Goal: Task Accomplishment & Management: Complete application form

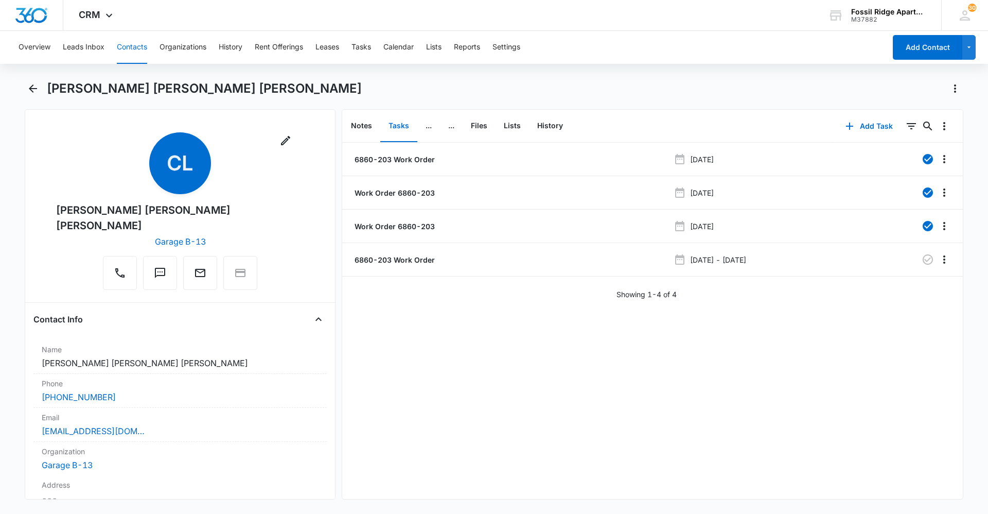
click at [132, 53] on button "Contacts" at bounding box center [132, 47] width 30 height 33
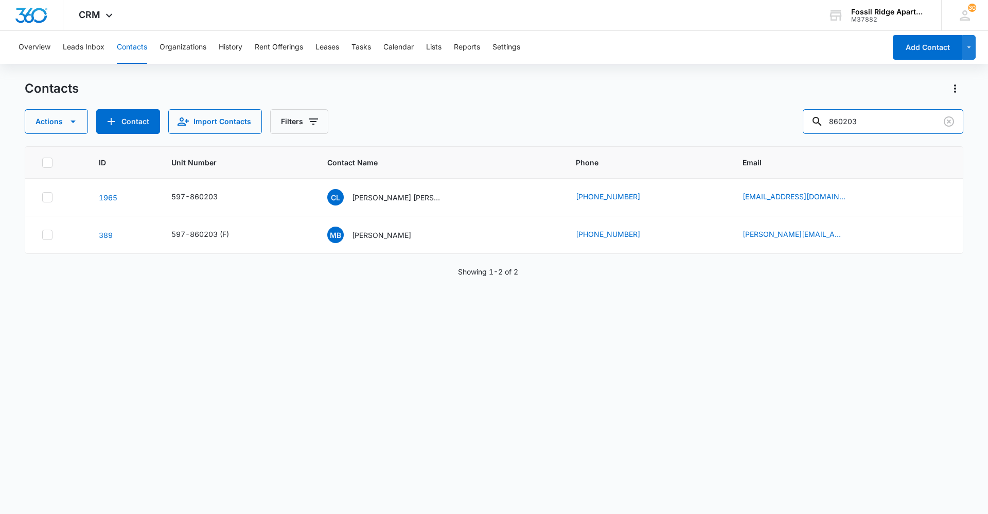
drag, startPoint x: 891, startPoint y: 124, endPoint x: 579, endPoint y: 99, distance: 312.9
click at [579, 99] on div "Contacts Actions Contact Import Contacts Filters 860203" at bounding box center [494, 107] width 939 height 54
type input "790304"
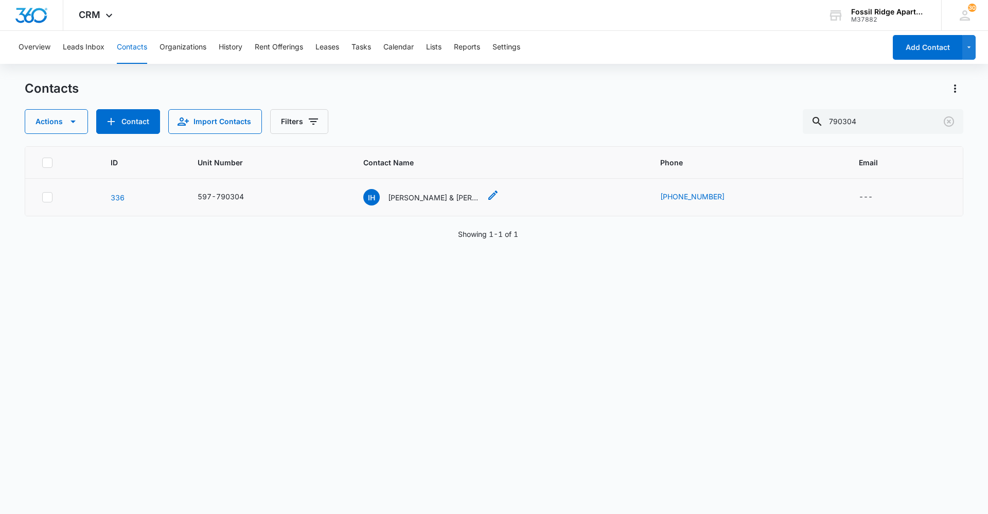
click at [409, 201] on p "Ilse Hinojosa & Joel Najera" at bounding box center [434, 197] width 93 height 11
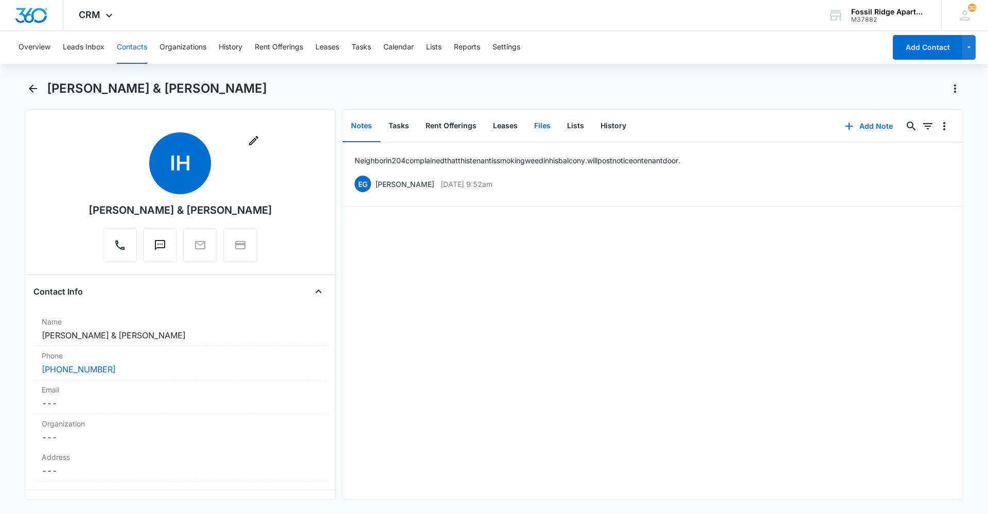
click at [539, 125] on button "Files" at bounding box center [542, 126] width 33 height 32
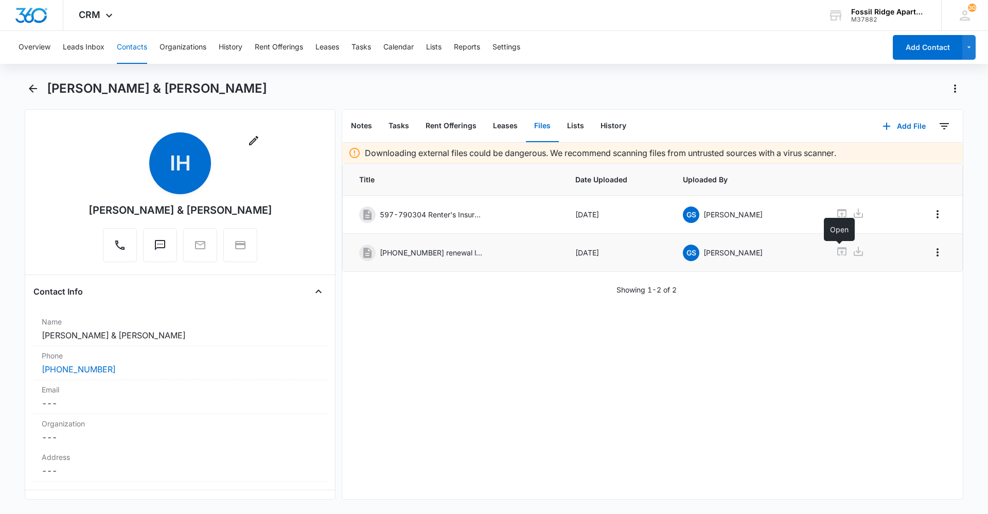
click at [839, 250] on icon at bounding box center [842, 251] width 12 height 12
click at [139, 55] on button "Contacts" at bounding box center [132, 47] width 30 height 33
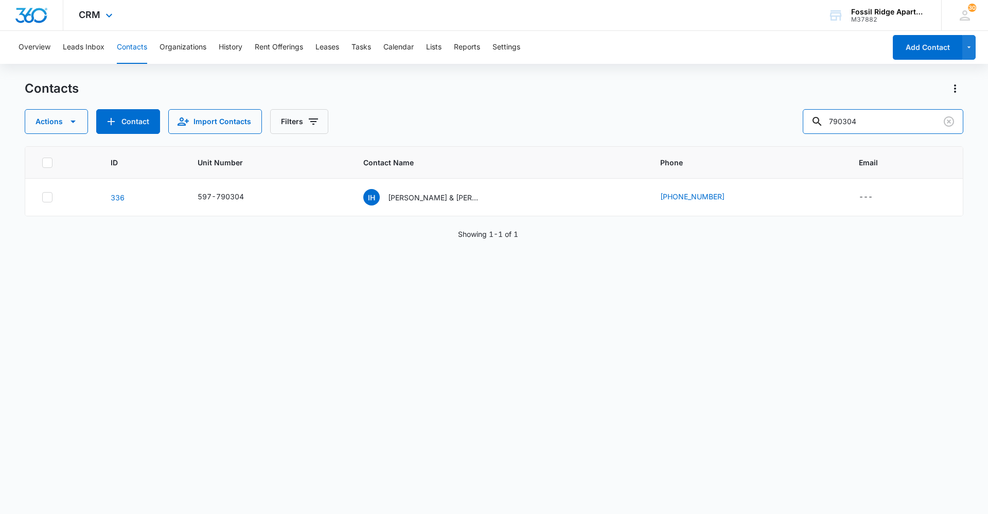
drag, startPoint x: 647, startPoint y: 84, endPoint x: 375, endPoint y: 1, distance: 284.1
click at [386, 5] on div "CRM Apps Reputation Websites Forms CRM Email Social Content Ads Intelligence Fi…" at bounding box center [494, 256] width 988 height 513
type input "901202"
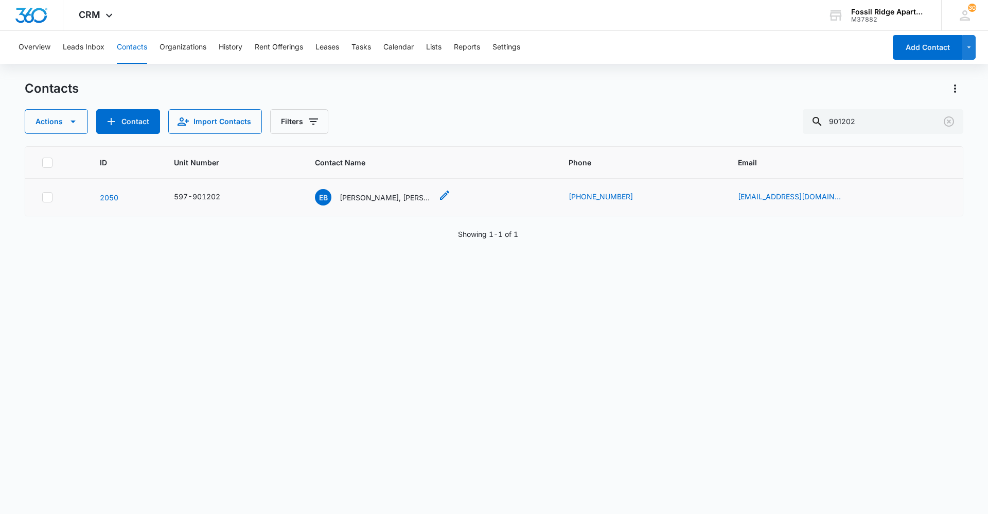
click at [397, 196] on p "Ethan Brown, Jacob Grace" at bounding box center [386, 197] width 93 height 11
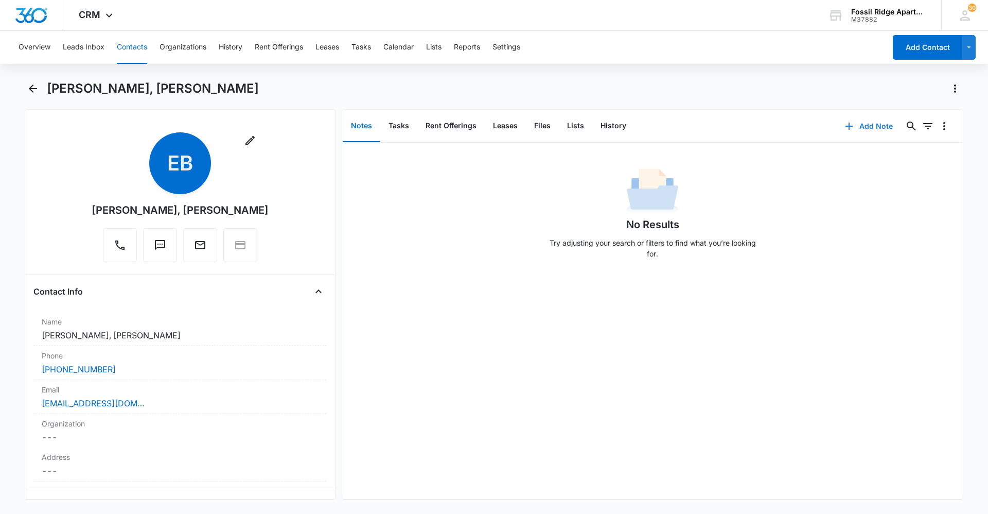
click at [861, 120] on button "Add Note" at bounding box center [869, 126] width 68 height 25
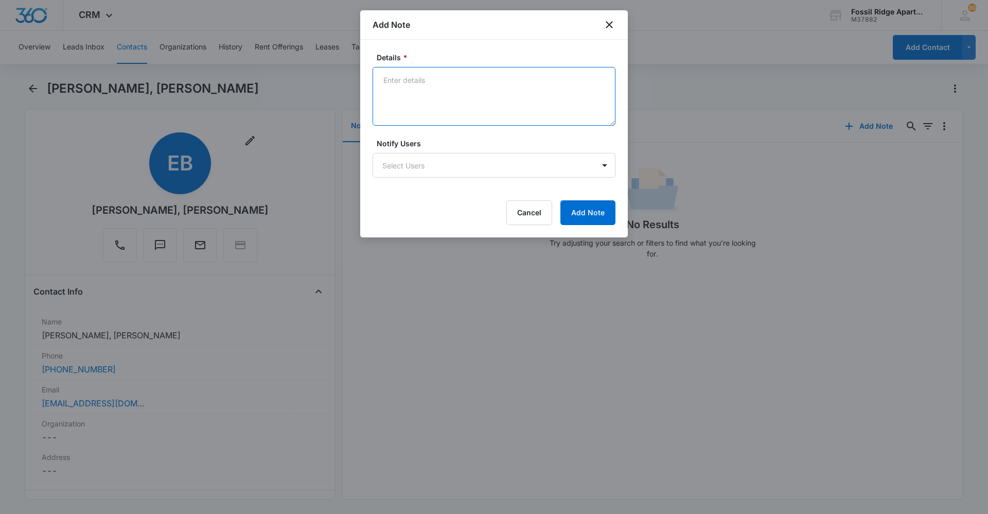
click at [438, 99] on textarea "Details *" at bounding box center [494, 96] width 243 height 59
type textarea "1"
click at [401, 81] on textarea "Details *" at bounding box center [494, 96] width 243 height 59
type textarea "1"
type textarea "E"
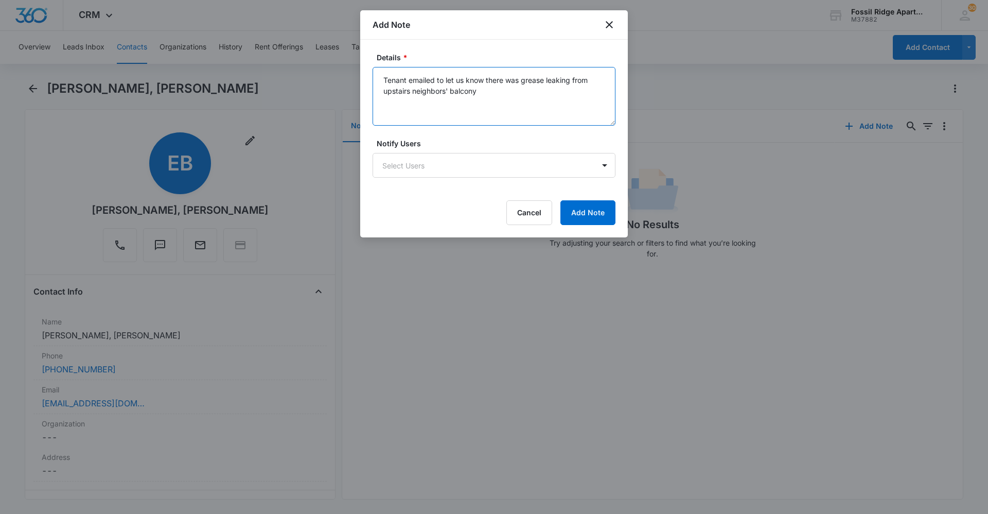
click at [480, 91] on textarea "Tenant emailed to let us know there was grease leaking from upstairs neighbors'…" at bounding box center [494, 96] width 243 height 59
type textarea "Tenant emailed to let us know there was grease leaking from upstairs neighbors'…"
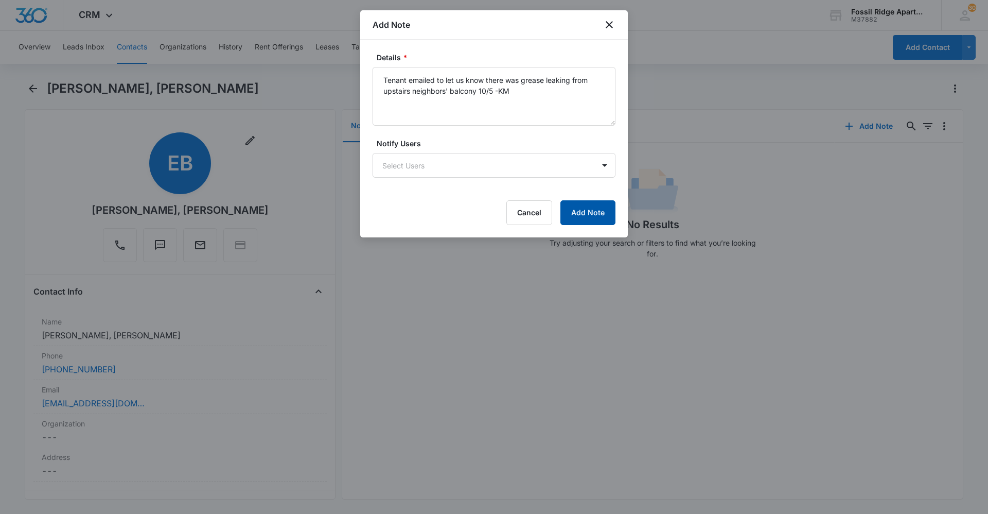
click at [575, 214] on button "Add Note" at bounding box center [588, 212] width 55 height 25
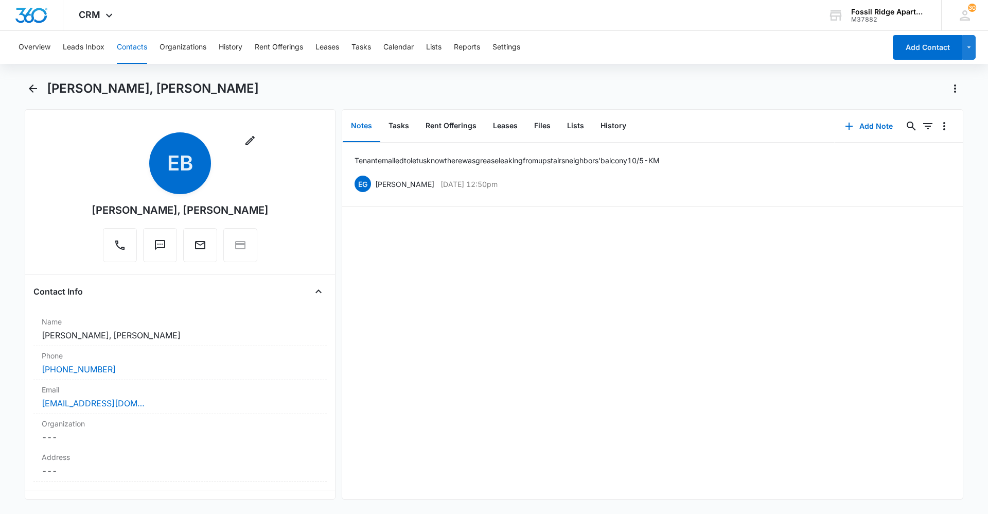
click at [129, 57] on button "Contacts" at bounding box center [132, 47] width 30 height 33
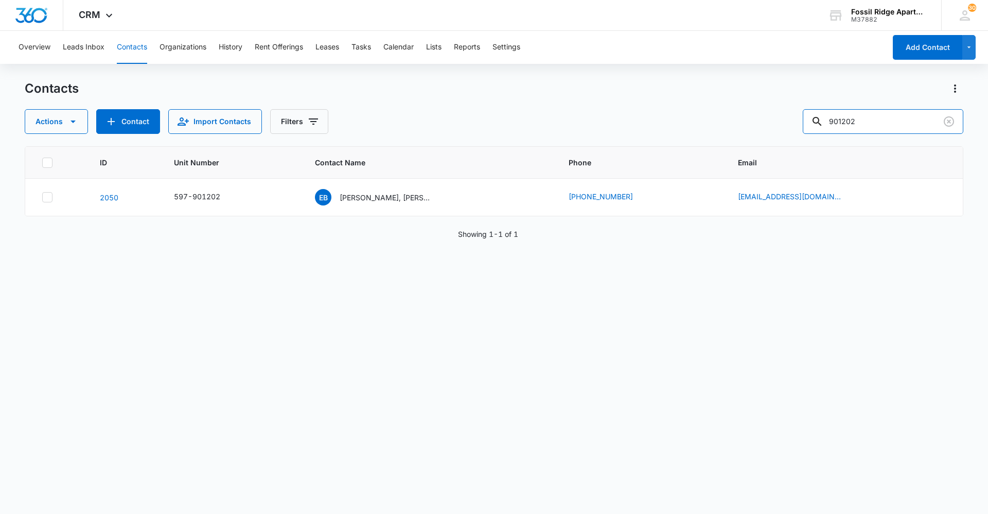
drag, startPoint x: 894, startPoint y: 120, endPoint x: 413, endPoint y: 91, distance: 482.1
click at [413, 91] on div "Contacts Actions Contact Import Contacts Filters 901202" at bounding box center [494, 107] width 939 height 54
type input "963206"
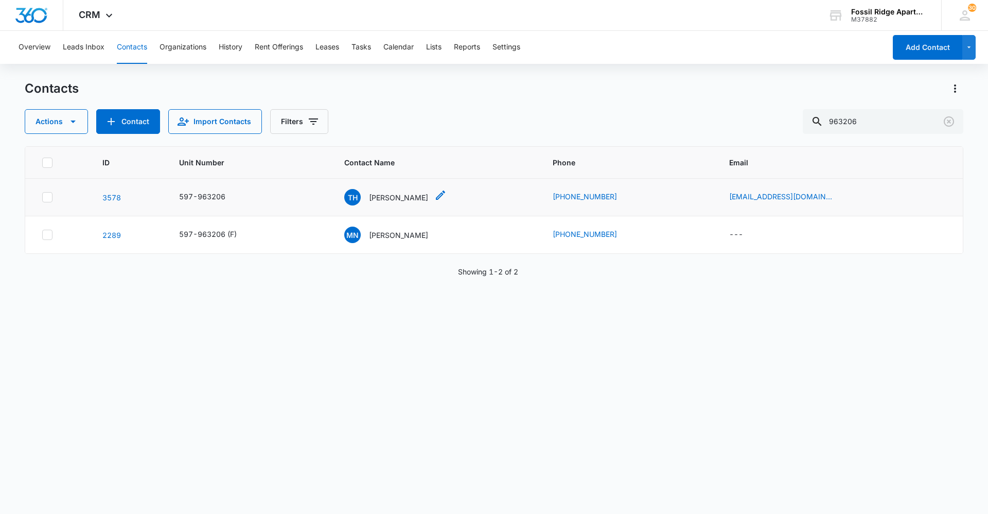
click at [415, 197] on p "[PERSON_NAME]" at bounding box center [398, 197] width 59 height 11
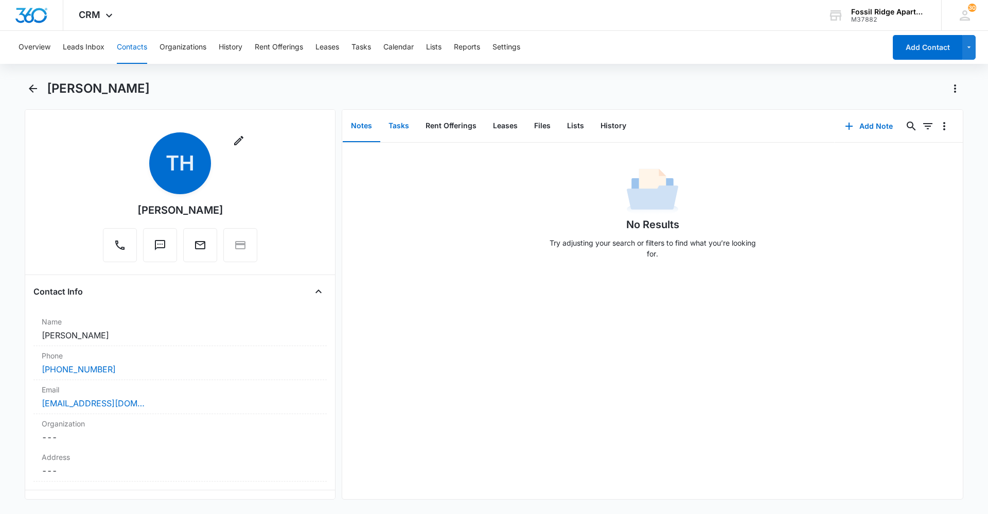
click at [388, 124] on button "Tasks" at bounding box center [398, 126] width 37 height 32
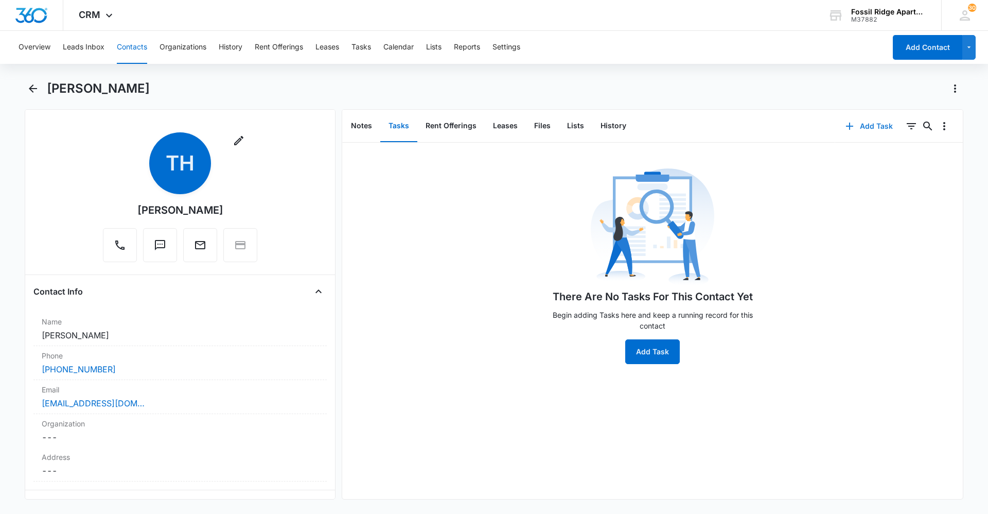
click at [880, 121] on button "Add Task" at bounding box center [869, 126] width 68 height 25
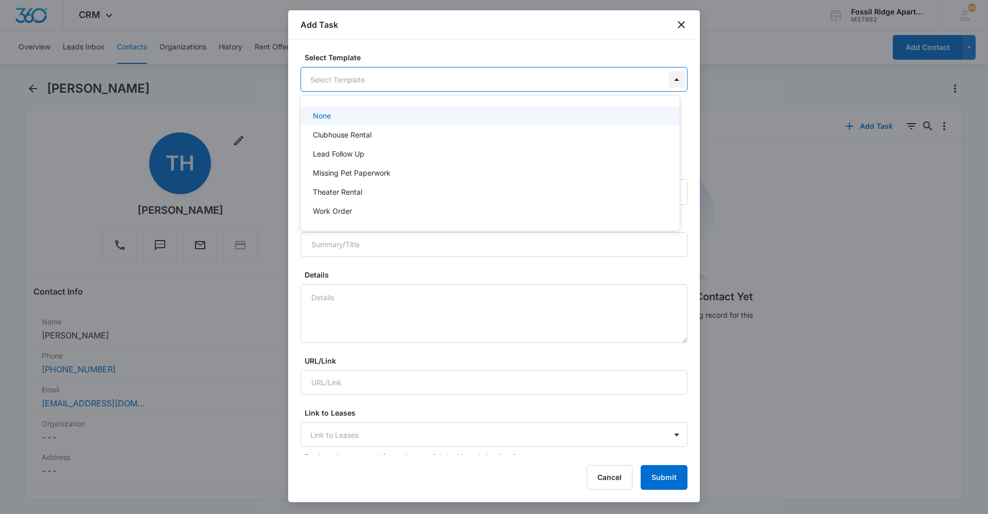
click at [669, 81] on body "CRM Apps Reputation Websites Forms CRM Email Social Content Ads Intelligence Fi…" at bounding box center [494, 257] width 988 height 514
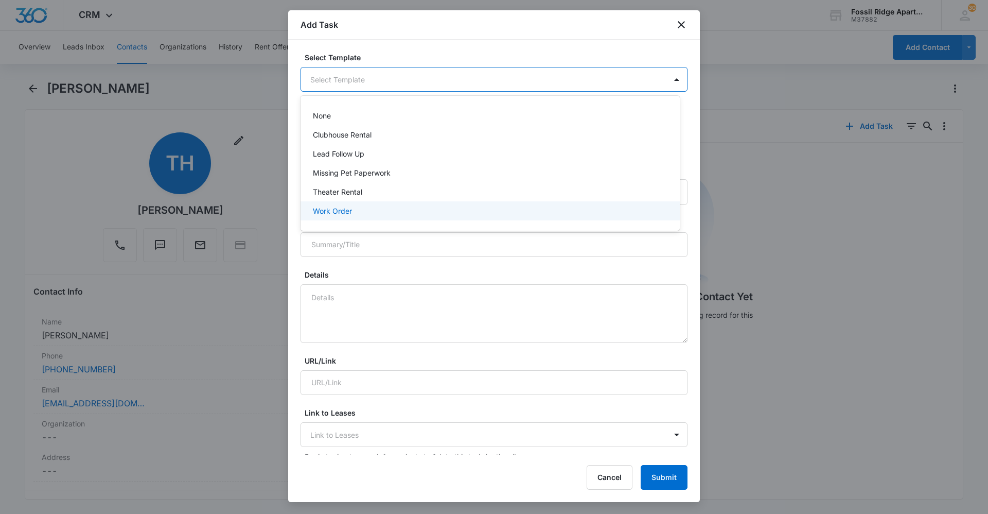
click at [342, 216] on div "Work Order" at bounding box center [490, 210] width 379 height 19
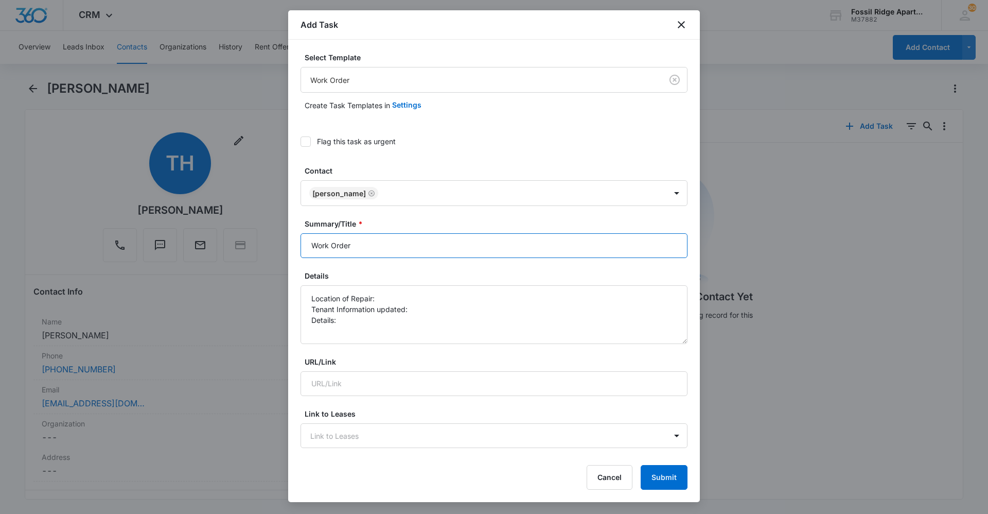
drag, startPoint x: 310, startPoint y: 247, endPoint x: 314, endPoint y: 250, distance: 5.5
click at [310, 247] on input "Work Order" at bounding box center [494, 245] width 387 height 25
type input "6963-206 Work Order"
click at [386, 300] on textarea "Location of Repair: Tenant Information updated: Details:" at bounding box center [494, 314] width 387 height 59
drag, startPoint x: 411, startPoint y: 309, endPoint x: 606, endPoint y: 336, distance: 196.9
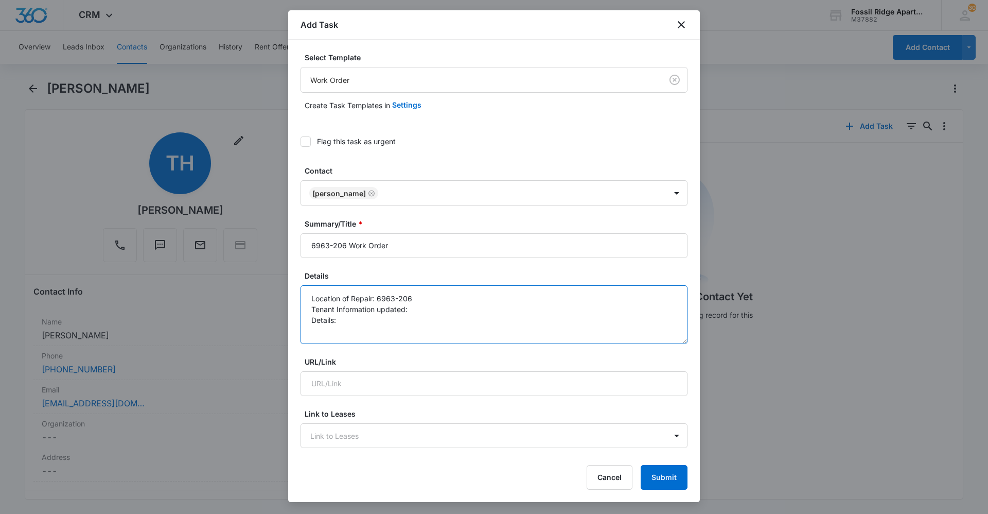
click at [411, 309] on textarea "Location of Repair: 6963-206 Tenant Information updated: Details:" at bounding box center [494, 314] width 387 height 59
click at [347, 323] on textarea "Location of Repair: 6963-206 Tenant Information updated: Yes Details:" at bounding box center [494, 314] width 387 height 59
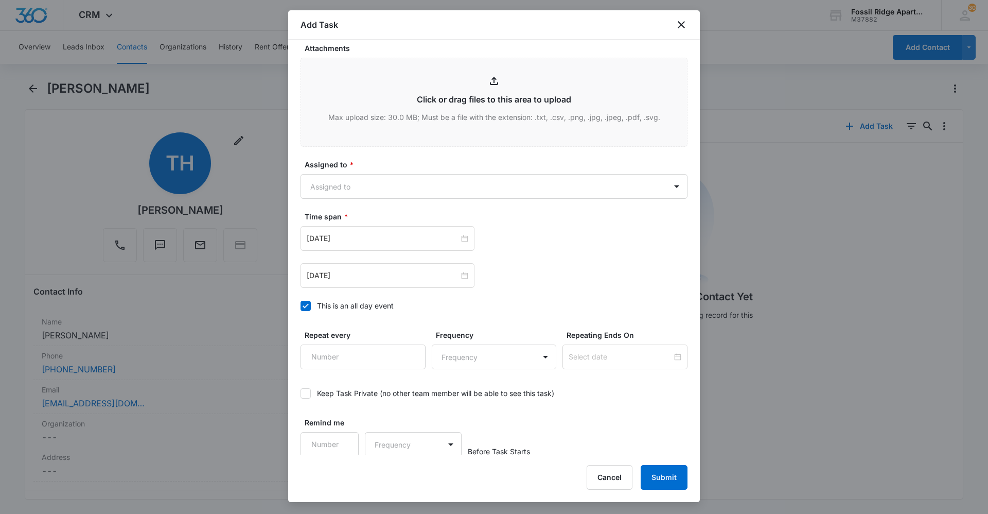
scroll to position [537, 0]
type textarea "Location of Repair: 6963-206 Tenant Information updated: Yes Details: Kitchen d…"
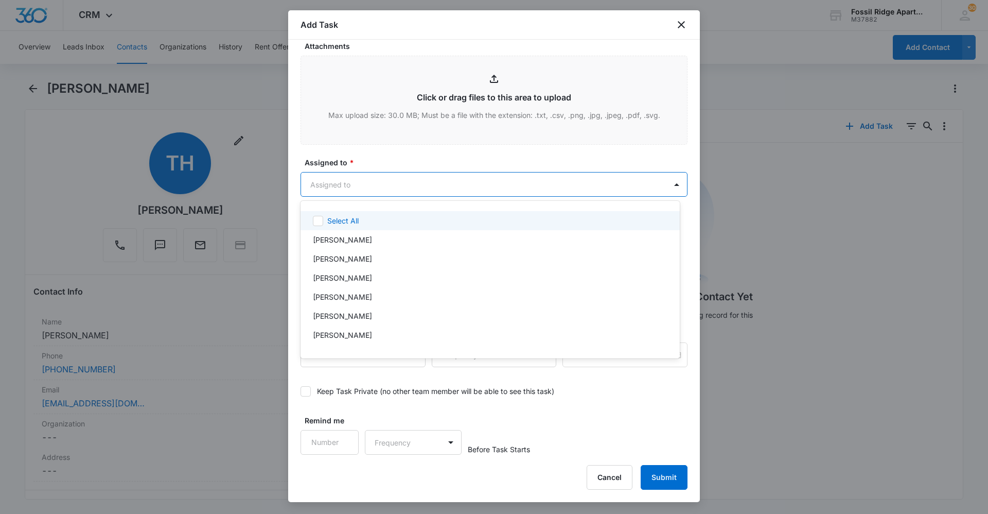
click at [477, 178] on body "CRM Apps Reputation Websites Forms CRM Email Social Content Ads Intelligence Fi…" at bounding box center [494, 257] width 988 height 514
type input "[PERSON_NAME]"
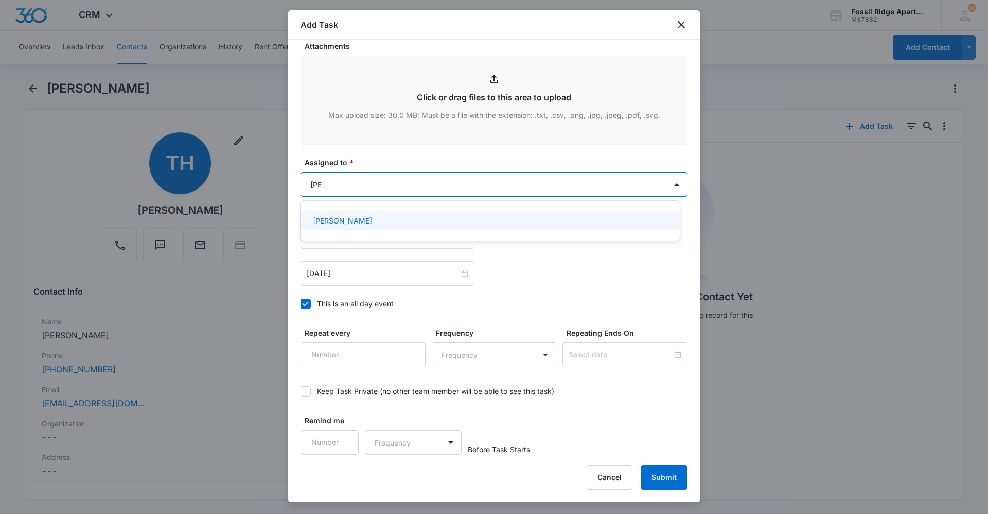
click at [472, 222] on div "[PERSON_NAME]" at bounding box center [489, 220] width 353 height 11
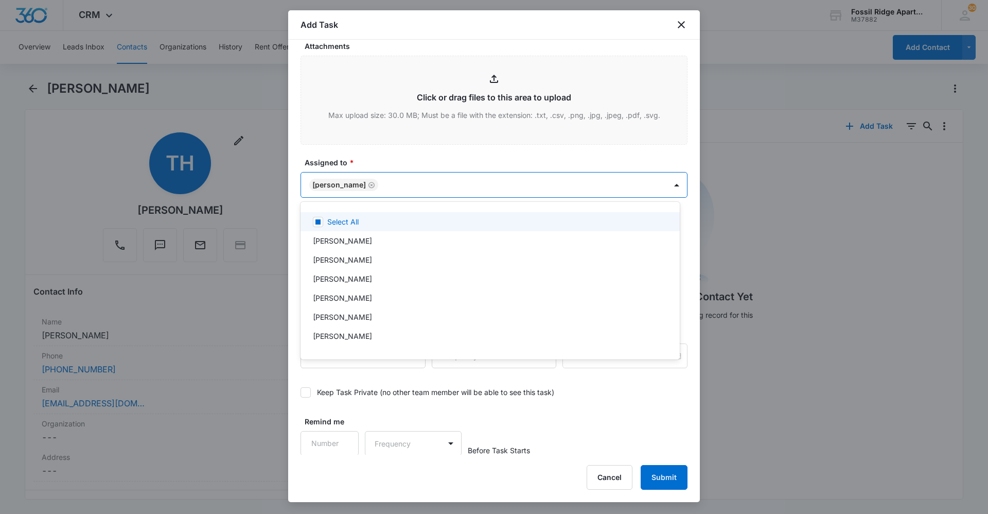
click at [475, 152] on div at bounding box center [494, 257] width 988 height 514
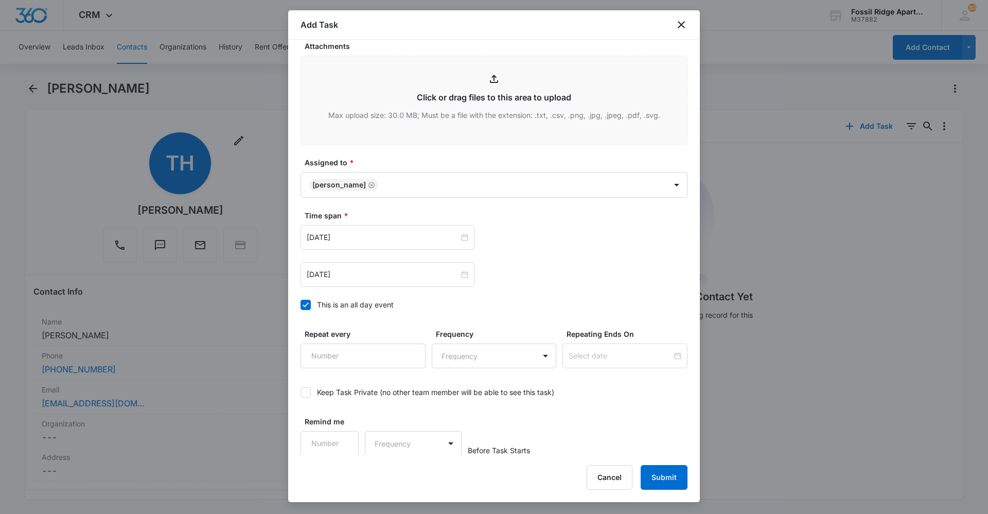
scroll to position [538, 0]
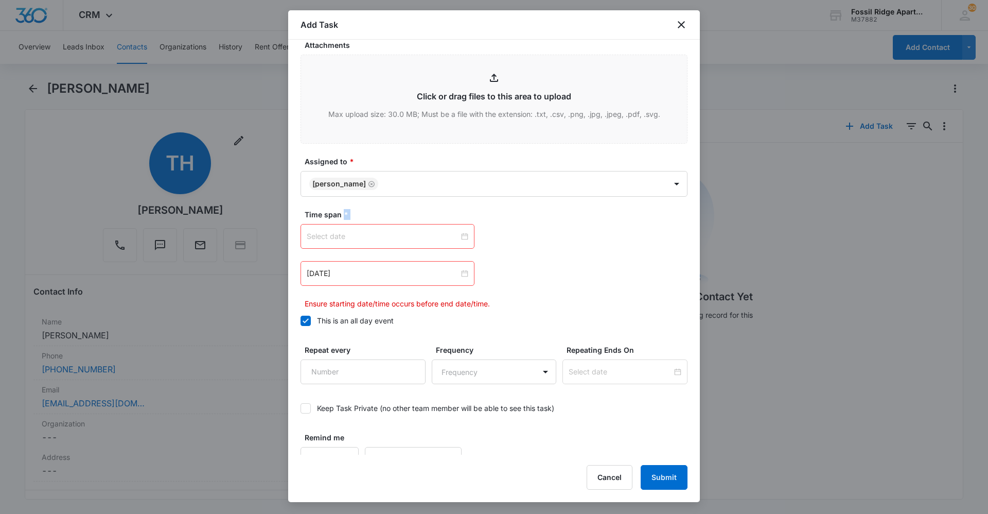
click at [460, 235] on div at bounding box center [388, 236] width 162 height 11
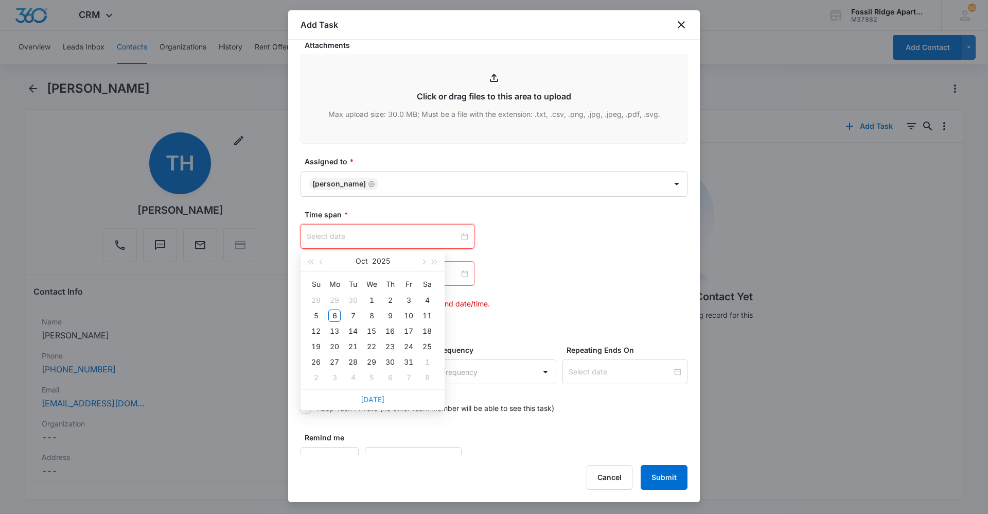
click at [378, 402] on link "[DATE]" at bounding box center [373, 399] width 24 height 9
type input "[DATE]"
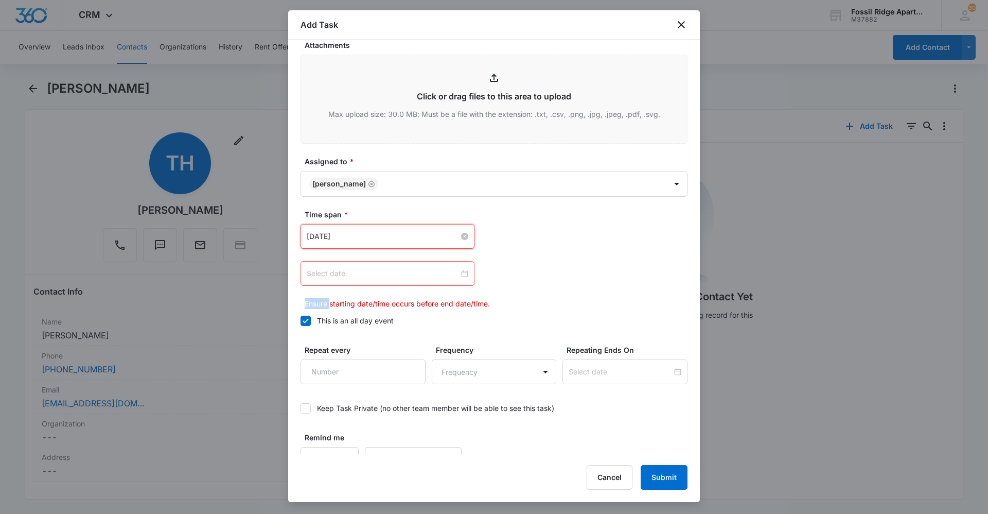
click at [461, 270] on div at bounding box center [388, 273] width 162 height 11
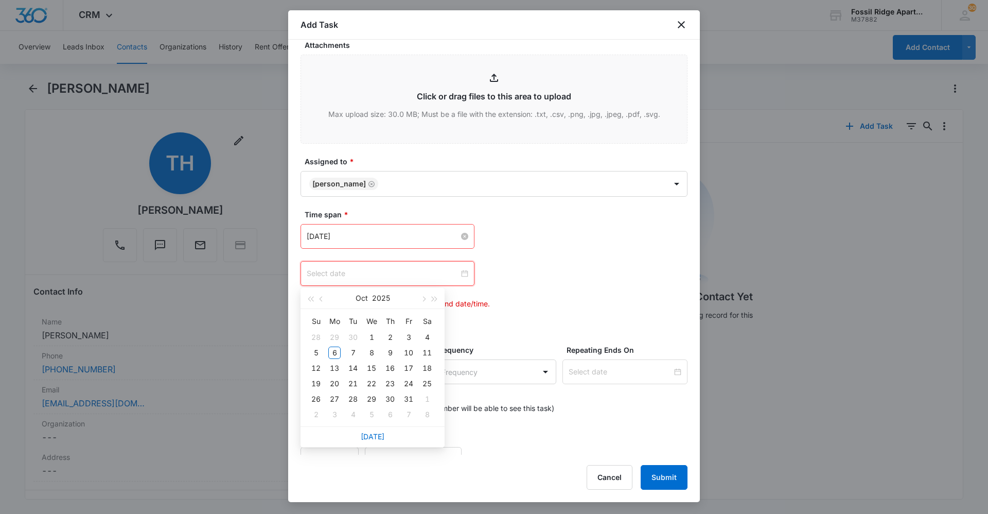
type input "[DATE]"
type input "Oct 29, 2025"
click at [375, 439] on link "[DATE]" at bounding box center [373, 436] width 24 height 9
type input "[DATE]"
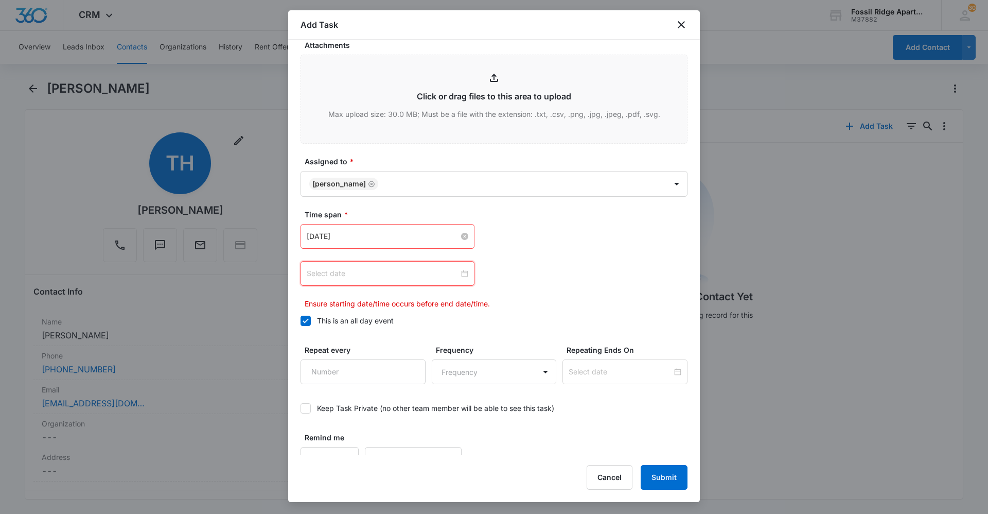
click at [463, 275] on div at bounding box center [388, 273] width 162 height 11
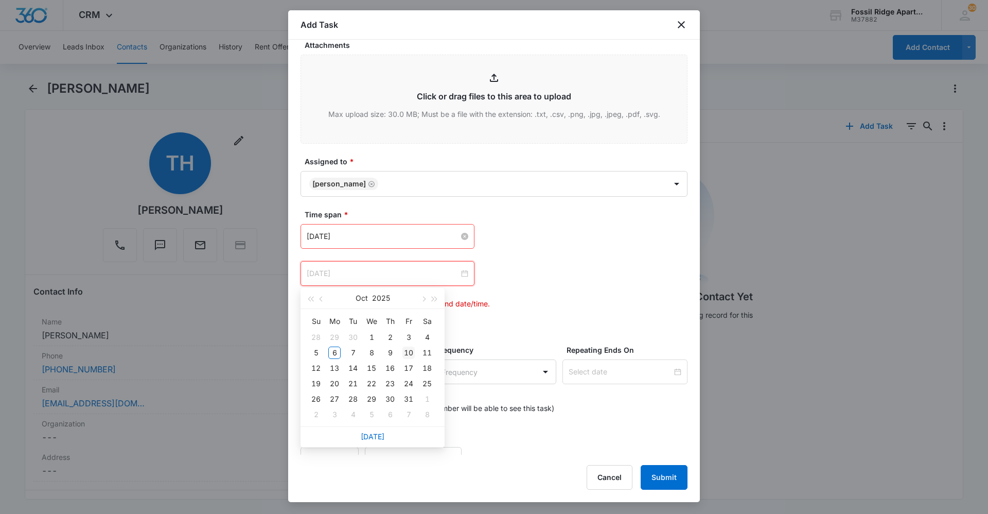
type input "[DATE]"
click at [407, 354] on div "10" at bounding box center [409, 352] width 12 height 12
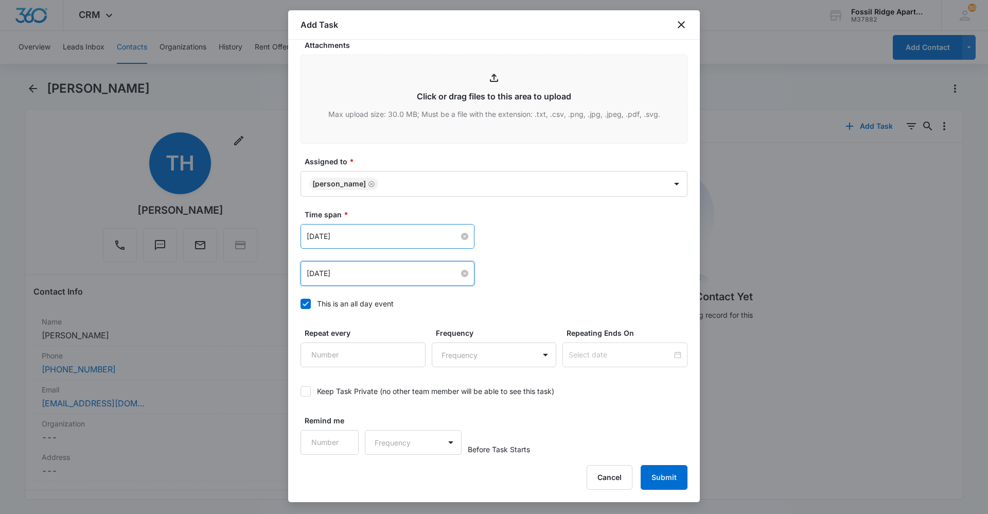
click at [588, 235] on div "Oct 6, 2025 Oct 2025 Su Mo Tu We Th Fr Sa 28 29 30 1 2 3 4 5 6 7 8 9 10 11 12 1…" at bounding box center [494, 236] width 387 height 25
click at [661, 481] on button "Submit" at bounding box center [664, 477] width 47 height 25
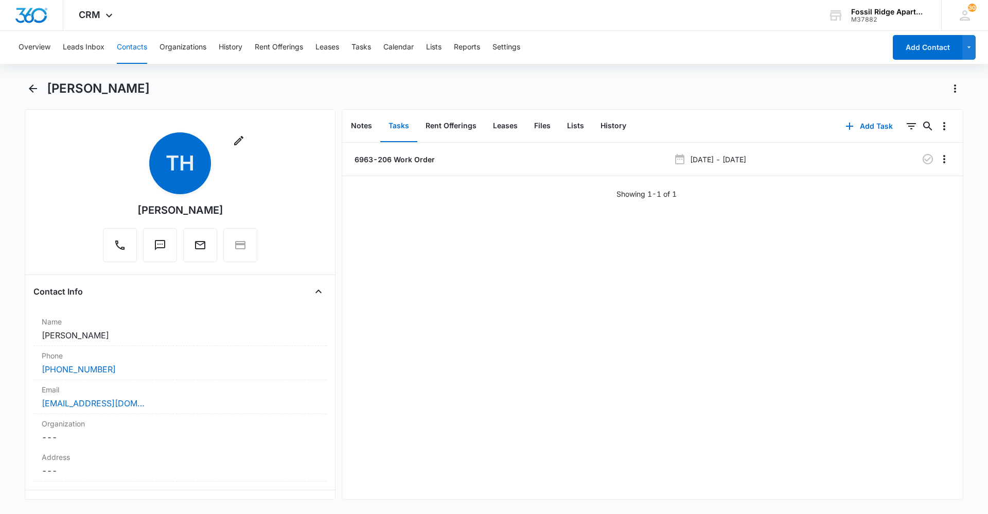
click at [135, 51] on button "Contacts" at bounding box center [132, 47] width 30 height 33
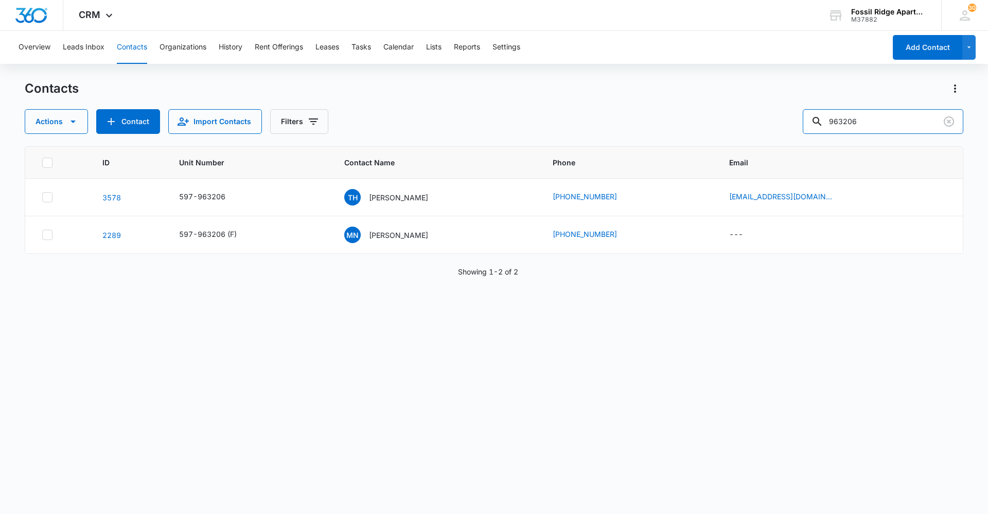
drag, startPoint x: 764, startPoint y: 132, endPoint x: 551, endPoint y: 133, distance: 213.1
click at [551, 133] on div "Actions Contact Import Contacts Filters 963206" at bounding box center [494, 121] width 939 height 25
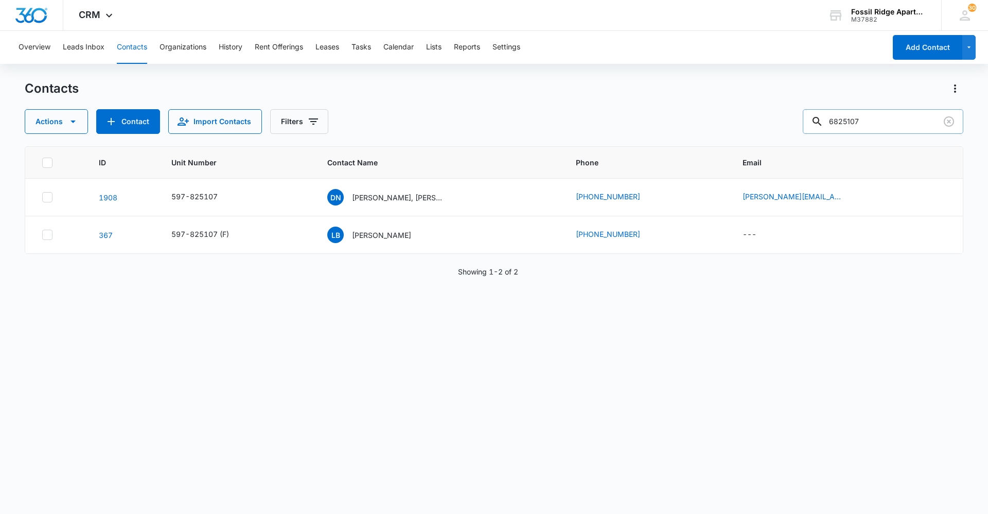
click at [843, 116] on input "6825107" at bounding box center [883, 121] width 161 height 25
type input "825107"
click at [389, 198] on p "[PERSON_NAME], [PERSON_NAME]" at bounding box center [398, 197] width 93 height 11
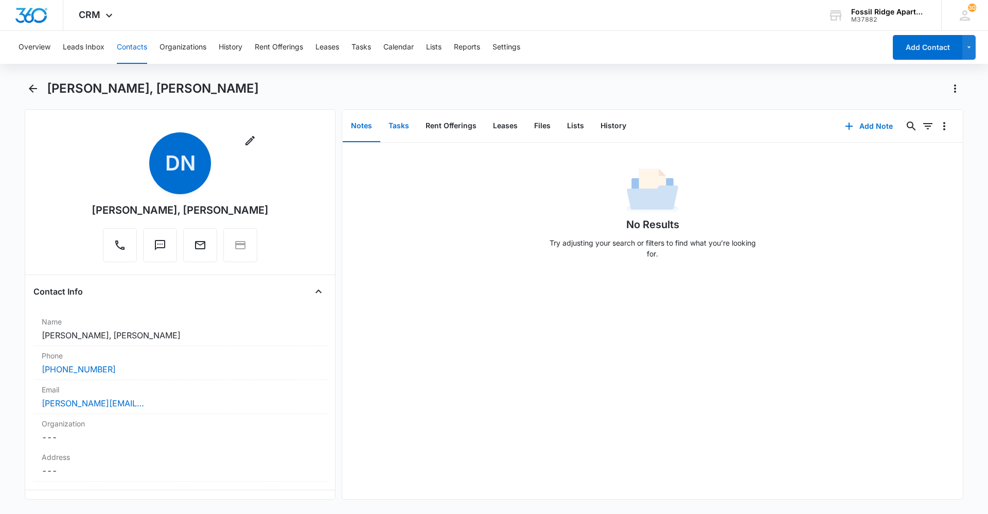
click at [410, 135] on button "Tasks" at bounding box center [398, 126] width 37 height 32
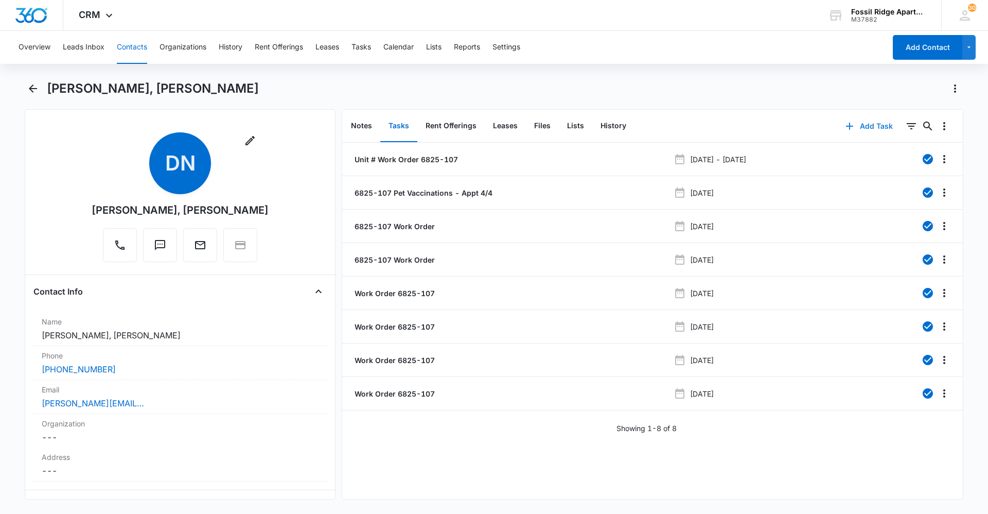
click at [856, 122] on button "Add Task" at bounding box center [869, 126] width 68 height 25
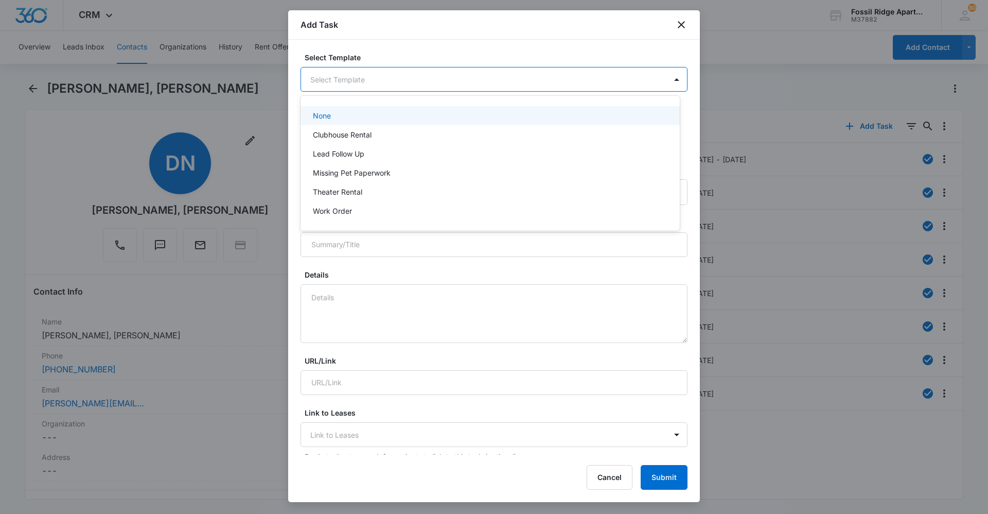
click at [442, 71] on body "CRM Apps Reputation Websites Forms CRM Email Social Content Ads Intelligence Fi…" at bounding box center [494, 257] width 988 height 514
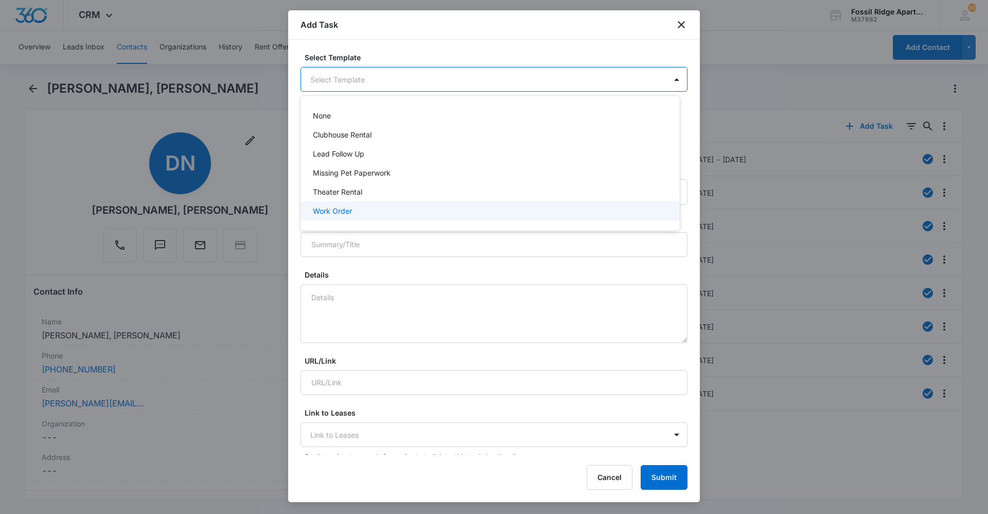
click at [334, 215] on p "Work Order" at bounding box center [332, 210] width 39 height 11
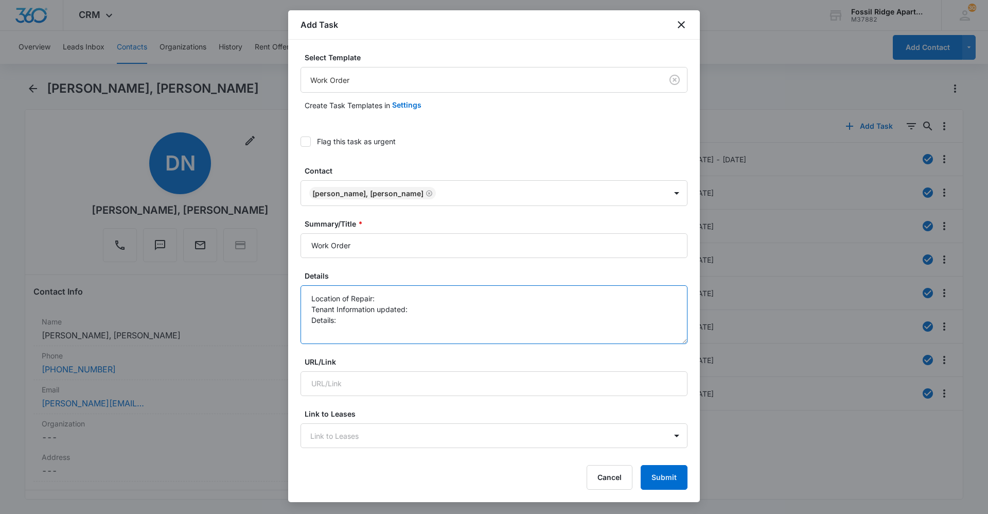
click at [398, 295] on textarea "Location of Repair: Tenant Information updated: Details:" at bounding box center [494, 314] width 387 height 59
click at [422, 309] on textarea "Location of Repair: 6825-207 Tenant Information updated: Details:" at bounding box center [494, 314] width 387 height 59
type textarea "Location of Repair: 6825-207 Tenant Information updated: Details:"
click at [309, 244] on input "Work Order" at bounding box center [494, 245] width 387 height 25
type input "(6825-207) Work Order"
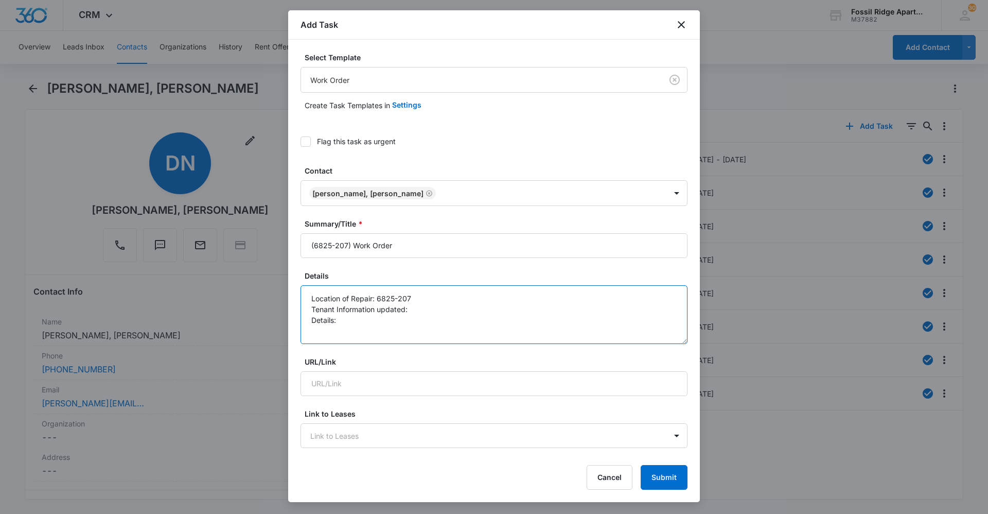
click at [411, 296] on textarea "Location of Repair: 6825-207 Tenant Information updated: Details:" at bounding box center [494, 314] width 387 height 59
click at [418, 309] on textarea "Location of Repair: Fridge Tenant Information updated: Details:" at bounding box center [494, 314] width 387 height 59
click at [339, 311] on textarea "Location of Repair: Fridge Tenant Information updated: Yes Details:" at bounding box center [494, 314] width 387 height 59
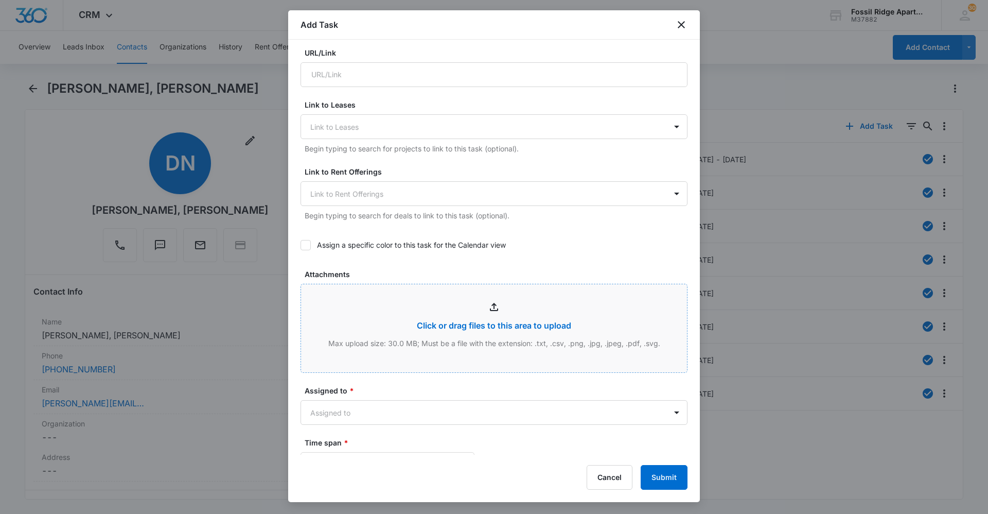
scroll to position [412, 0]
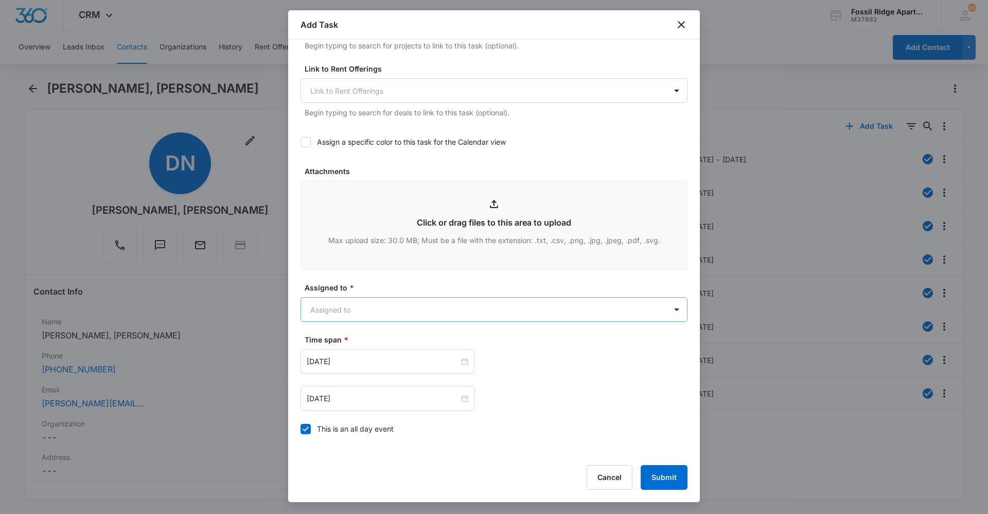
type textarea "Location of Repair: Fridge Tenant Information updated: Yes Details: Clear conta…"
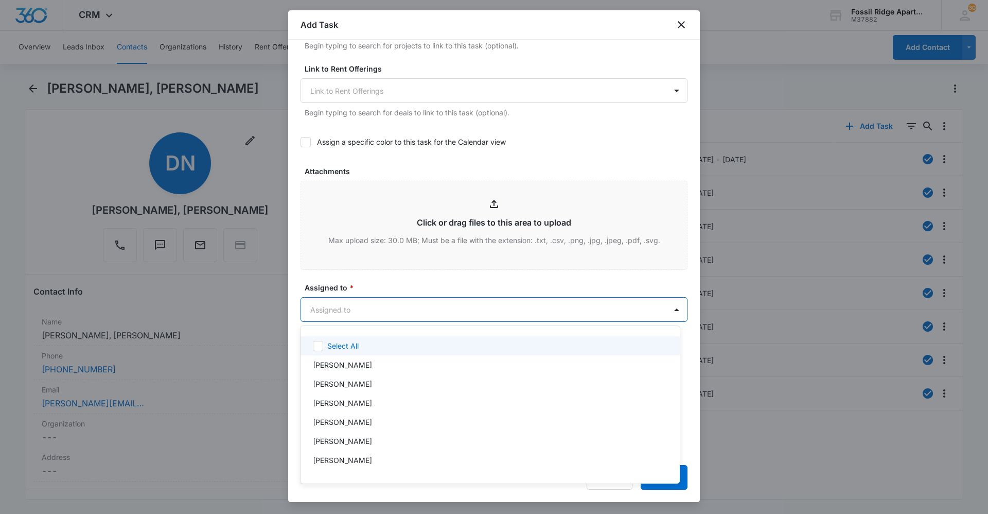
click at [403, 308] on body "CRM Apps Reputation Websites Forms CRM Email Social Content Ads Intelligence Fi…" at bounding box center [494, 257] width 988 height 514
type input "[PERSON_NAME]"
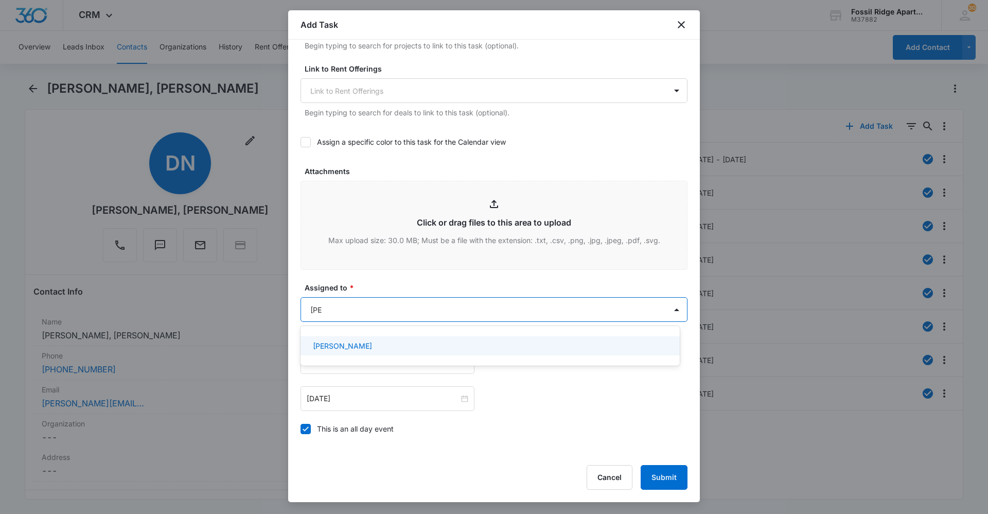
click at [400, 352] on div "[PERSON_NAME]" at bounding box center [490, 345] width 379 height 19
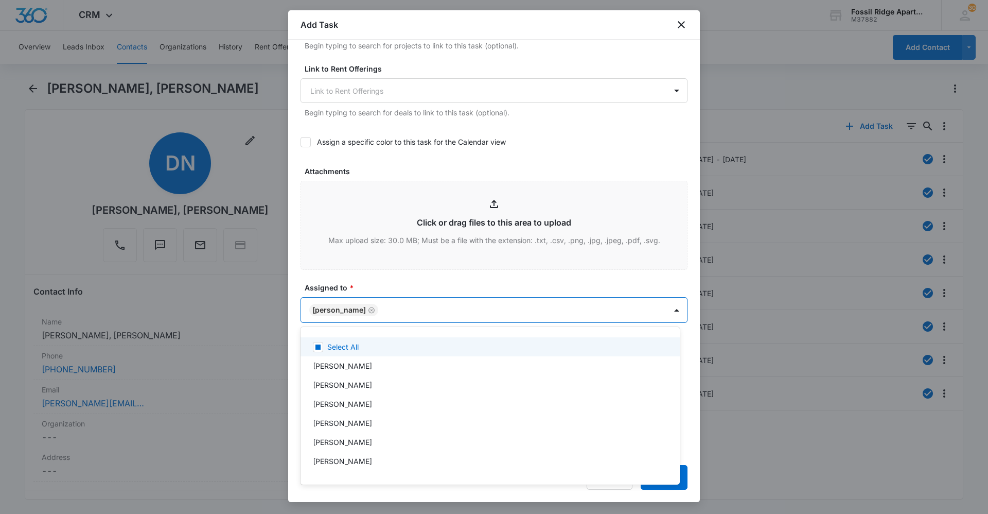
click at [385, 284] on div at bounding box center [494, 257] width 988 height 514
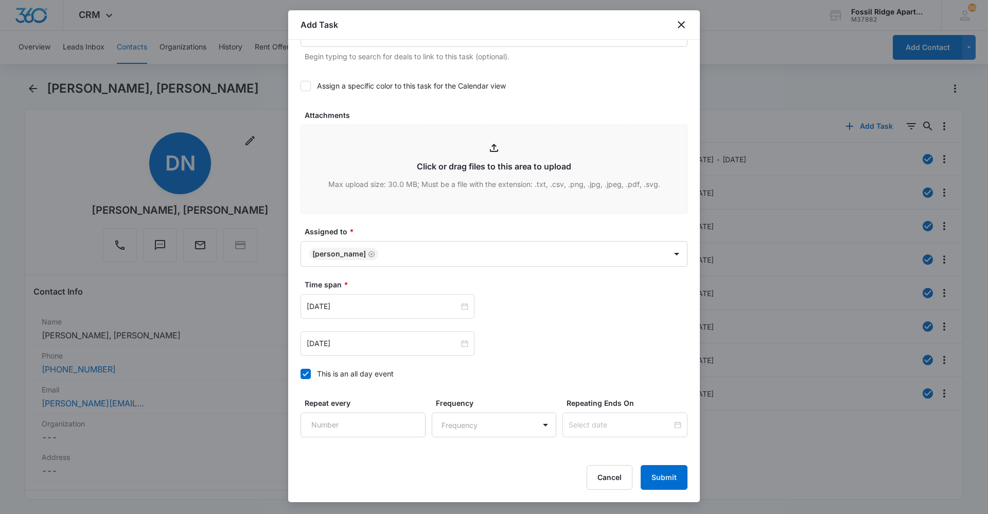
scroll to position [538, 0]
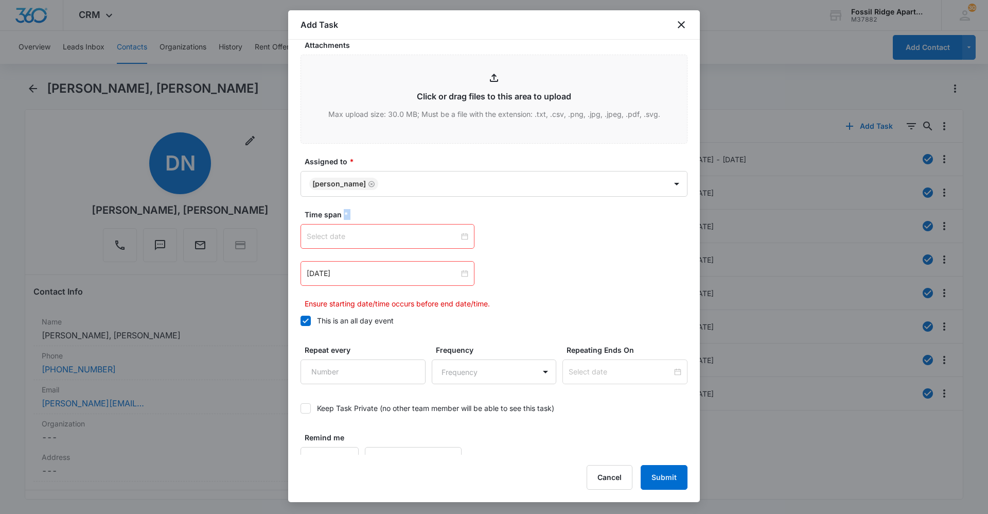
click at [460, 237] on div at bounding box center [388, 236] width 162 height 11
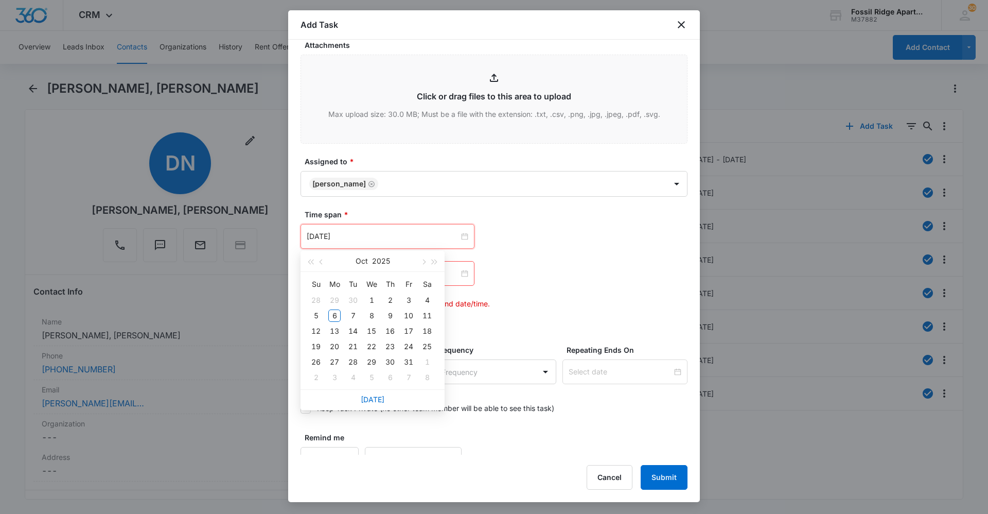
type input "Nov 8, 2025"
click at [364, 400] on link "[DATE]" at bounding box center [373, 399] width 24 height 9
type input "[DATE]"
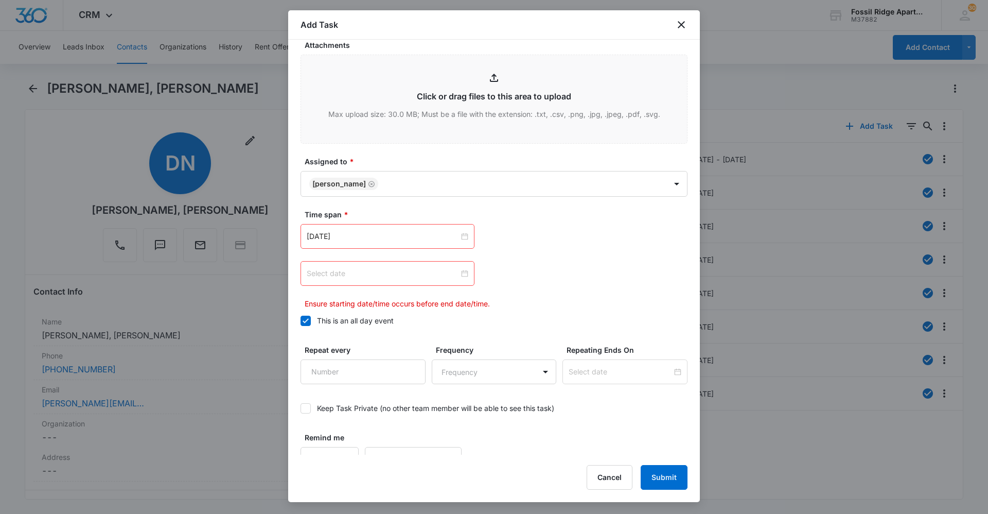
click at [462, 273] on div at bounding box center [388, 273] width 162 height 11
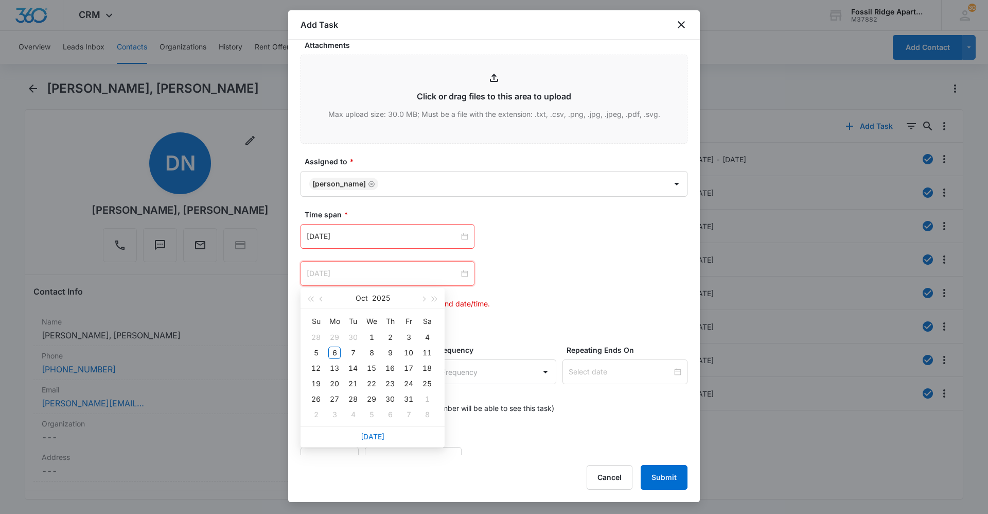
type input "[DATE]"
click at [408, 353] on div "10" at bounding box center [409, 352] width 12 height 12
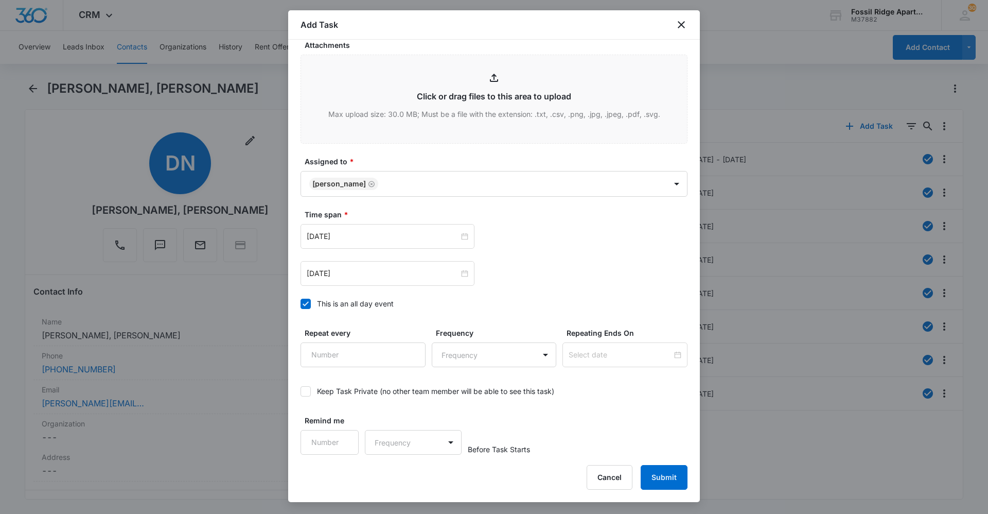
click at [625, 237] on div "Oct 6, 2025 Oct 2025 Su Mo Tu We Th Fr Sa 28 29 30 1 2 3 4 5 6 7 8 9 10 11 12 1…" at bounding box center [494, 236] width 387 height 25
click at [682, 469] on button "Submit" at bounding box center [664, 477] width 47 height 25
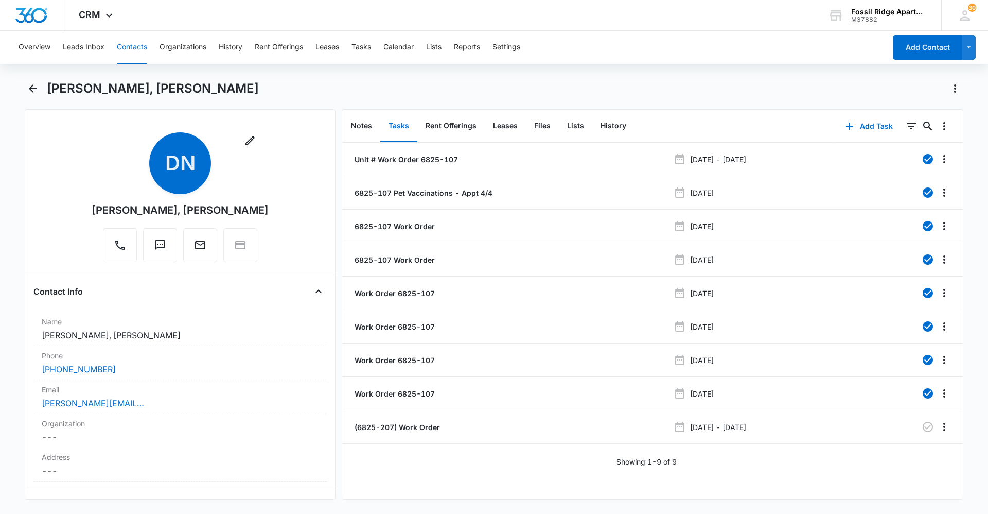
click at [145, 49] on button "Contacts" at bounding box center [132, 47] width 30 height 33
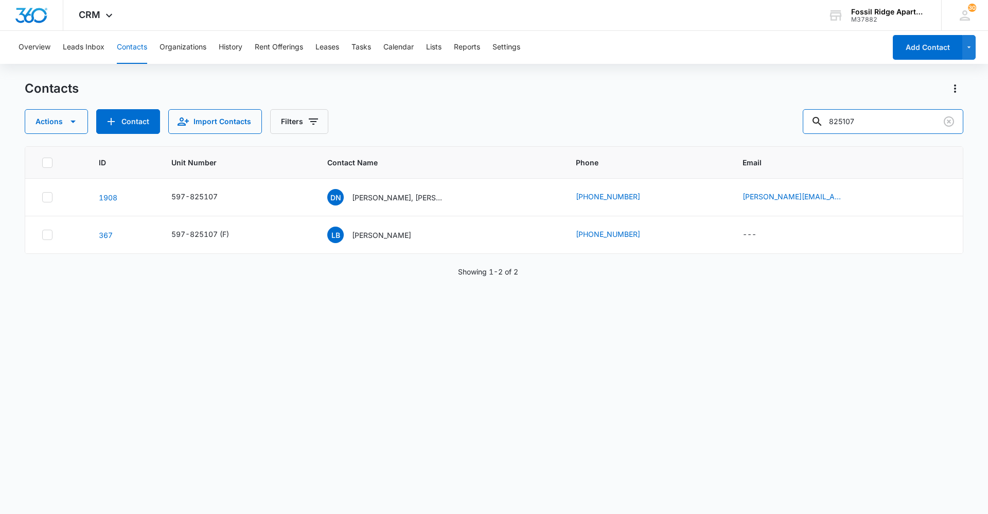
drag, startPoint x: 883, startPoint y: 121, endPoint x: 603, endPoint y: 125, distance: 280.0
click at [604, 126] on div "Actions Contact Import Contacts Filters 825107" at bounding box center [494, 121] width 939 height 25
click at [843, 123] on input "6990107" at bounding box center [883, 121] width 161 height 25
type input "990107"
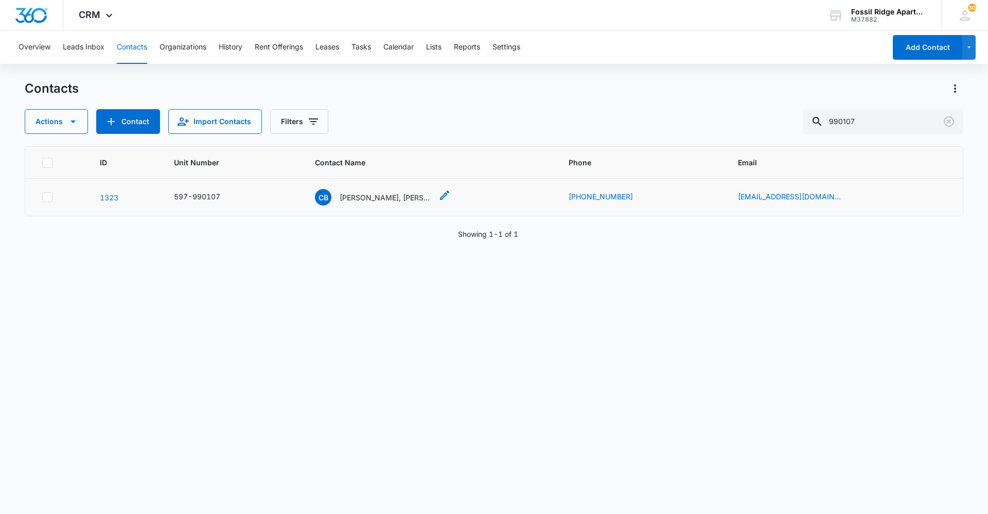
click at [421, 200] on p "Chloe Bennett, Brittney Potter" at bounding box center [386, 197] width 93 height 11
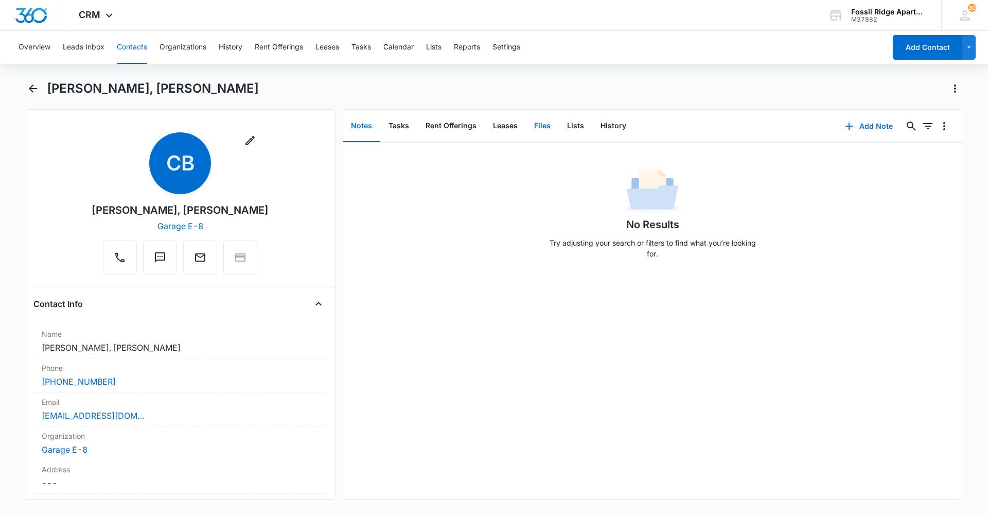
click at [544, 123] on button "Files" at bounding box center [542, 126] width 33 height 32
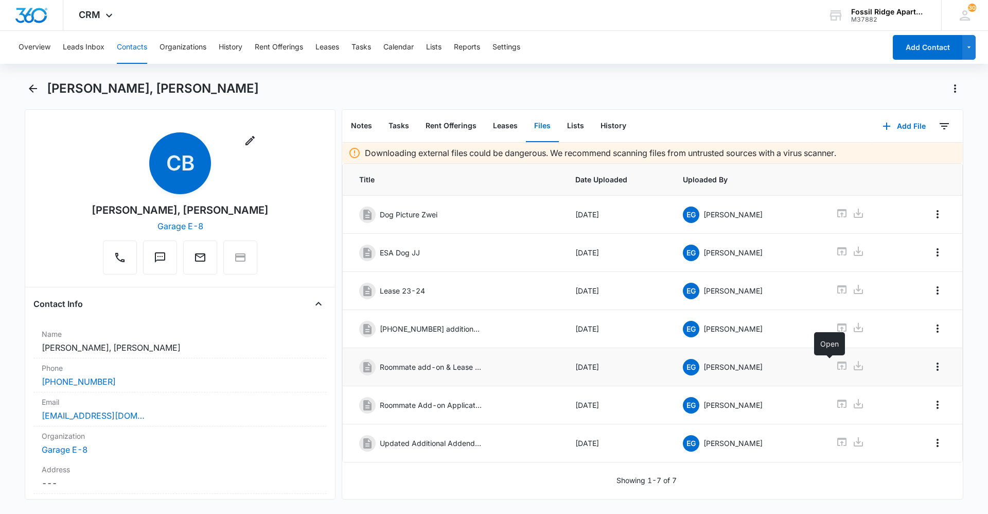
click at [837, 366] on icon at bounding box center [841, 365] width 9 height 8
click at [836, 363] on icon at bounding box center [842, 365] width 12 height 12
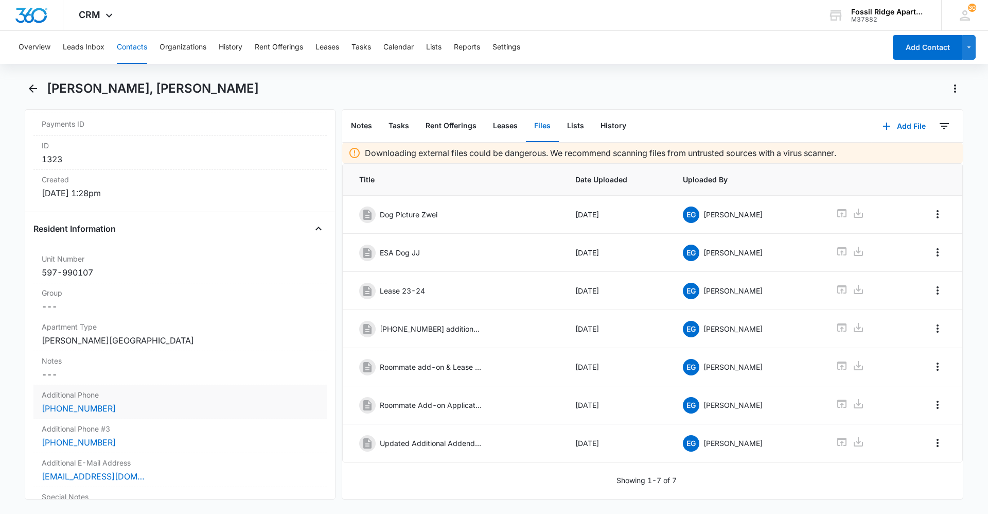
scroll to position [463, 0]
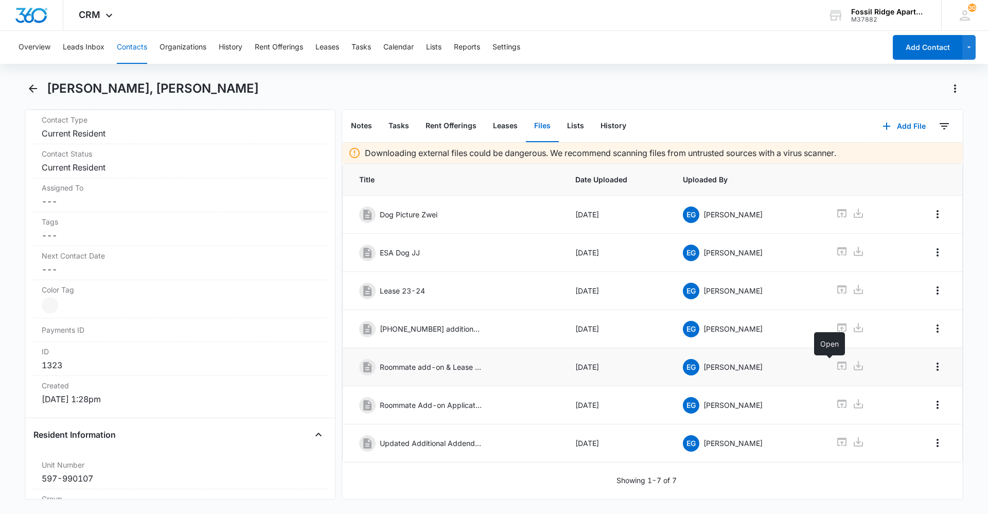
click at [836, 365] on icon at bounding box center [842, 365] width 12 height 12
click at [132, 40] on button "Contacts" at bounding box center [132, 47] width 30 height 33
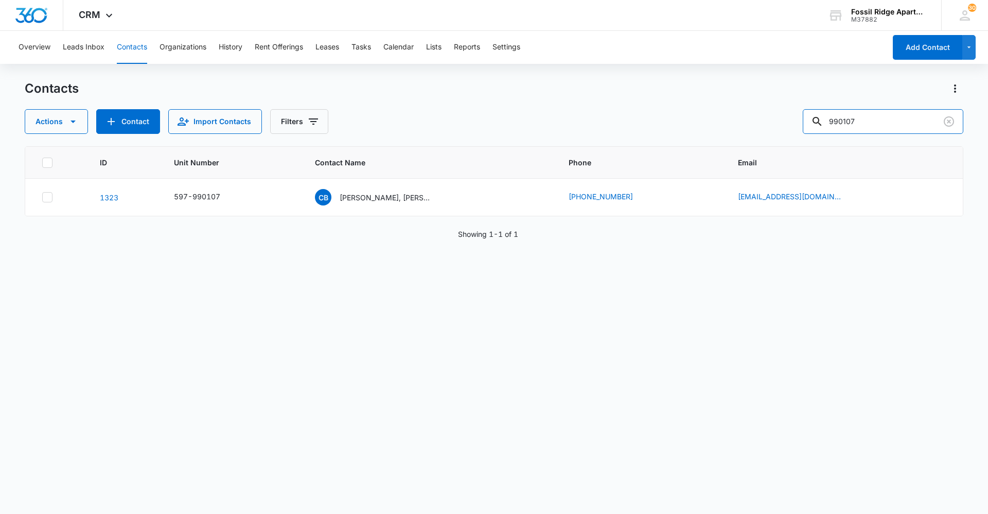
drag, startPoint x: 886, startPoint y: 116, endPoint x: 48, endPoint y: -18, distance: 848.6
click at [48, 0] on html "CRM Apps Reputation Websites Forms CRM Email Social Content Ads Intelligence Fi…" at bounding box center [494, 257] width 988 height 514
type input "703102"
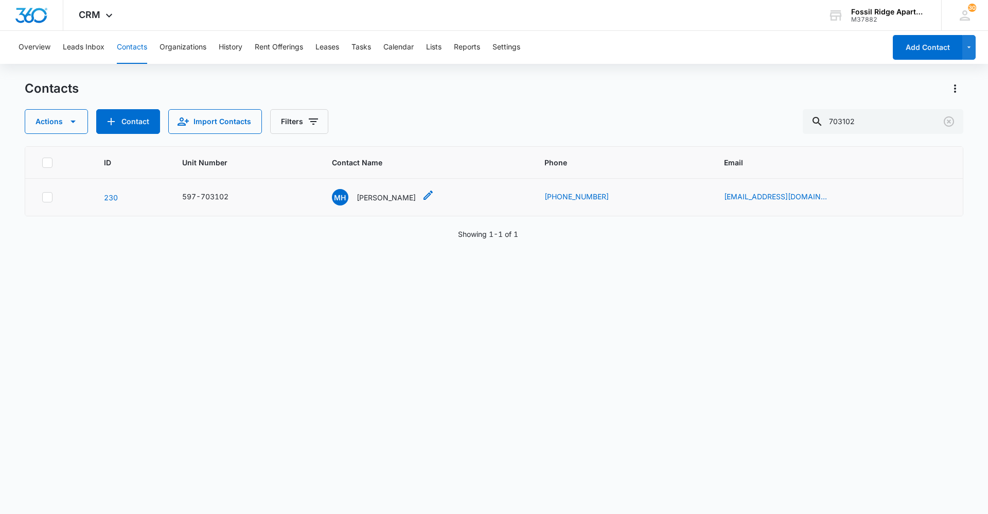
click at [393, 190] on div "MH Miquela Henry" at bounding box center [374, 197] width 84 height 16
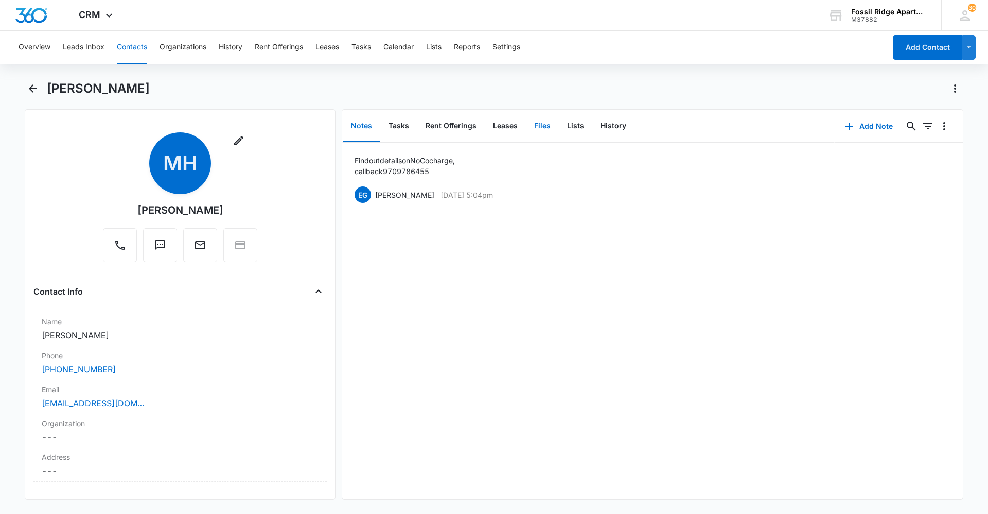
click at [539, 130] on button "Files" at bounding box center [542, 126] width 33 height 32
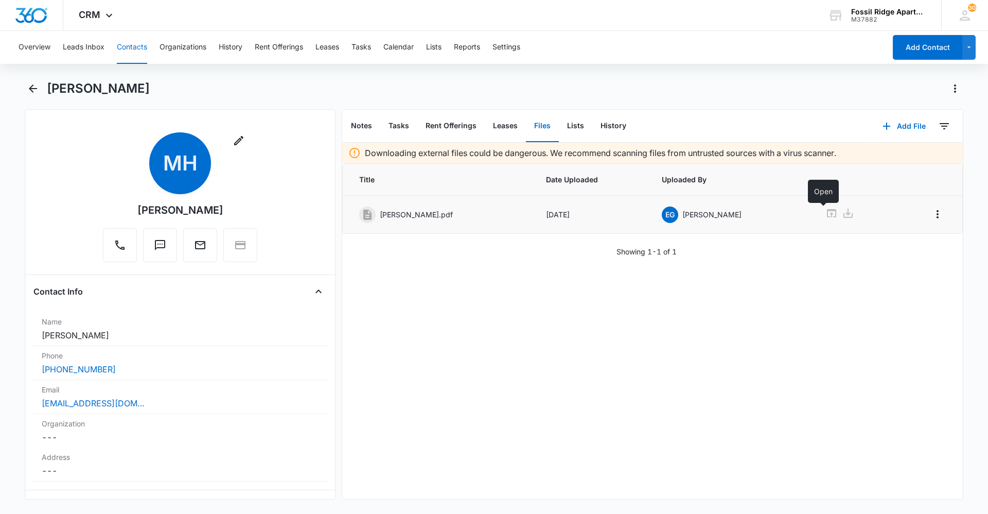
click at [826, 212] on icon at bounding box center [832, 213] width 12 height 12
click at [39, 84] on icon "Back" at bounding box center [33, 88] width 12 height 12
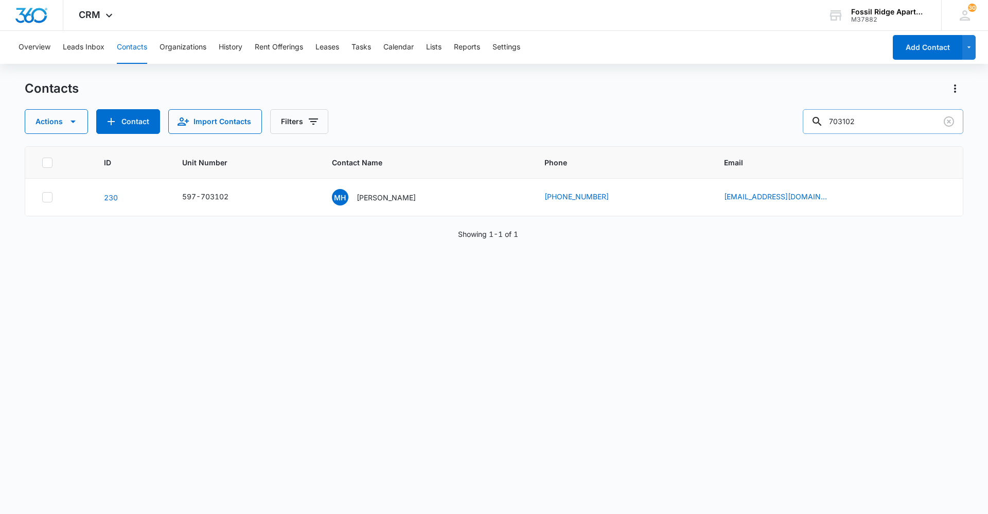
click at [889, 124] on input "703102" at bounding box center [883, 121] width 161 height 25
type input "7"
click at [841, 124] on input "6971-205" at bounding box center [883, 121] width 161 height 25
click at [850, 119] on input "971-205" at bounding box center [883, 121] width 161 height 25
type input "971205"
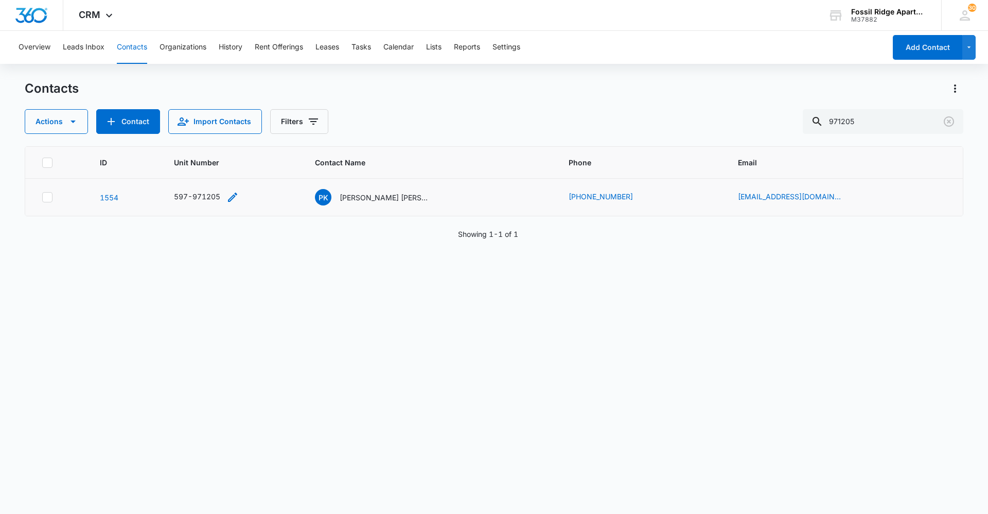
click at [193, 194] on div "597-971205" at bounding box center [197, 196] width 46 height 11
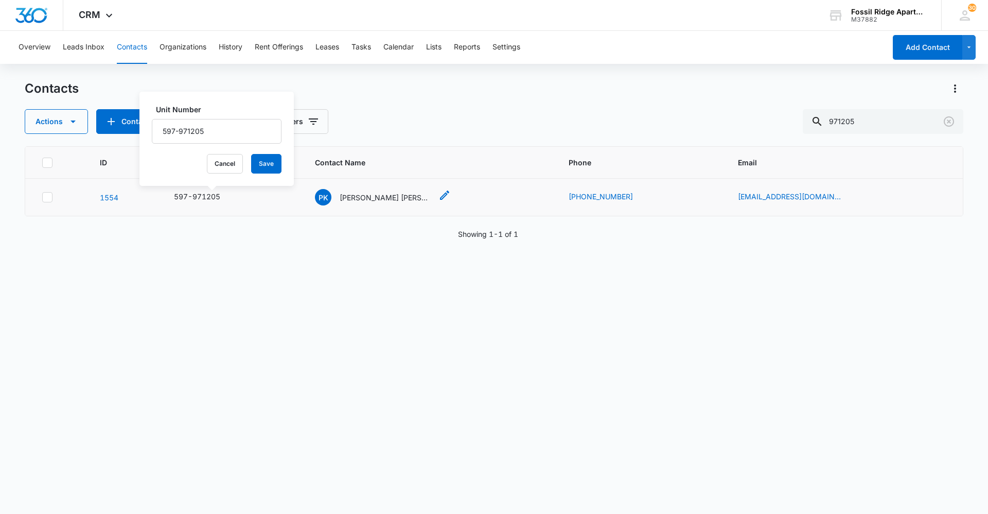
click at [391, 198] on p "[PERSON_NAME] [PERSON_NAME] [PERSON_NAME]" at bounding box center [386, 197] width 93 height 11
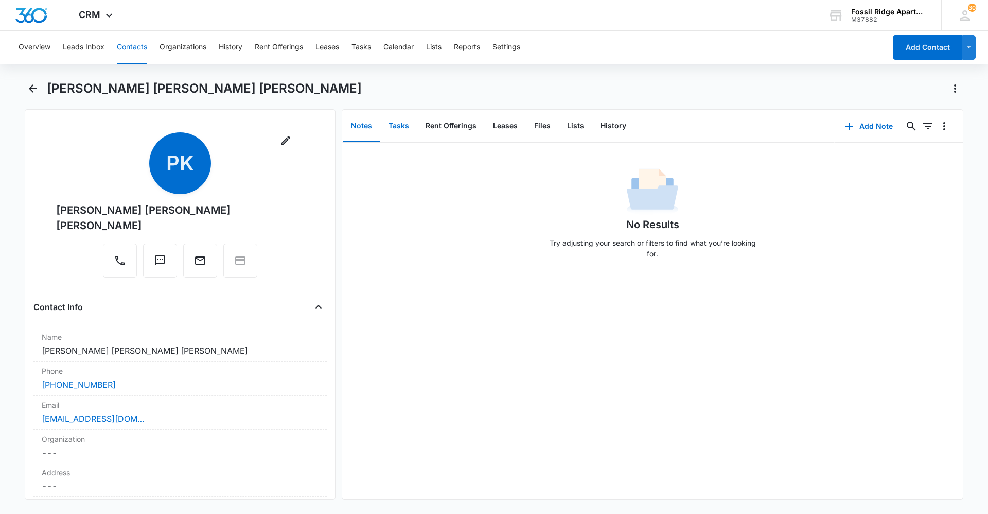
click at [397, 120] on button "Tasks" at bounding box center [398, 126] width 37 height 32
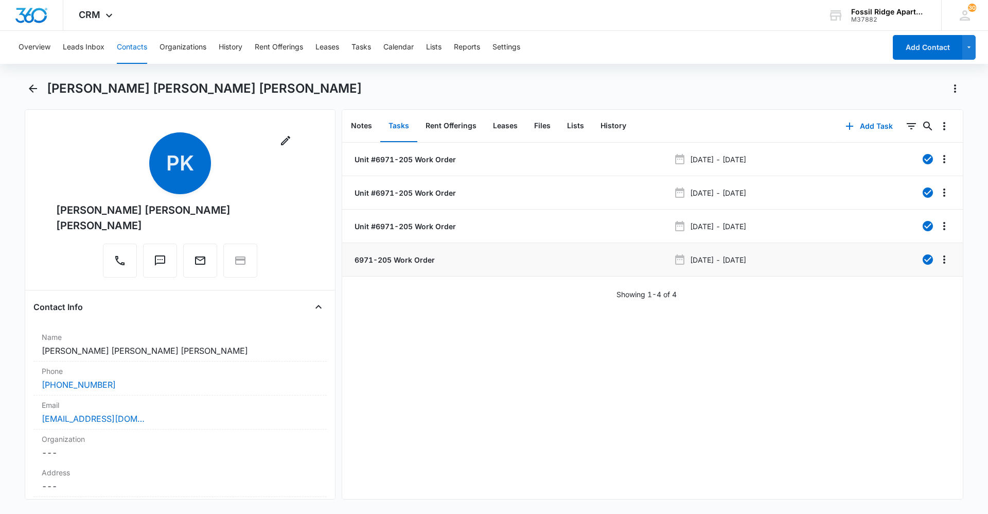
click at [423, 263] on p "6971-205 Work Order" at bounding box center [394, 259] width 82 height 11
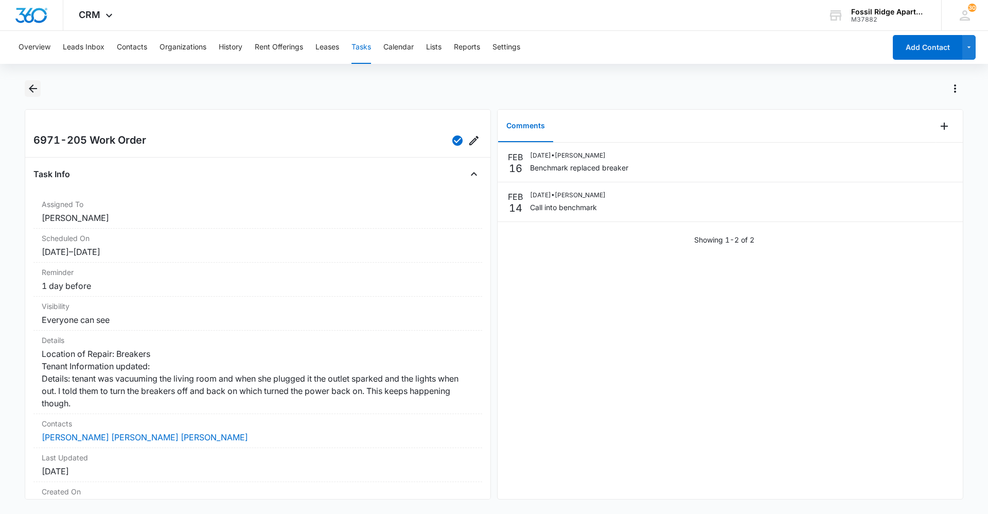
click at [31, 89] on icon "Back" at bounding box center [33, 88] width 8 height 8
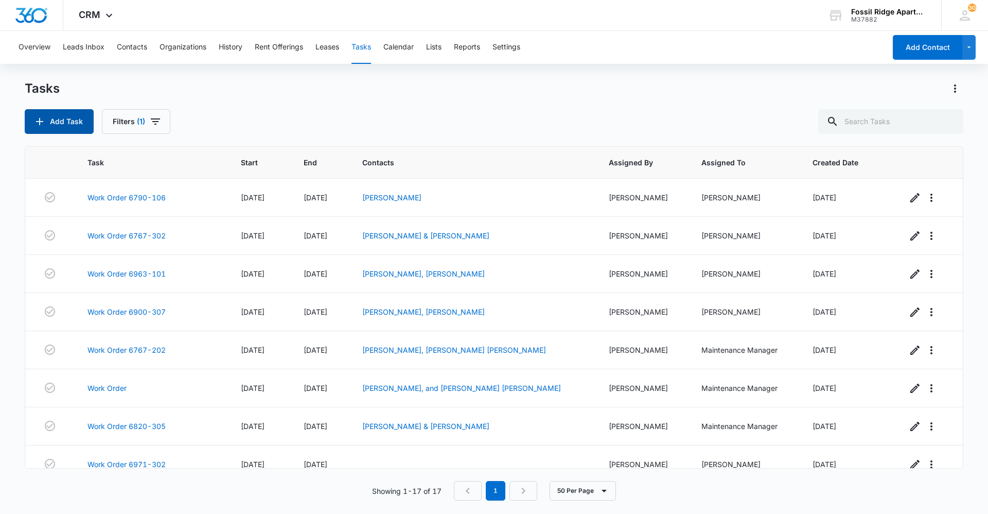
click at [69, 130] on button "Add Task" at bounding box center [59, 121] width 69 height 25
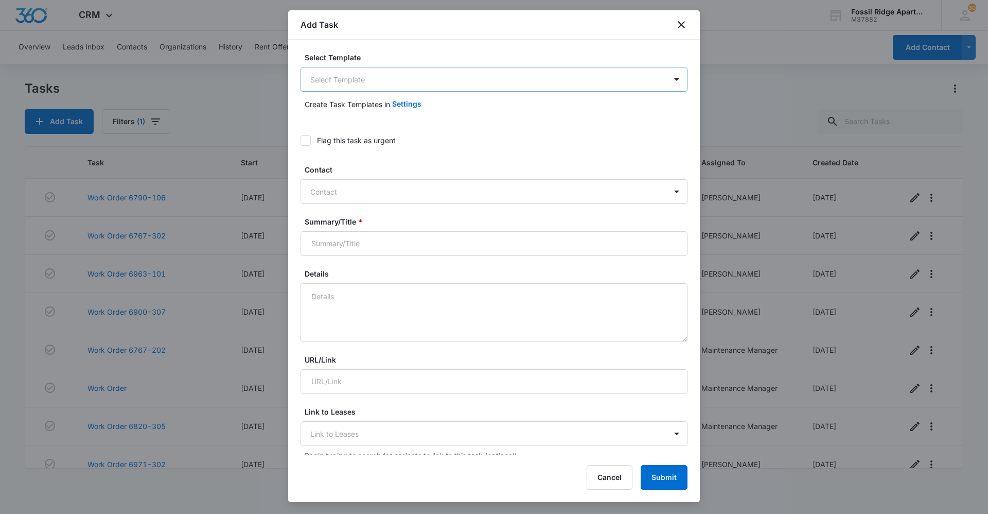
click at [652, 73] on body "CRM Apps Reputation Websites Forms CRM Email Social Content Ads Intelligence Fi…" at bounding box center [494, 257] width 988 height 514
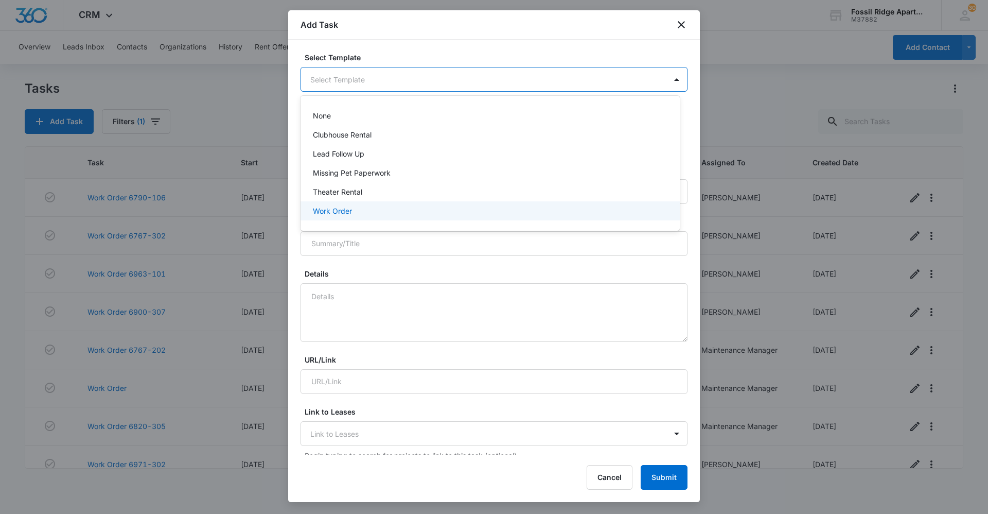
click at [310, 207] on div "Work Order" at bounding box center [490, 210] width 379 height 19
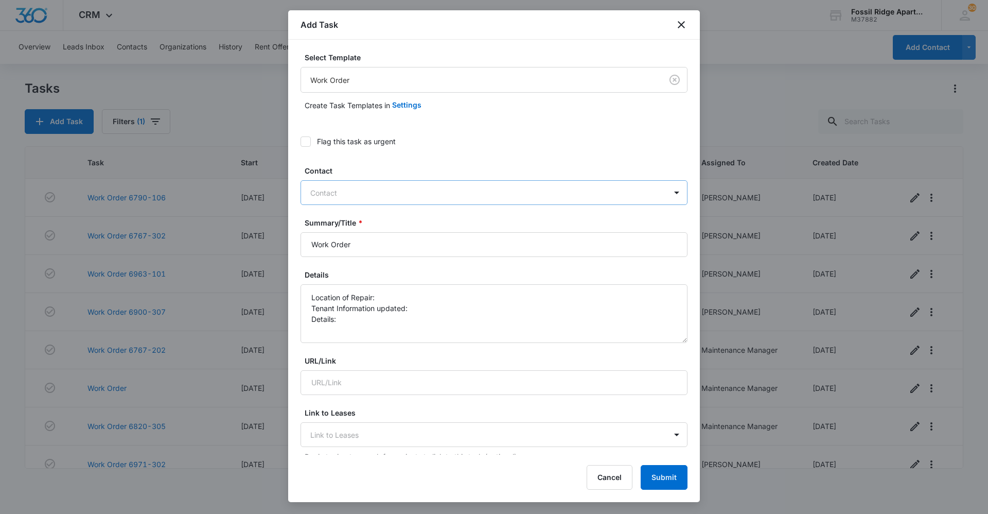
click at [374, 194] on div at bounding box center [487, 192] width 355 height 13
click at [378, 241] on input "Work Order" at bounding box center [494, 244] width 387 height 25
type input "Work Order 6971-205"
click at [403, 291] on textarea "Location of Repair: Tenant Information updated: Details:" at bounding box center [494, 313] width 387 height 59
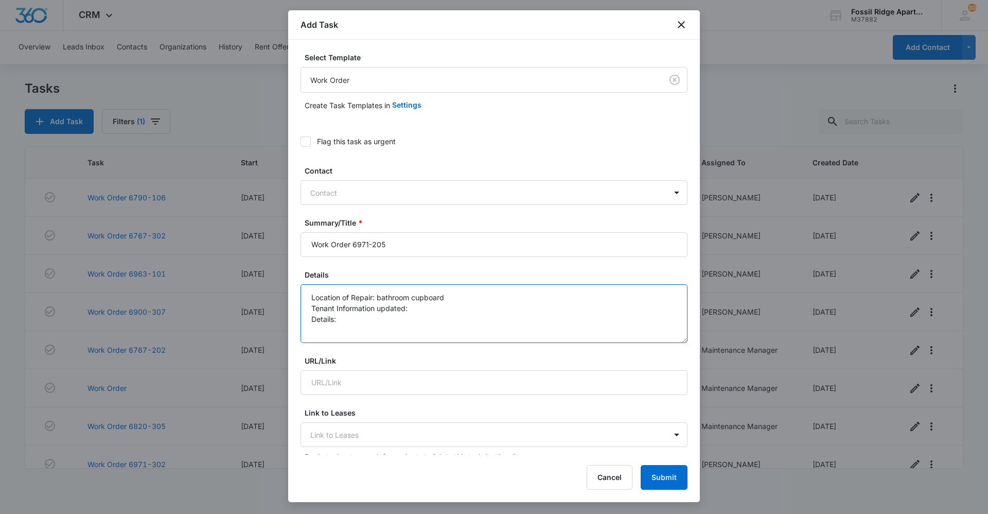
click at [465, 303] on textarea "Location of Repair: bathroom cupboard Tenant Information updated: Details:" at bounding box center [494, 313] width 387 height 59
click at [397, 323] on textarea "Location of Repair: bathroom cupboard Tenant Information updated: Details:" at bounding box center [494, 313] width 387 height 59
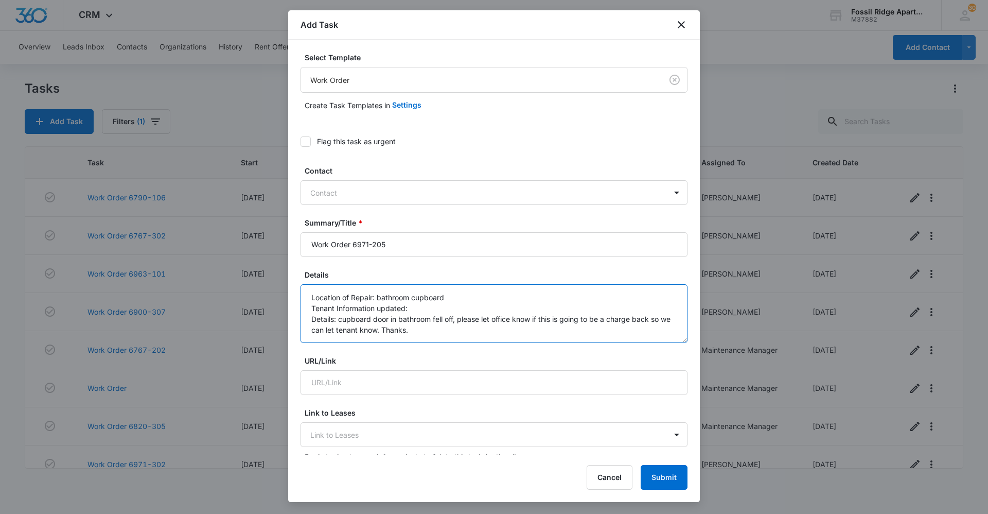
click at [439, 310] on textarea "Location of Repair: bathroom cupboard Tenant Information updated: Details: cupb…" at bounding box center [494, 313] width 387 height 59
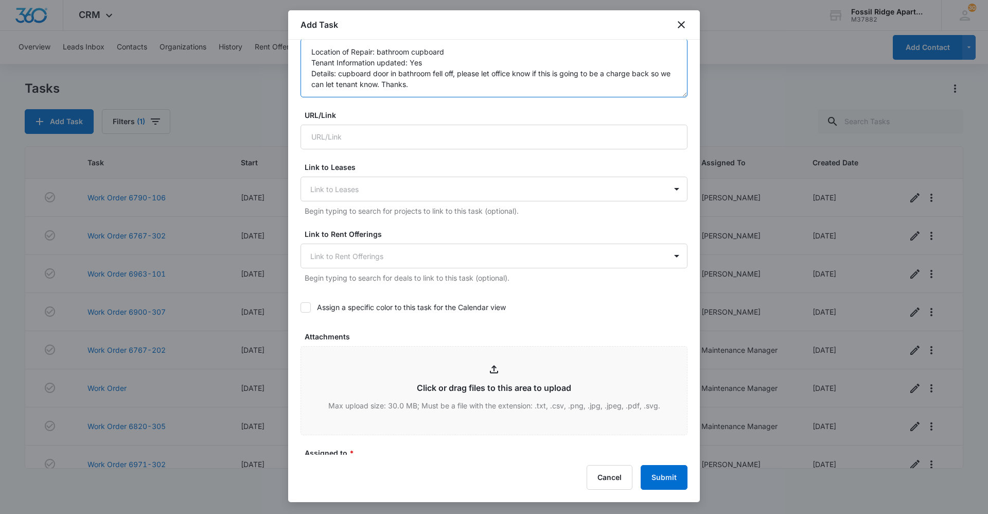
scroll to position [412, 0]
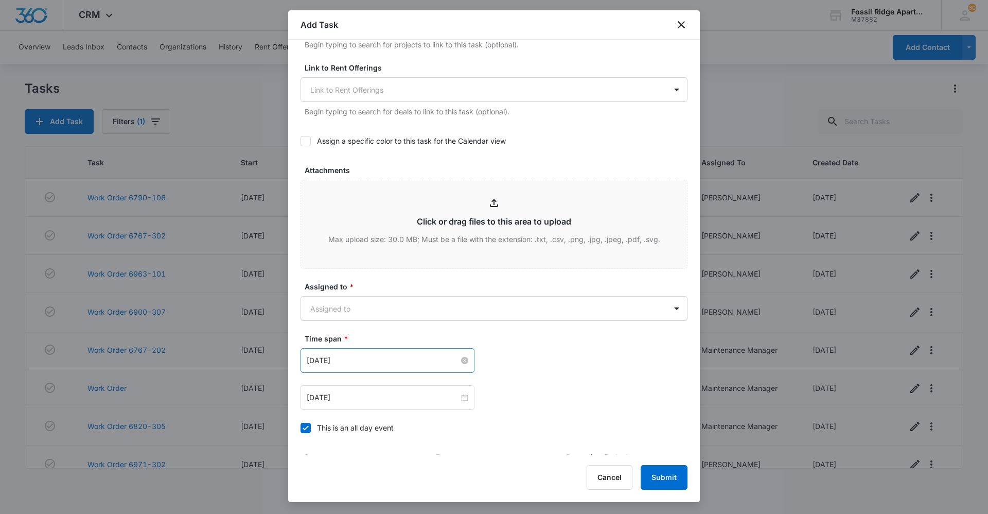
type textarea "Location of Repair: bathroom cupboard Tenant Information updated: Yes Details: …"
click at [463, 364] on div "[DATE]" at bounding box center [388, 360] width 162 height 11
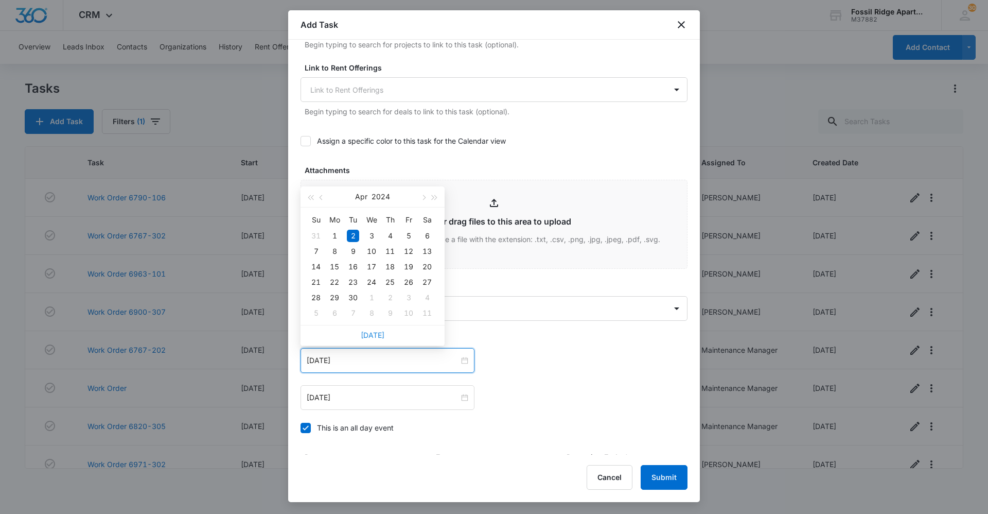
click at [371, 333] on link "[DATE]" at bounding box center [373, 334] width 24 height 9
type input "[DATE]"
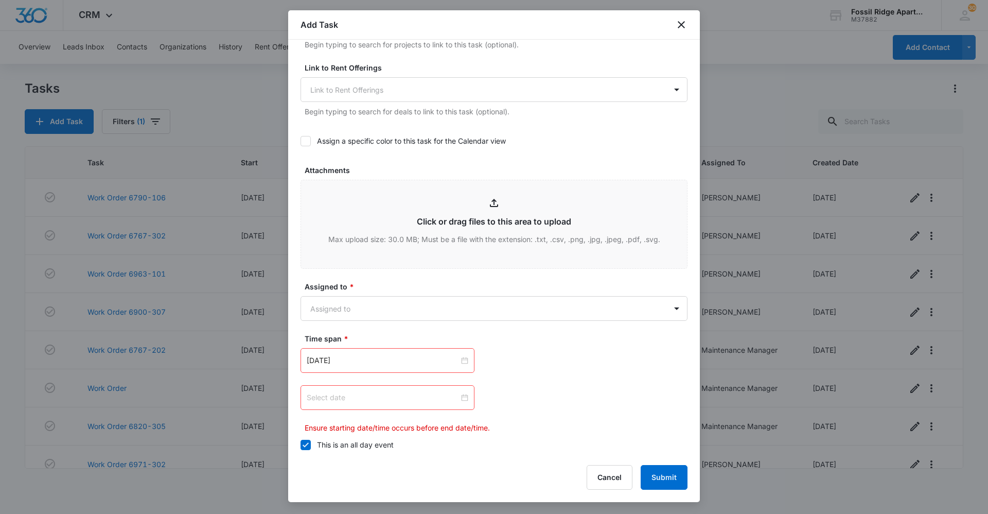
click at [464, 395] on div at bounding box center [388, 397] width 162 height 11
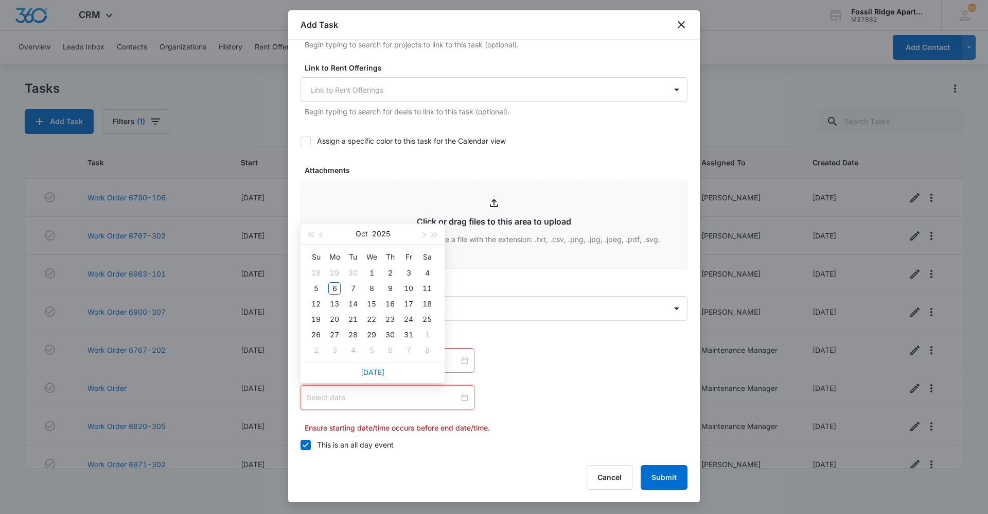
click at [389, 372] on div "[DATE]" at bounding box center [373, 372] width 144 height 21
click at [367, 370] on link "[DATE]" at bounding box center [373, 372] width 24 height 9
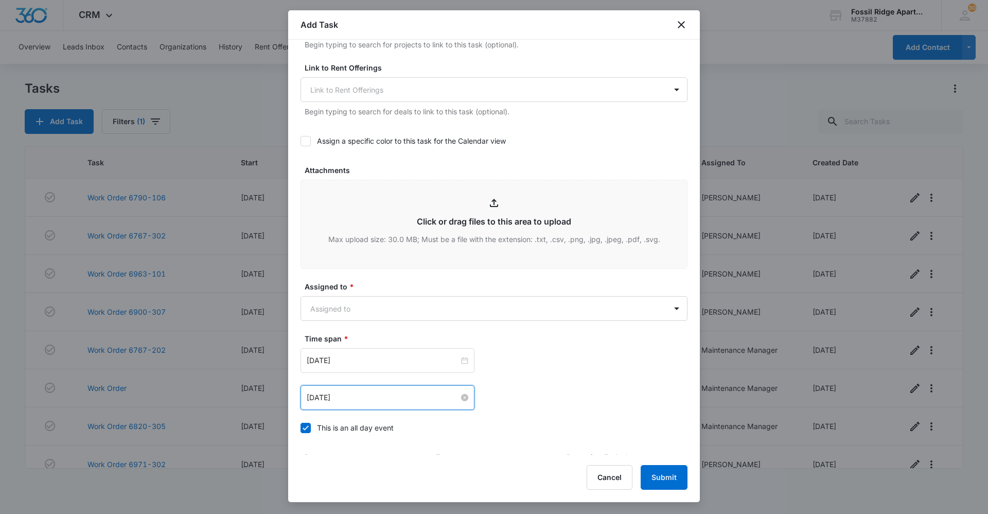
click at [459, 392] on div "[DATE]" at bounding box center [388, 397] width 162 height 11
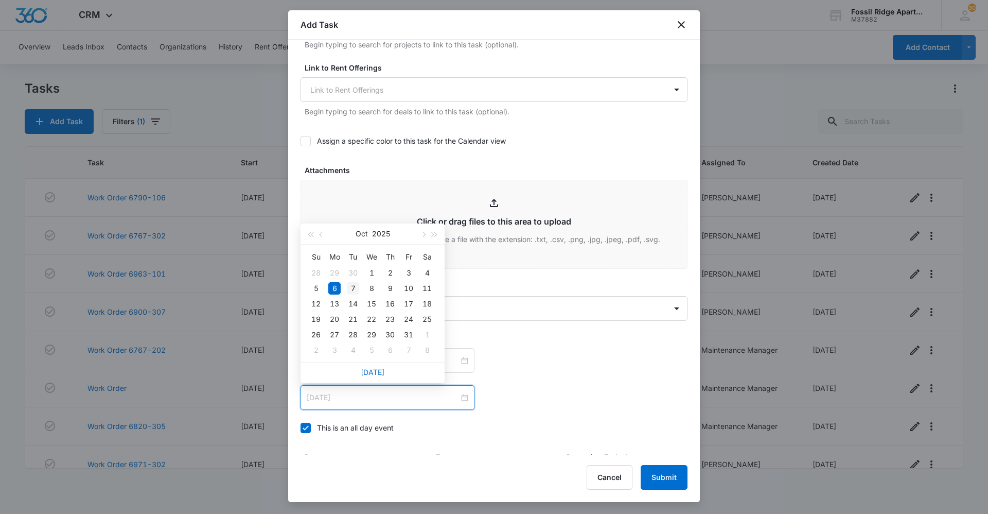
type input "[DATE]"
click at [356, 288] on div "7" at bounding box center [353, 288] width 12 height 12
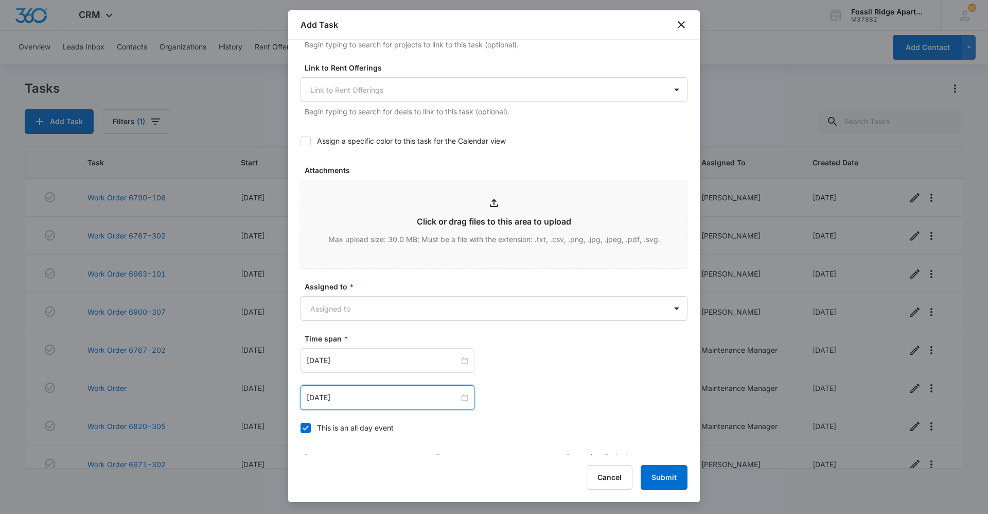
click at [306, 427] on icon at bounding box center [306, 427] width 6 height 5
click at [301, 428] on input "This is an all day event" at bounding box center [301, 428] width 0 height 0
click at [460, 366] on div "[DATE]" at bounding box center [388, 360] width 174 height 25
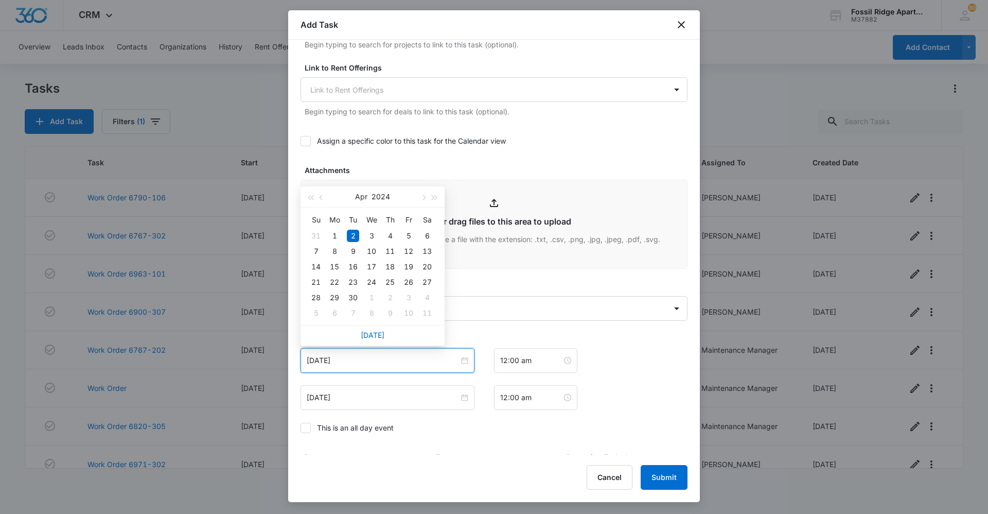
click at [399, 339] on div "[DATE]" at bounding box center [373, 335] width 144 height 21
click at [361, 333] on div "[DATE]" at bounding box center [373, 335] width 144 height 21
click at [373, 331] on link "[DATE]" at bounding box center [373, 334] width 24 height 9
type input "[DATE]"
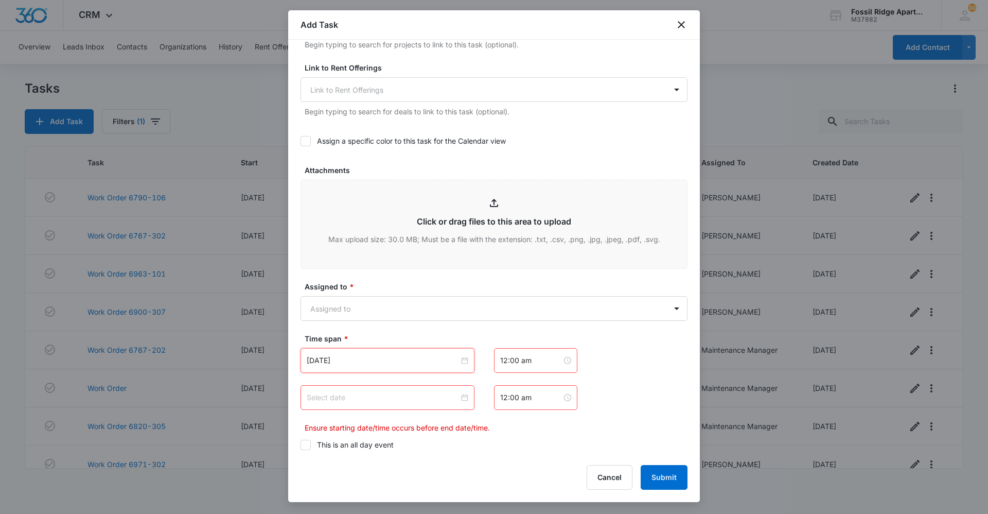
click at [430, 398] on input at bounding box center [383, 397] width 152 height 11
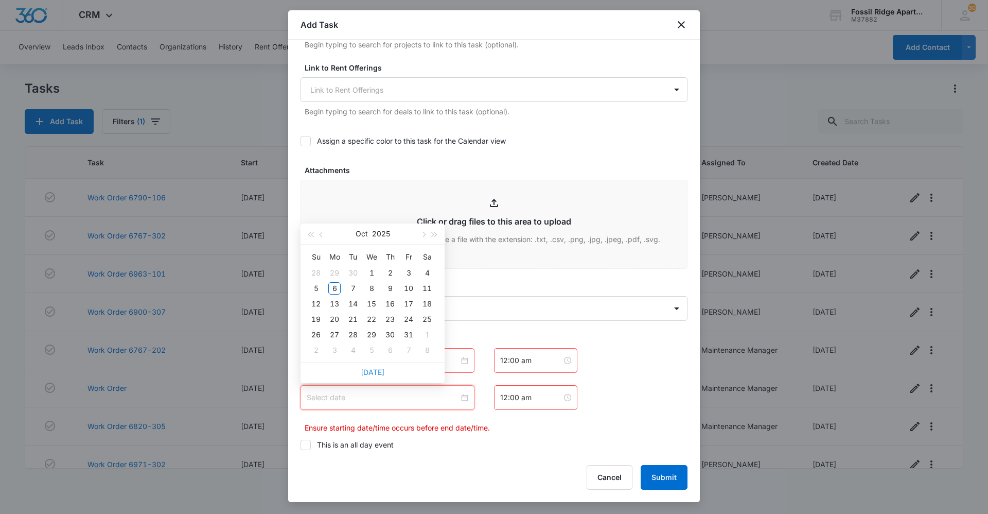
click at [373, 372] on link "[DATE]" at bounding box center [373, 372] width 24 height 9
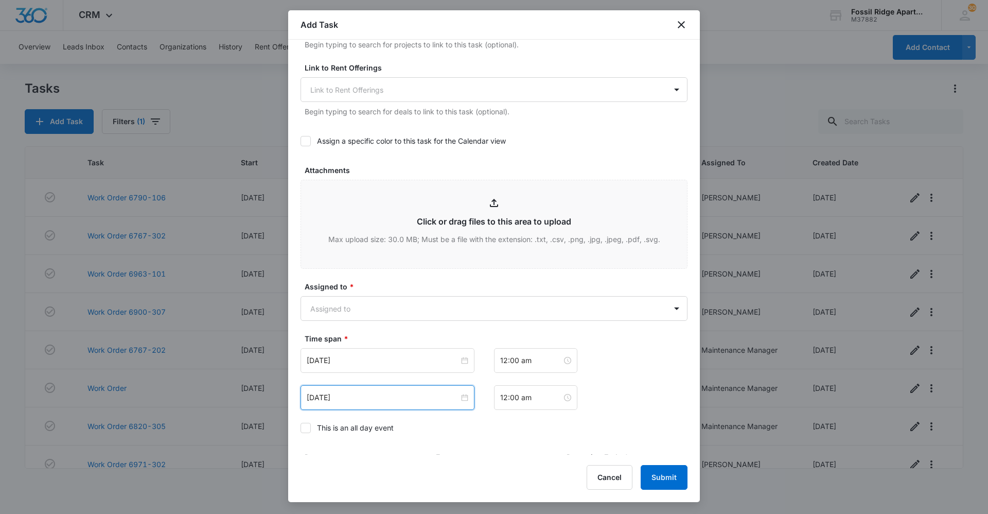
click at [408, 387] on div "[DATE]" at bounding box center [388, 397] width 174 height 25
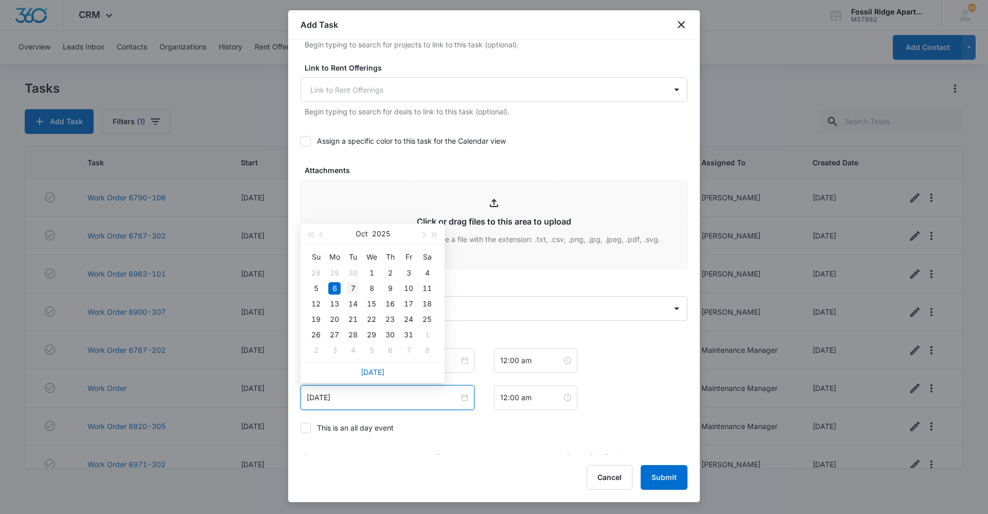
type input "[DATE]"
click at [348, 286] on div "7" at bounding box center [353, 288] width 12 height 12
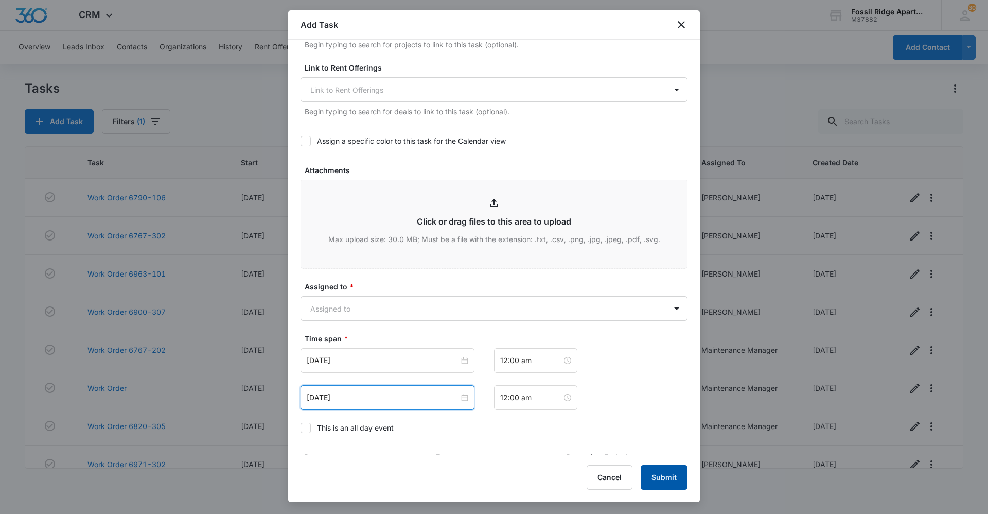
click at [657, 478] on button "Submit" at bounding box center [664, 477] width 47 height 25
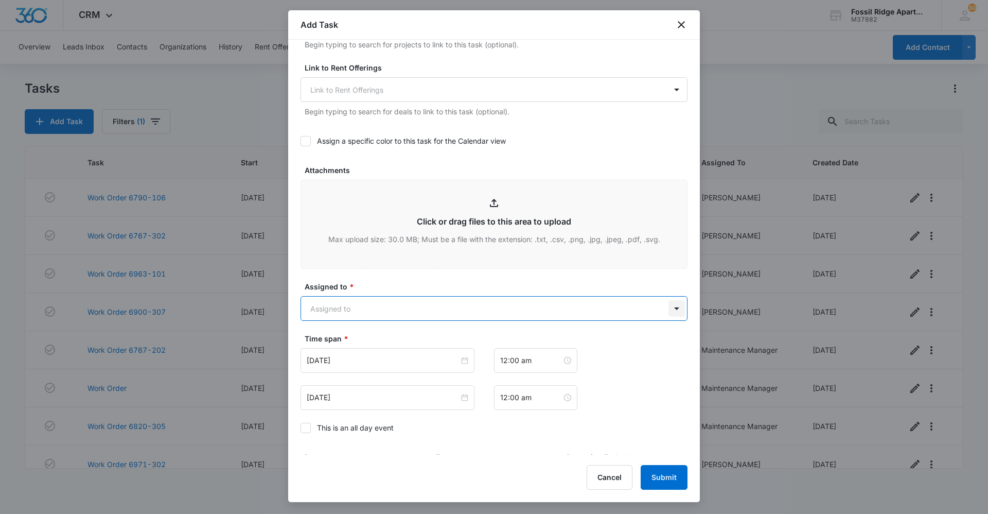
click at [662, 307] on body "CRM Apps Reputation Websites Forms CRM Email Social Content Ads Intelligence Fi…" at bounding box center [494, 257] width 988 height 514
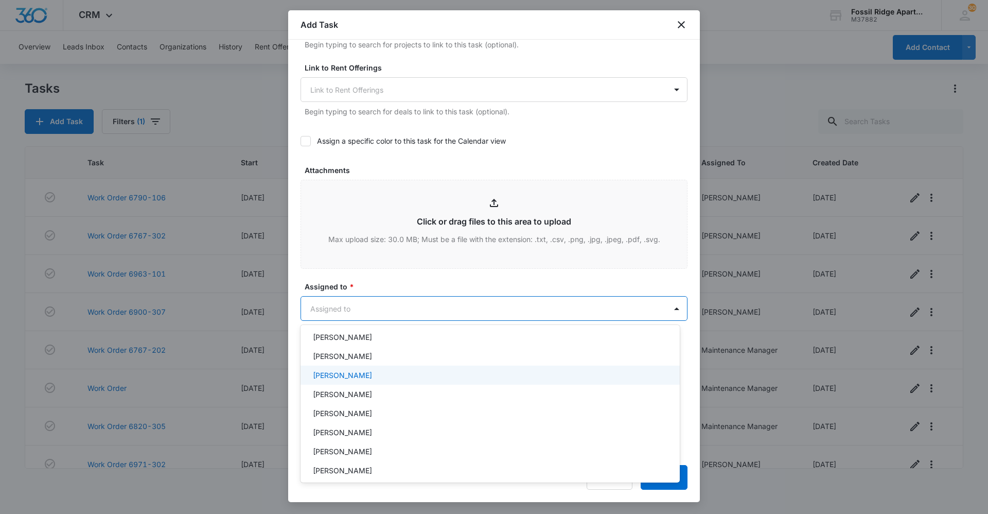
scroll to position [0, 0]
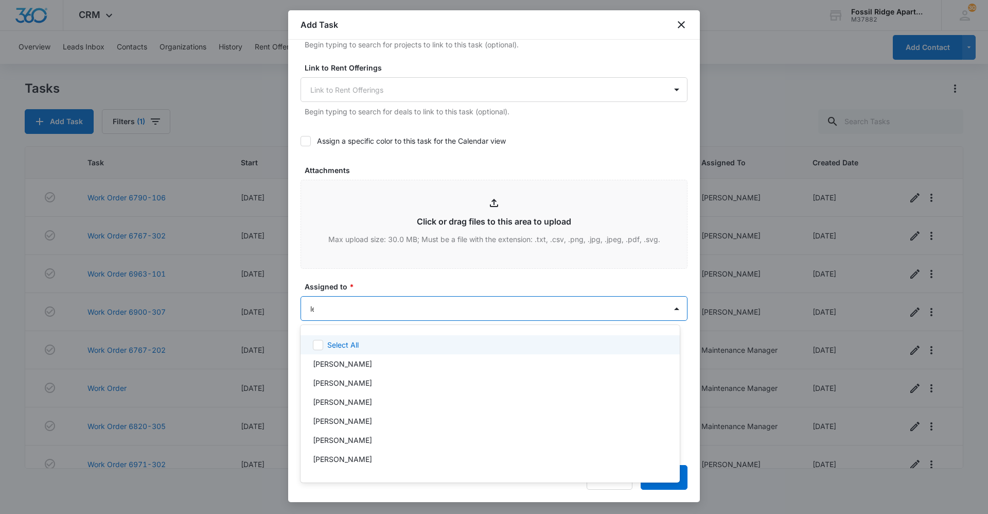
type input "[PERSON_NAME]"
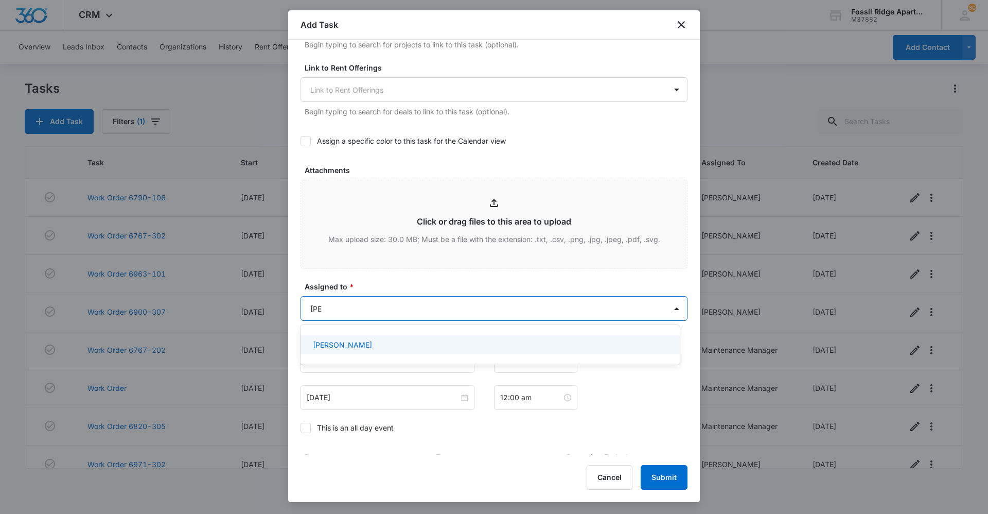
click at [348, 338] on div "[PERSON_NAME]" at bounding box center [490, 344] width 379 height 19
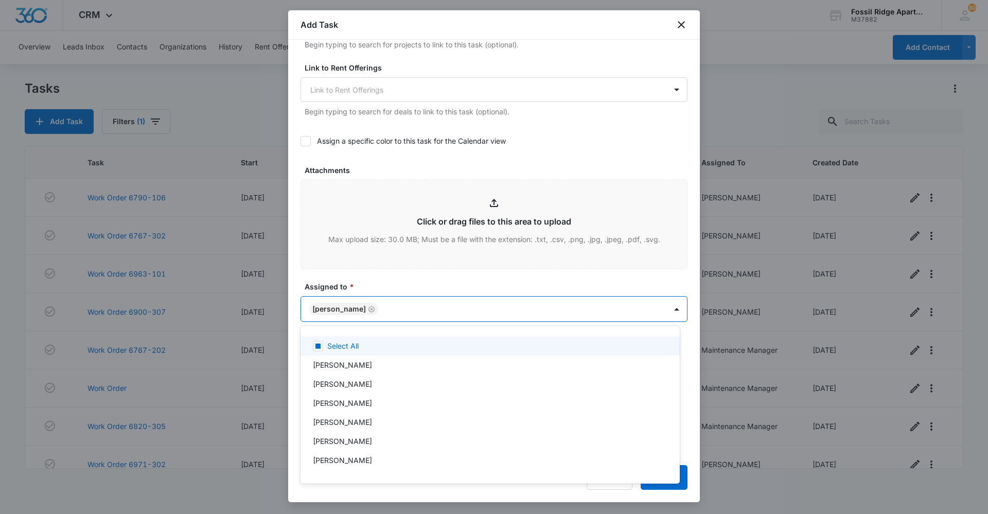
click at [683, 228] on div at bounding box center [494, 257] width 988 height 514
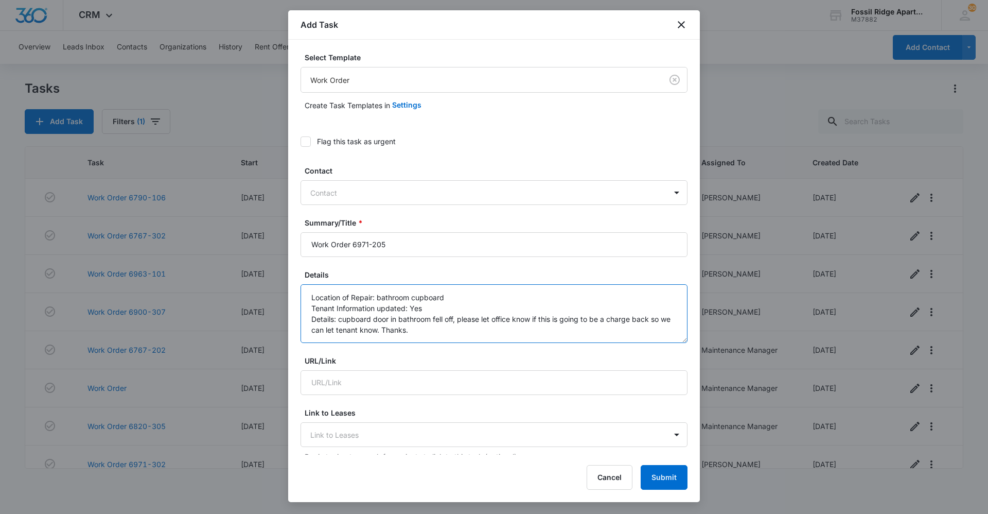
click at [480, 310] on textarea "Location of Repair: bathroom cupboard Tenant Information updated: Yes Details: …" at bounding box center [494, 313] width 387 height 59
click at [401, 331] on textarea "Location of Repair: bathroom cupboard Tenant Information updated: Parvinder- 97…" at bounding box center [494, 313] width 387 height 59
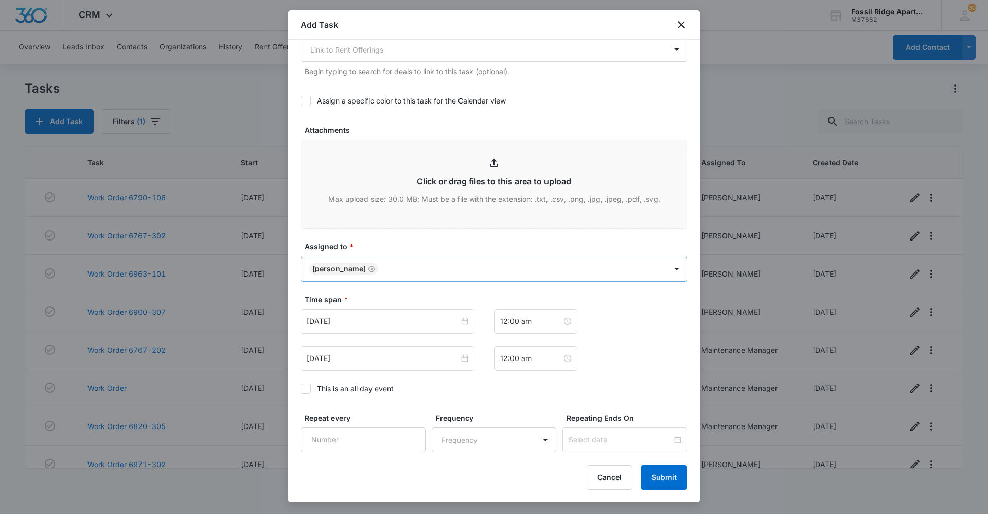
scroll to position [537, 0]
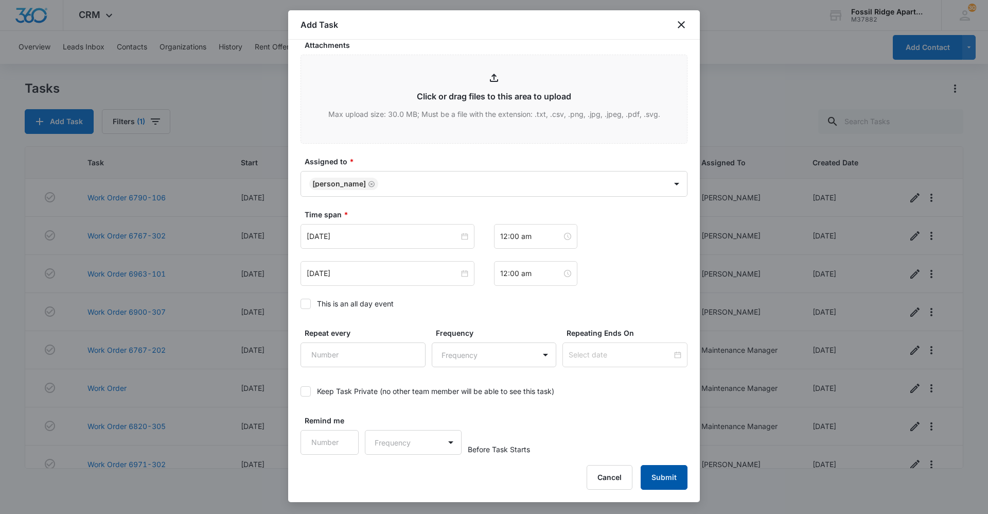
type textarea "Location of Repair: bathroom cupboard Tenant Information updated: Parvinder- 97…"
click at [658, 481] on button "Submit" at bounding box center [664, 477] width 47 height 25
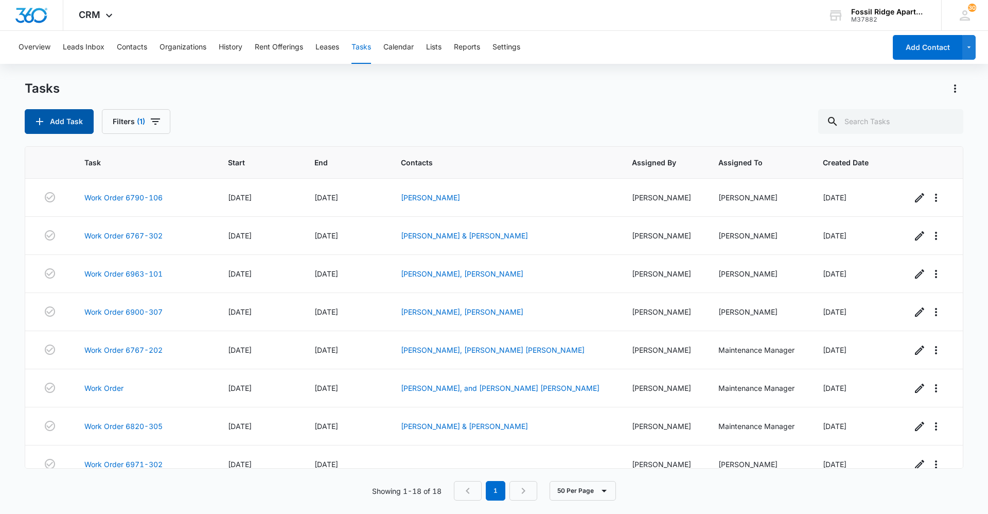
click at [64, 125] on button "Add Task" at bounding box center [59, 121] width 69 height 25
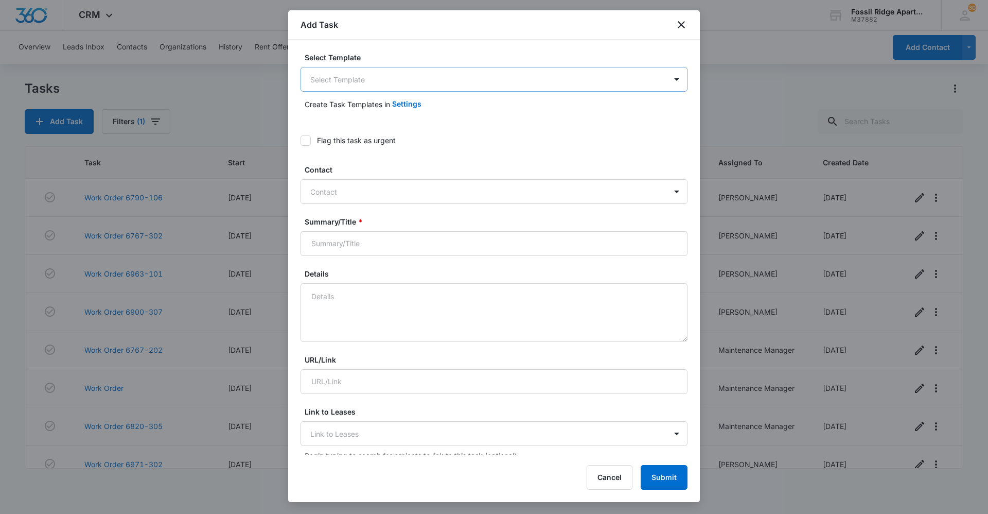
click at [567, 77] on body "CRM Apps Reputation Websites Forms CRM Email Social Content Ads Intelligence Fi…" at bounding box center [494, 257] width 988 height 514
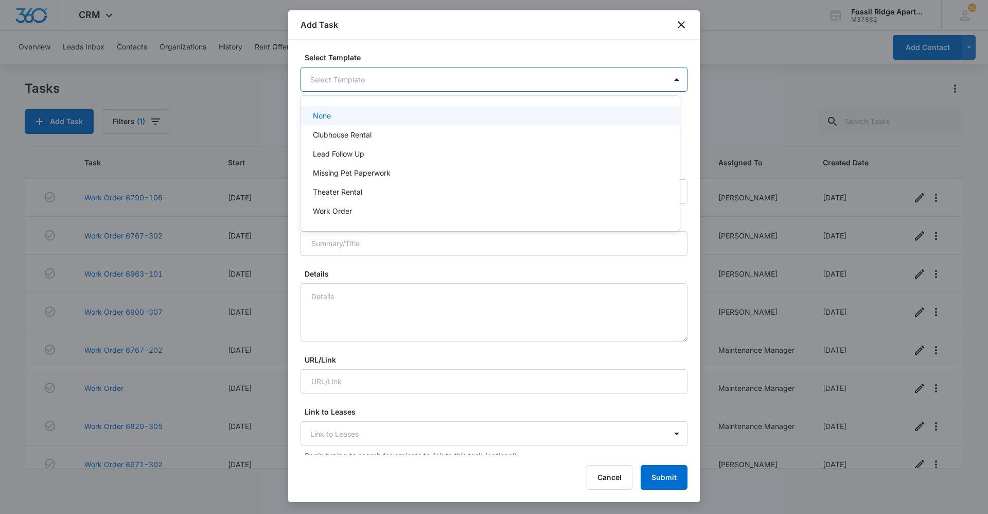
click at [568, 77] on div at bounding box center [494, 257] width 988 height 514
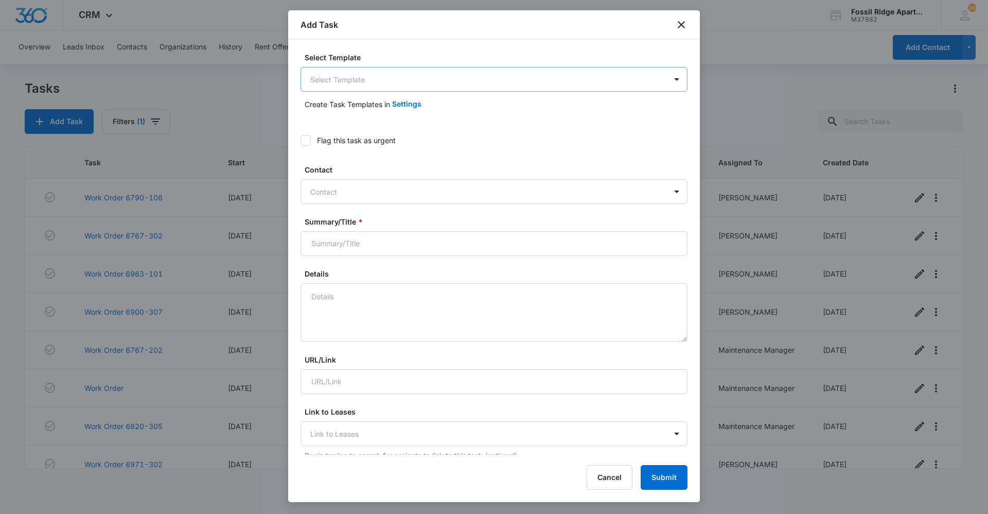
click at [526, 76] on body "CRM Apps Reputation Websites Forms CRM Email Social Content Ads Intelligence Fi…" at bounding box center [494, 257] width 988 height 514
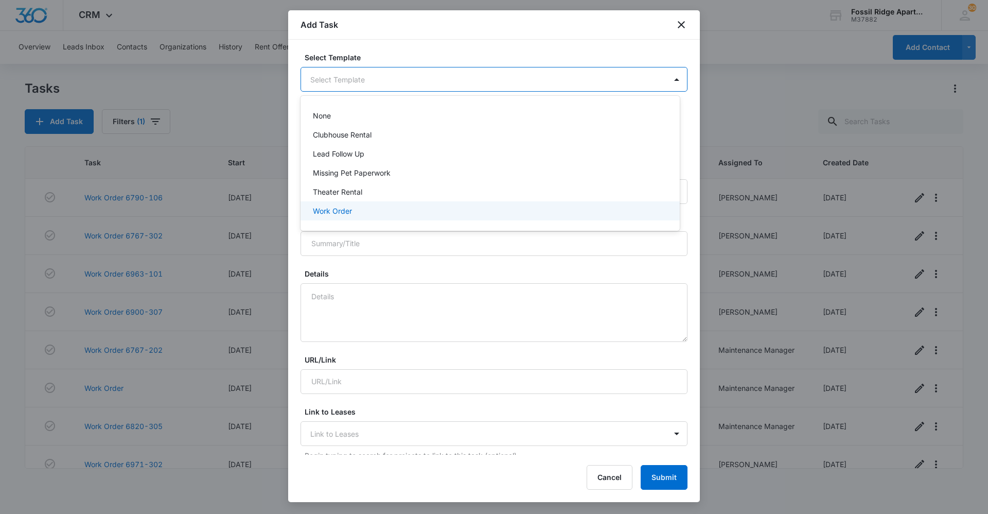
click at [346, 214] on p "Work Order" at bounding box center [332, 210] width 39 height 11
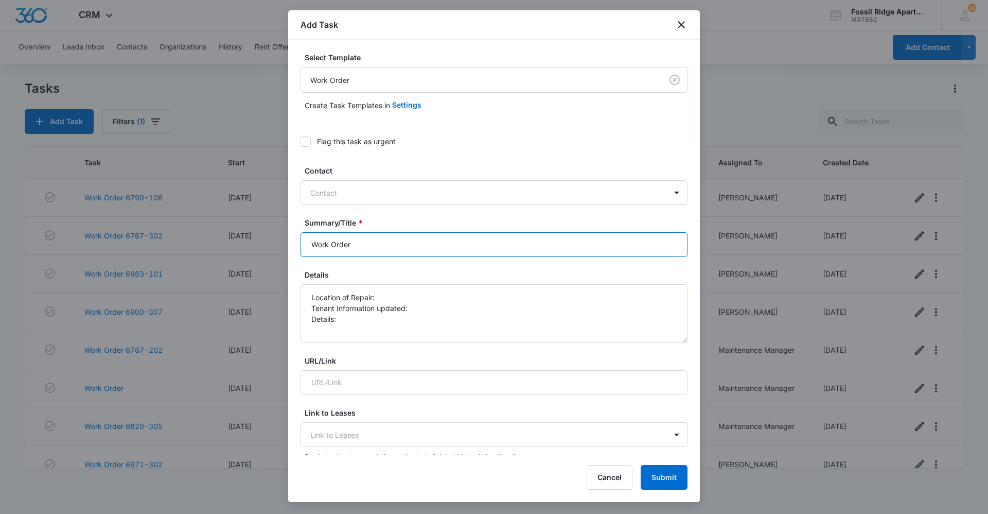
click at [446, 247] on input "Work Order" at bounding box center [494, 244] width 387 height 25
type input "Work Order 6730-207"
click at [461, 287] on textarea "Location of Repair: Tenant Information updated: Details:" at bounding box center [494, 313] width 387 height 59
click at [429, 317] on textarea "Location of Repair: fridge Tenant Information updated: Details:" at bounding box center [494, 313] width 387 height 59
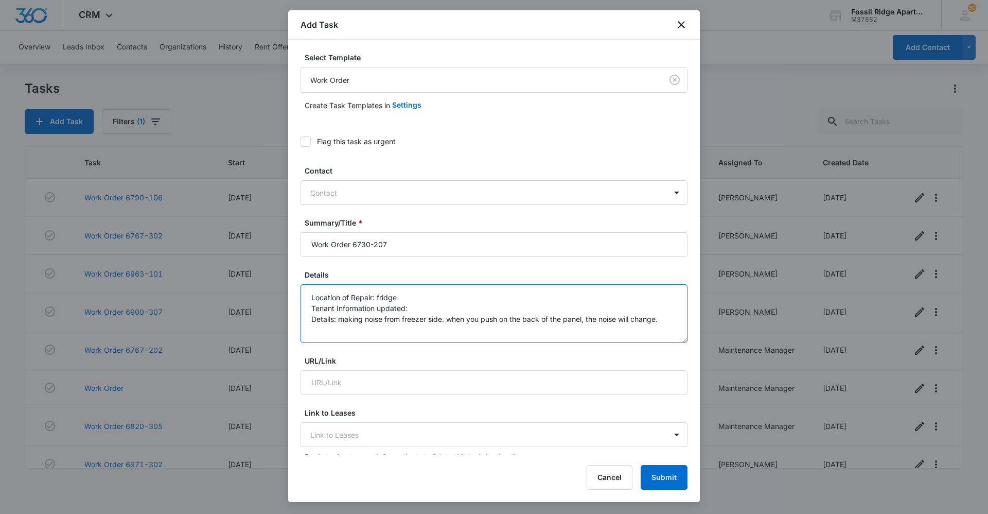
scroll to position [0, 0]
click at [470, 301] on textarea "Location of Repair: fridge Tenant Information updated: Details: making noise fr…" at bounding box center [494, 313] width 387 height 59
click at [457, 308] on textarea "Location of Repair: fridge Tenant Information updated: Details: making noise fr…" at bounding box center [494, 313] width 387 height 59
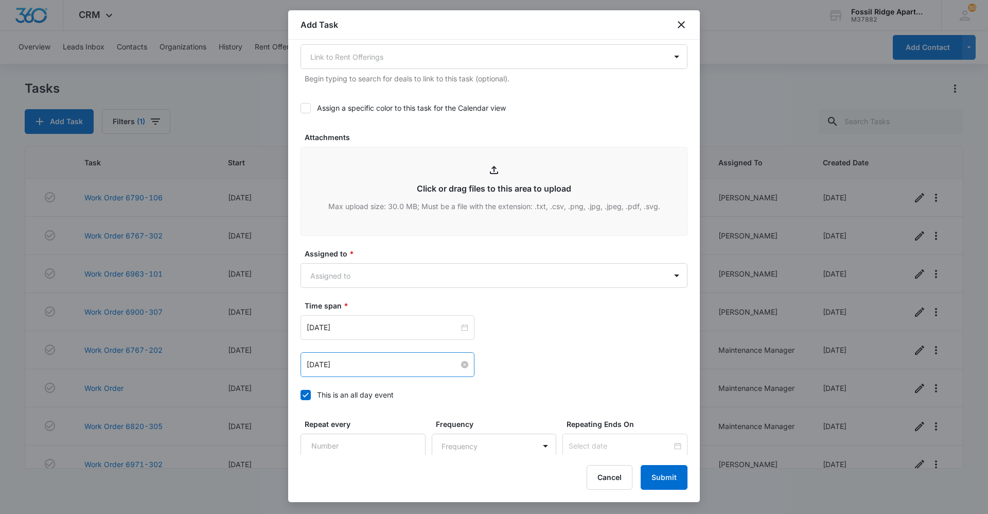
scroll to position [463, 0]
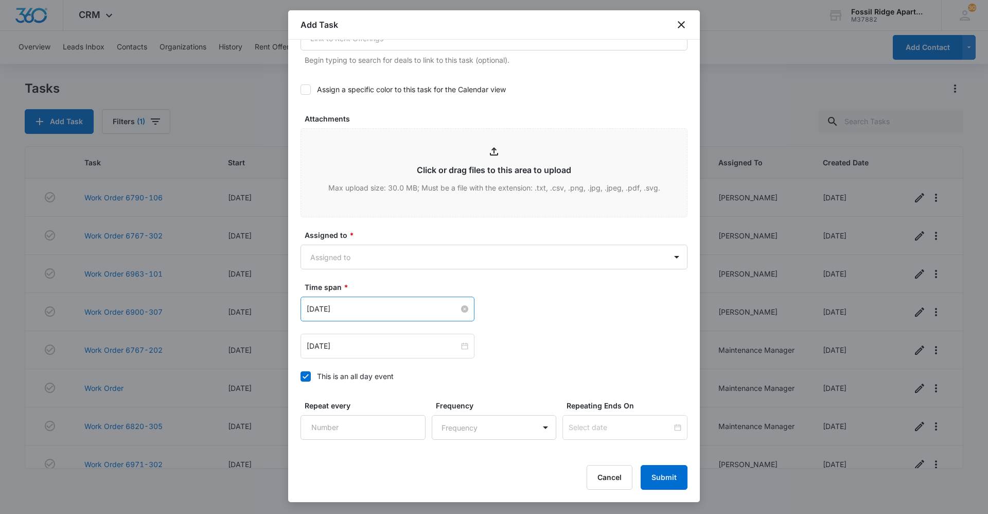
type textarea "Location of Repair: fridge Tenant Information updated: yes Details: making nois…"
click at [440, 308] on input "[DATE]" at bounding box center [383, 308] width 152 height 11
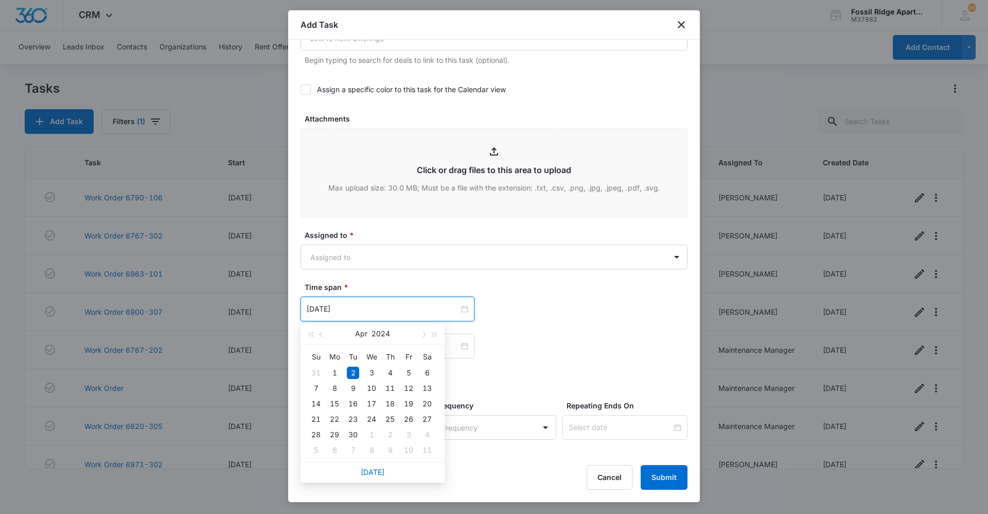
click at [360, 470] on div "[DATE]" at bounding box center [373, 472] width 144 height 21
click at [379, 469] on link "[DATE]" at bounding box center [373, 471] width 24 height 9
type input "[DATE]"
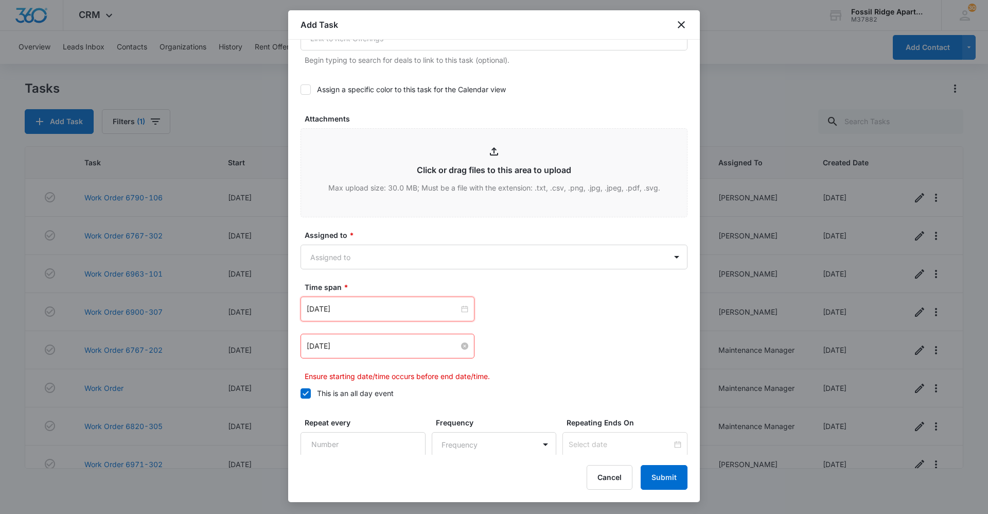
click at [463, 341] on div "[DATE]" at bounding box center [388, 345] width 162 height 11
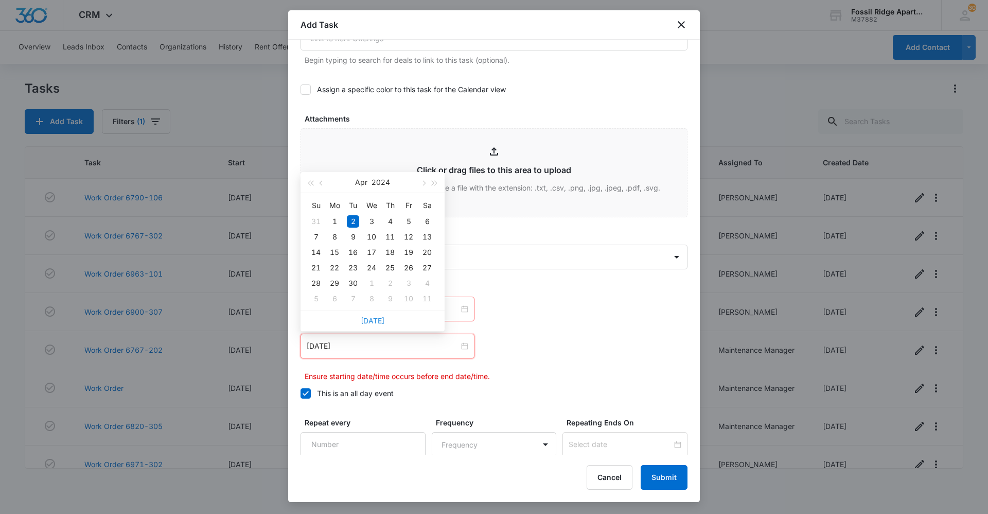
click at [375, 319] on link "[DATE]" at bounding box center [373, 320] width 24 height 9
type input "[DATE]"
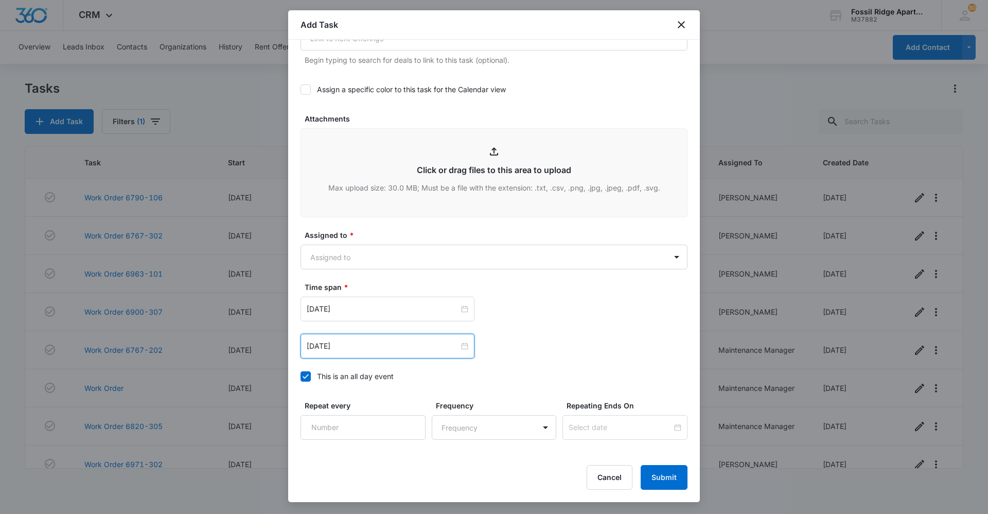
click at [538, 323] on div "Oct 6, 2025 Oct 2025 Su Mo Tu We Th Fr Sa 28 29 30 1 2 3 4 5 6 7 8 9 10 11 12 1…" at bounding box center [494, 327] width 387 height 62
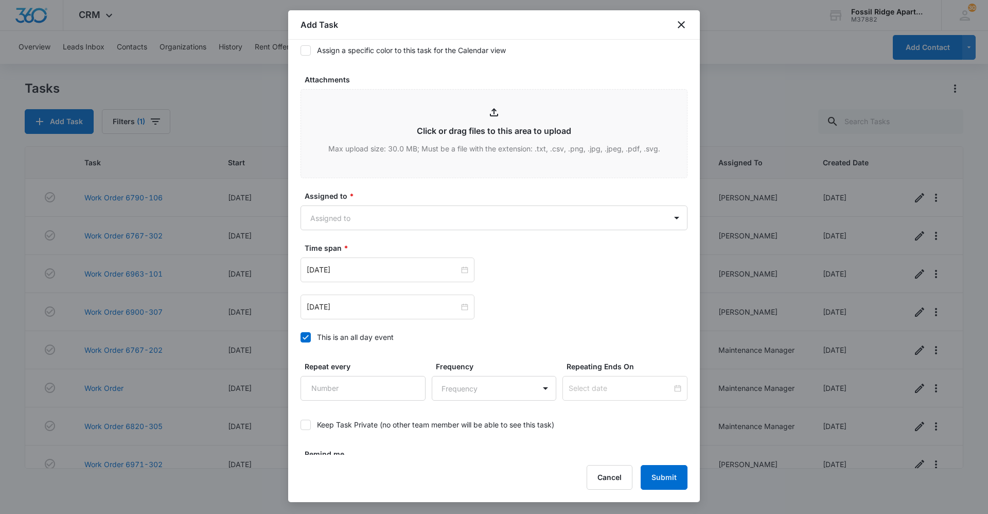
scroll to position [433, 0]
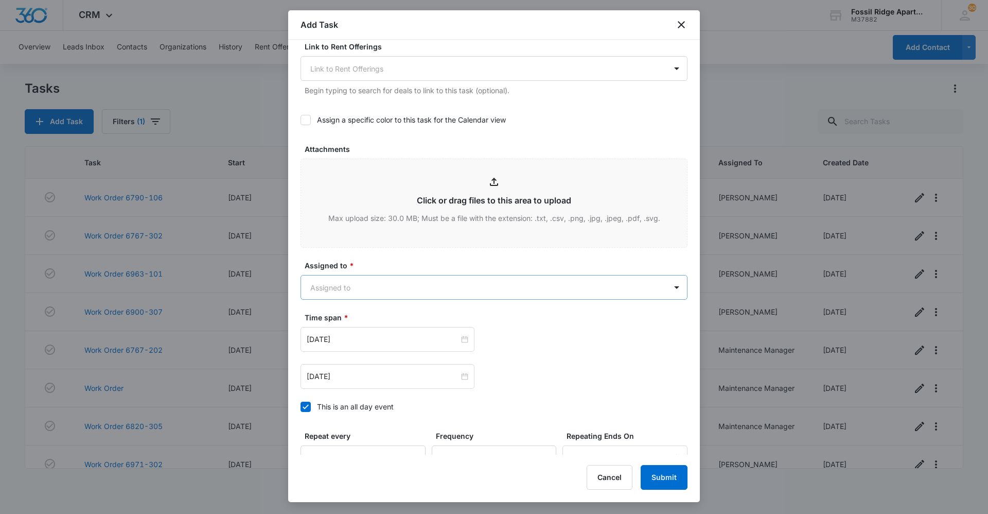
click at [579, 291] on body "CRM Apps Reputation Websites Forms CRM Email Social Content Ads Intelligence Fi…" at bounding box center [494, 257] width 988 height 514
type input "jess"
click at [388, 319] on div "[PERSON_NAME]" at bounding box center [489, 323] width 353 height 11
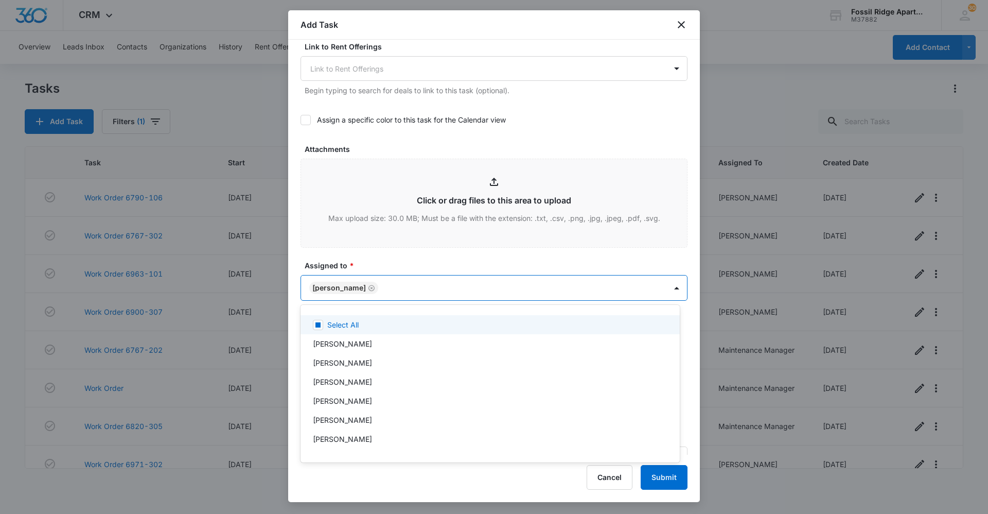
click at [514, 287] on div at bounding box center [494, 257] width 988 height 514
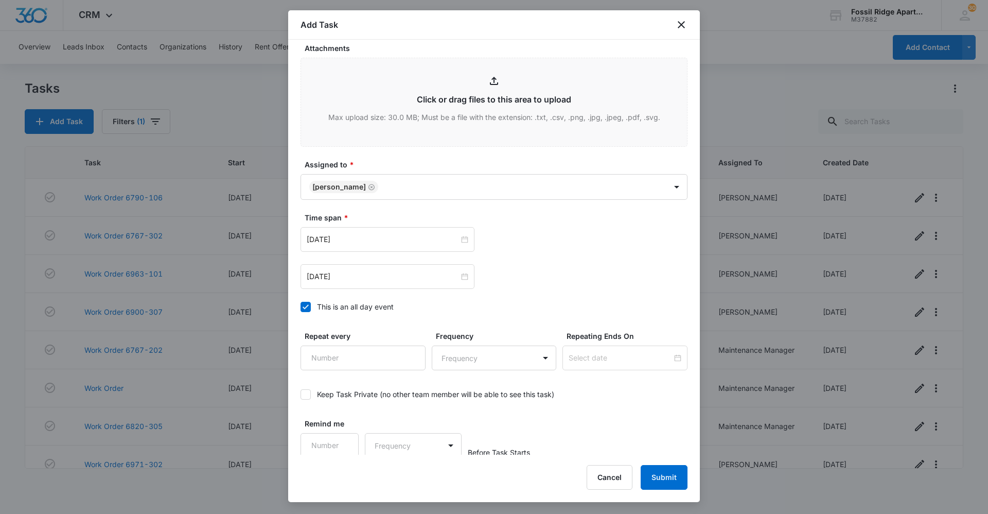
scroll to position [537, 0]
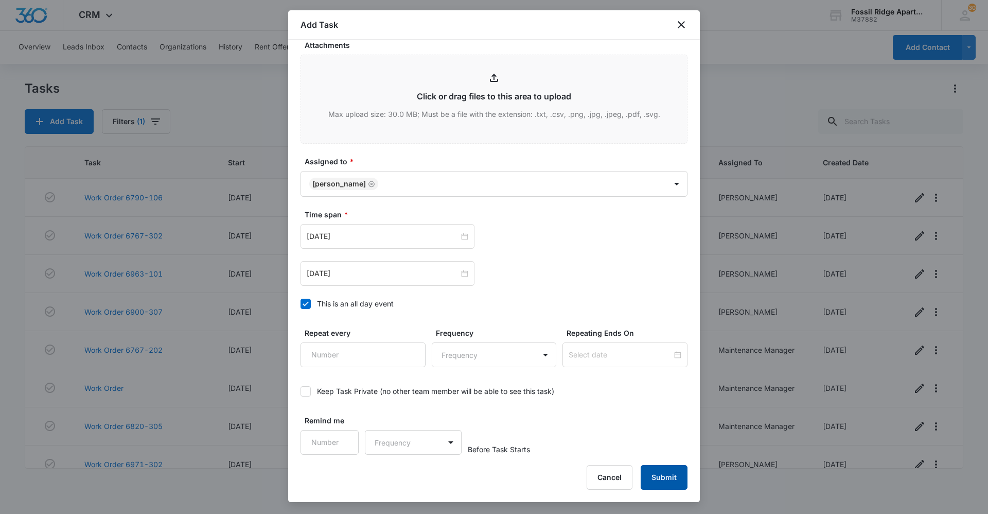
click at [683, 482] on button "Submit" at bounding box center [664, 477] width 47 height 25
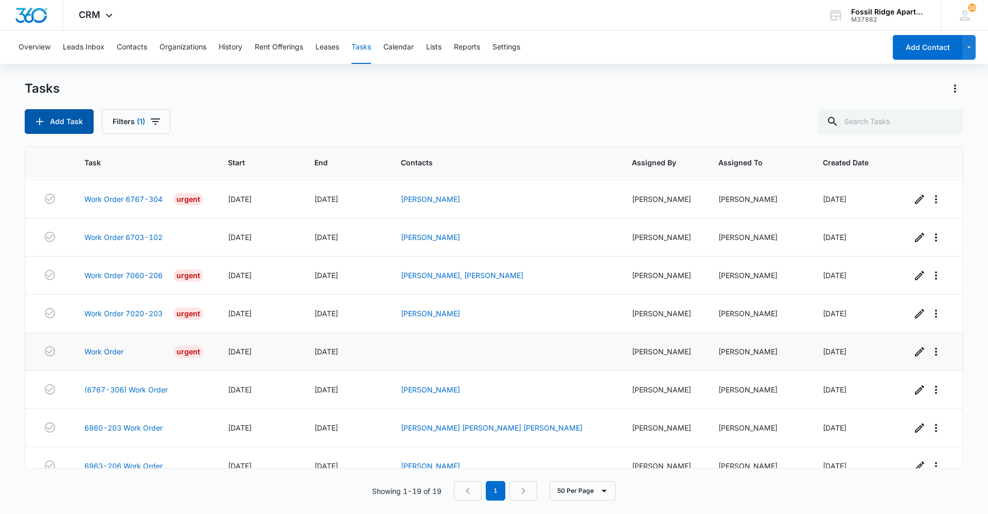
scroll to position [434, 0]
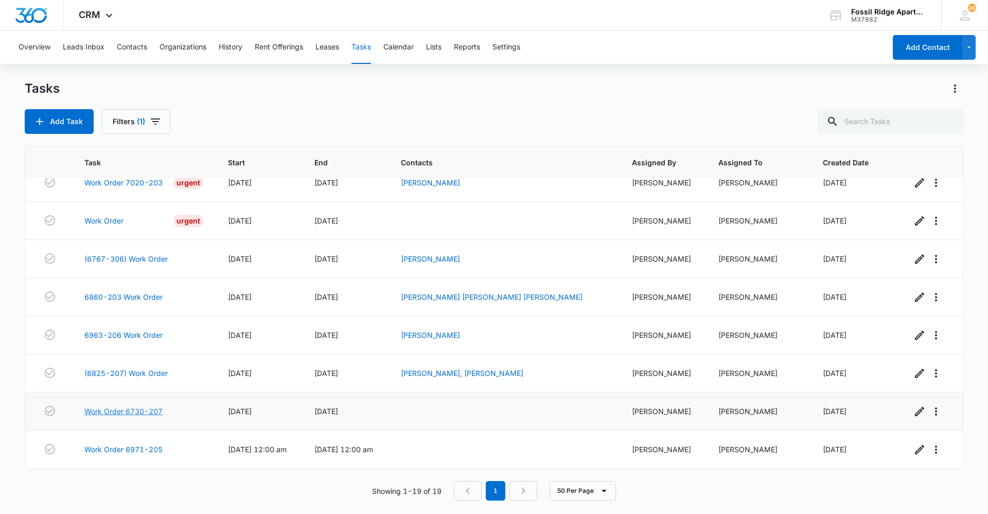
click at [134, 414] on link "Work Order 6730-207" at bounding box center [123, 411] width 78 height 11
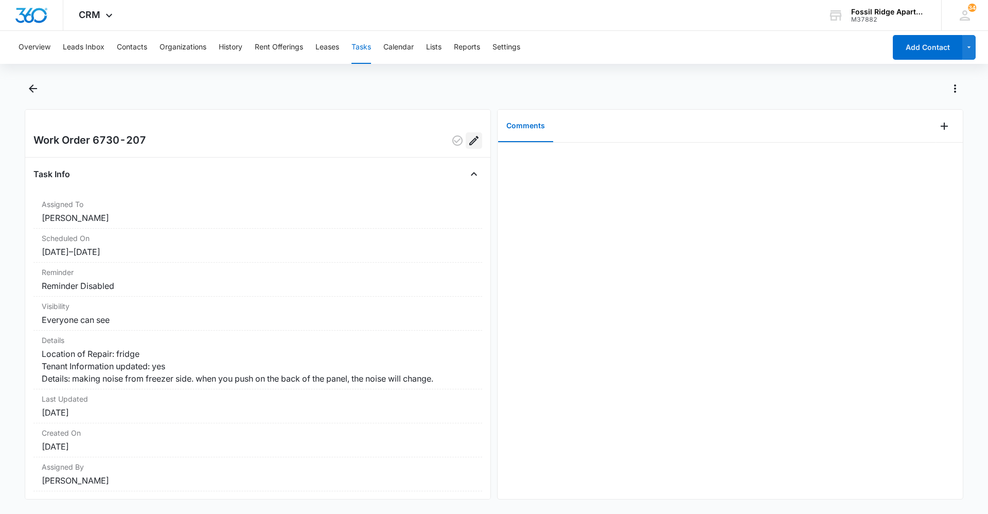
click at [468, 136] on icon "Edit" at bounding box center [474, 140] width 12 height 12
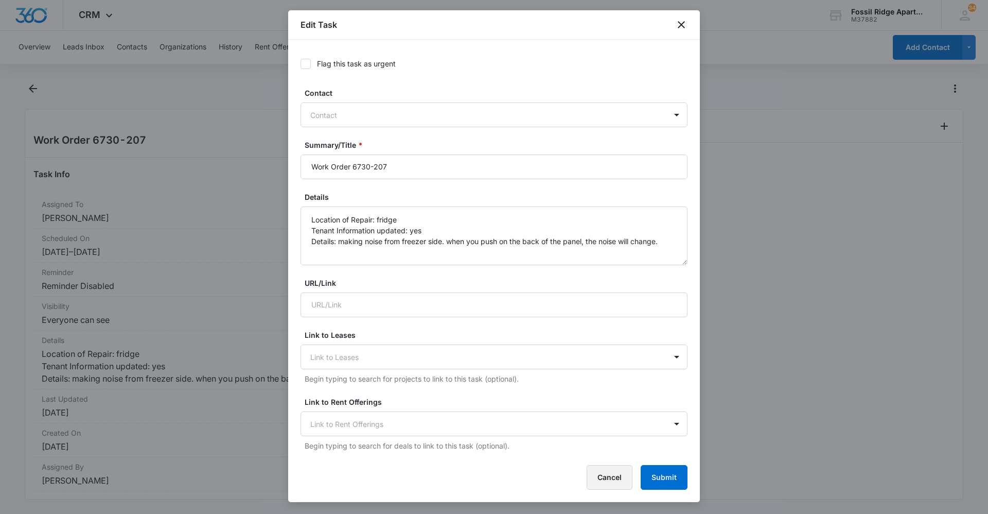
click at [606, 474] on button "Cancel" at bounding box center [610, 477] width 46 height 25
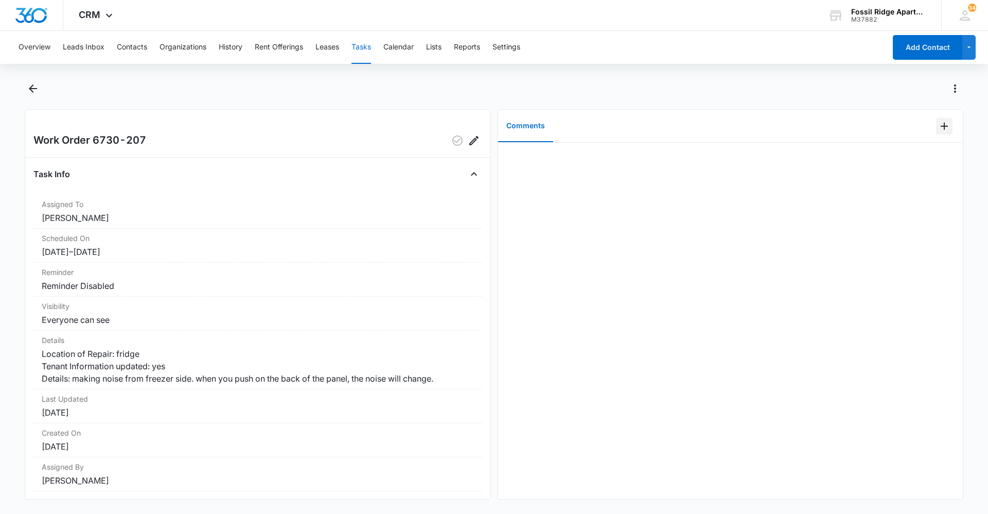
click at [938, 127] on icon "Add Comment" at bounding box center [944, 126] width 12 height 12
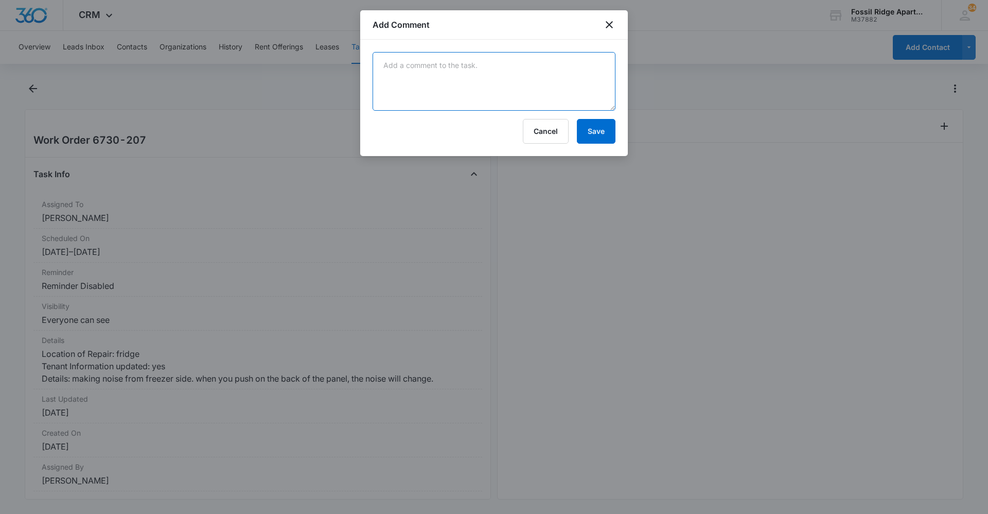
click at [473, 65] on textarea at bounding box center [494, 81] width 243 height 59
type textarea "w/o submitted to [PERSON_NAME]- 10/69/25"
click at [601, 135] on button "Save" at bounding box center [596, 131] width 39 height 25
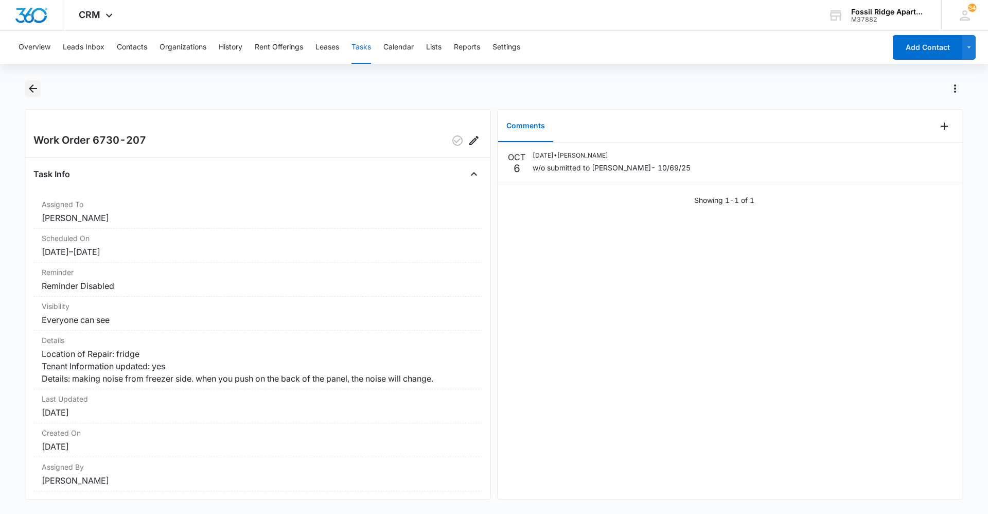
click at [38, 86] on icon "Back" at bounding box center [33, 88] width 12 height 12
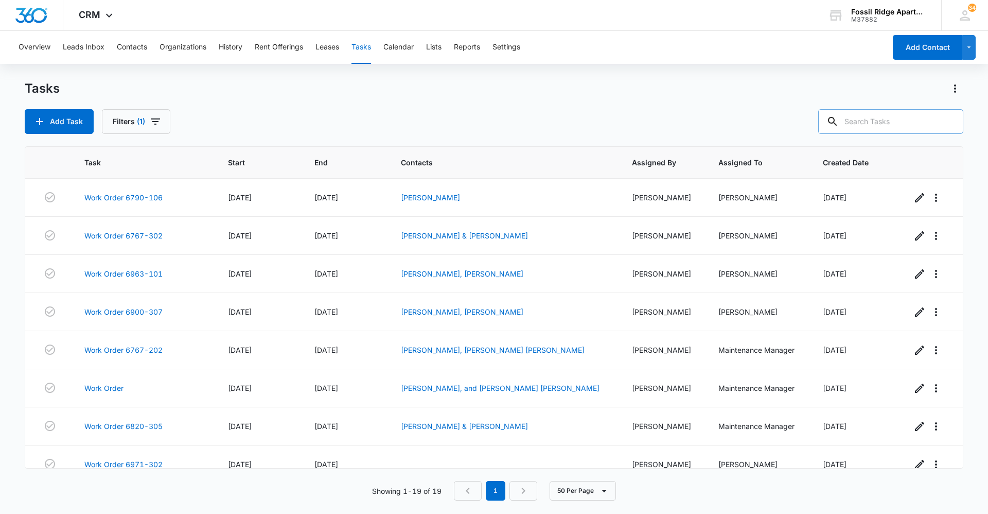
click at [870, 116] on input "text" at bounding box center [890, 121] width 145 height 25
type input "900307"
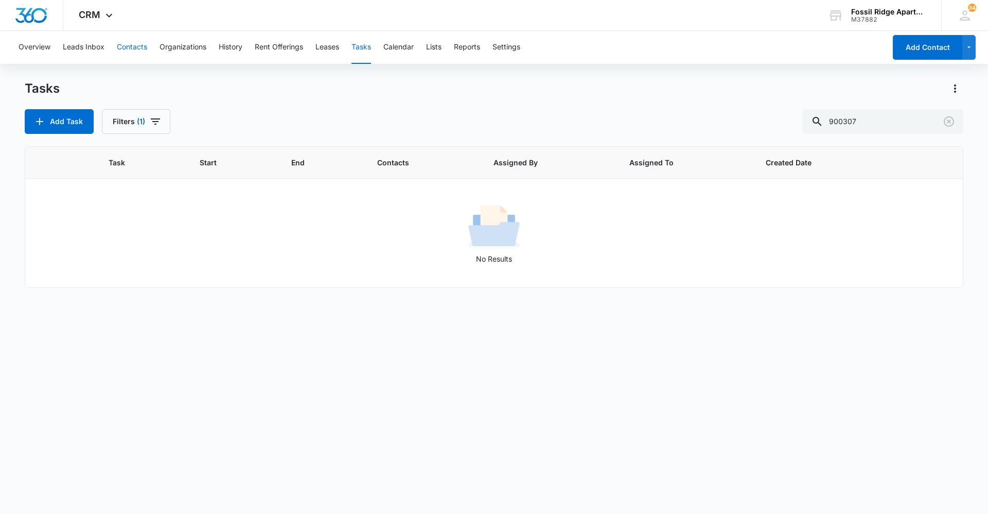
click at [128, 50] on button "Contacts" at bounding box center [132, 47] width 30 height 33
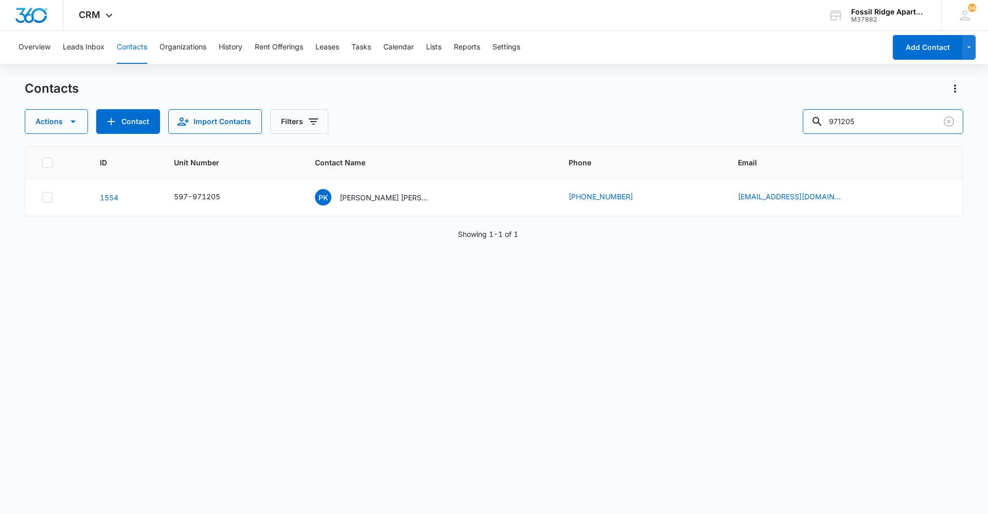
drag, startPoint x: 883, startPoint y: 124, endPoint x: 491, endPoint y: 133, distance: 391.8
click at [491, 134] on div "Contacts Actions Contact Import Contacts Filters 971205 ID Unit Number Contact …" at bounding box center [494, 296] width 939 height 432
type input "900307"
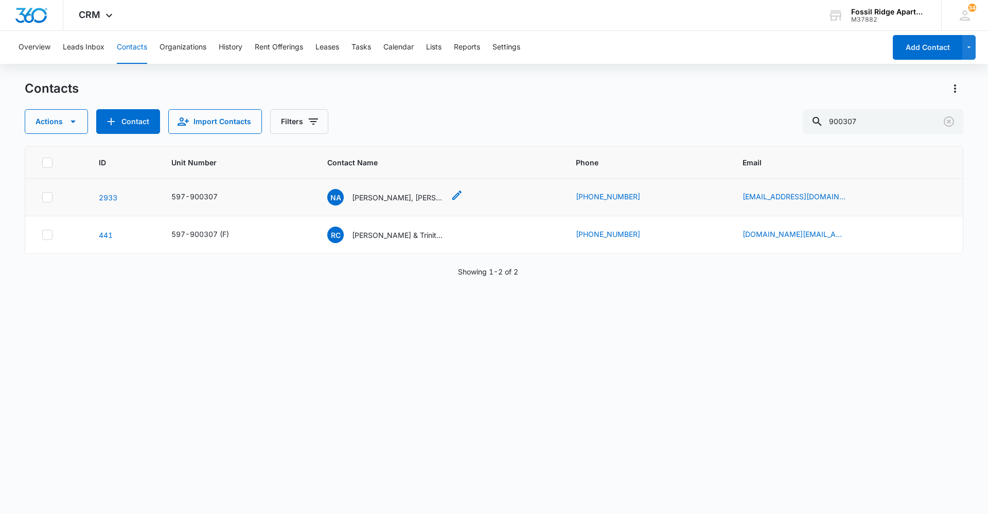
click at [374, 199] on p "[PERSON_NAME], [PERSON_NAME]" at bounding box center [398, 197] width 93 height 11
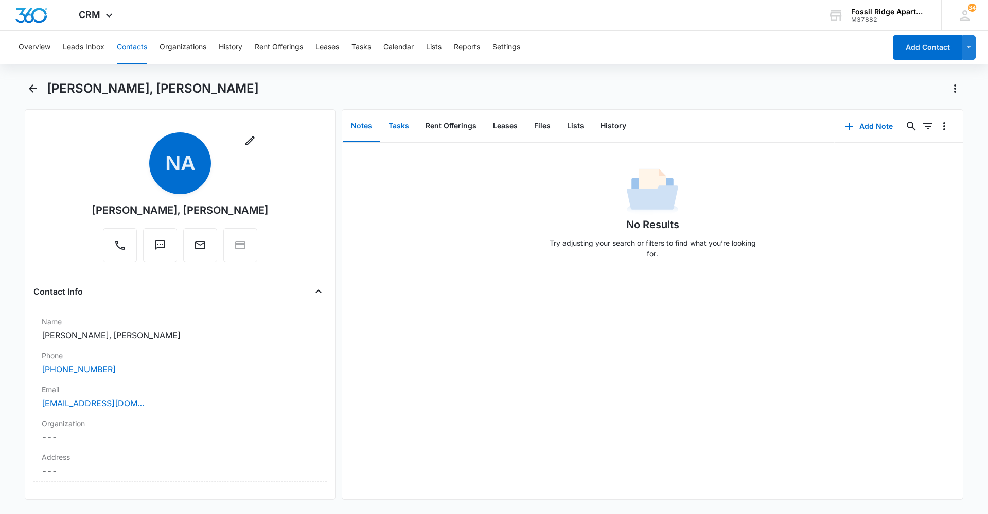
click at [406, 128] on button "Tasks" at bounding box center [398, 126] width 37 height 32
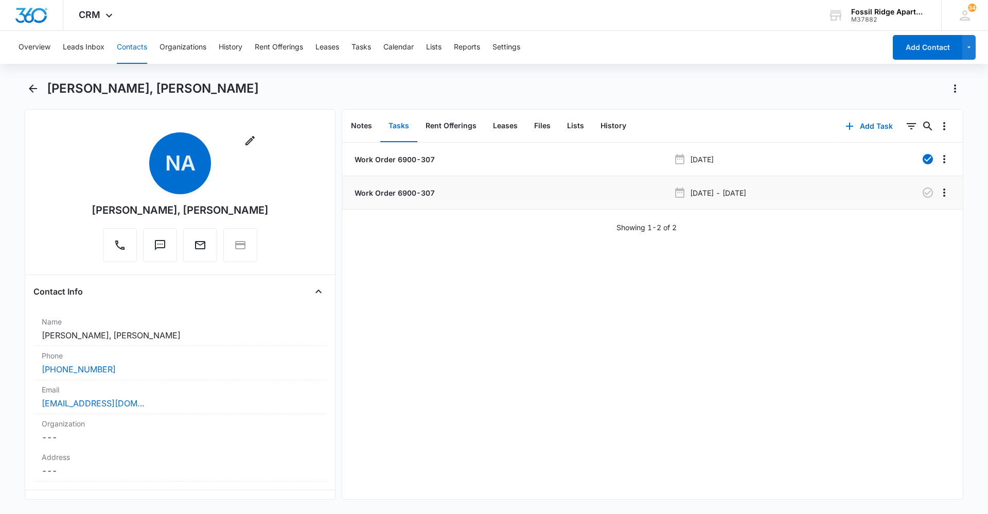
click at [396, 194] on p "Work Order 6900-307" at bounding box center [394, 192] width 82 height 11
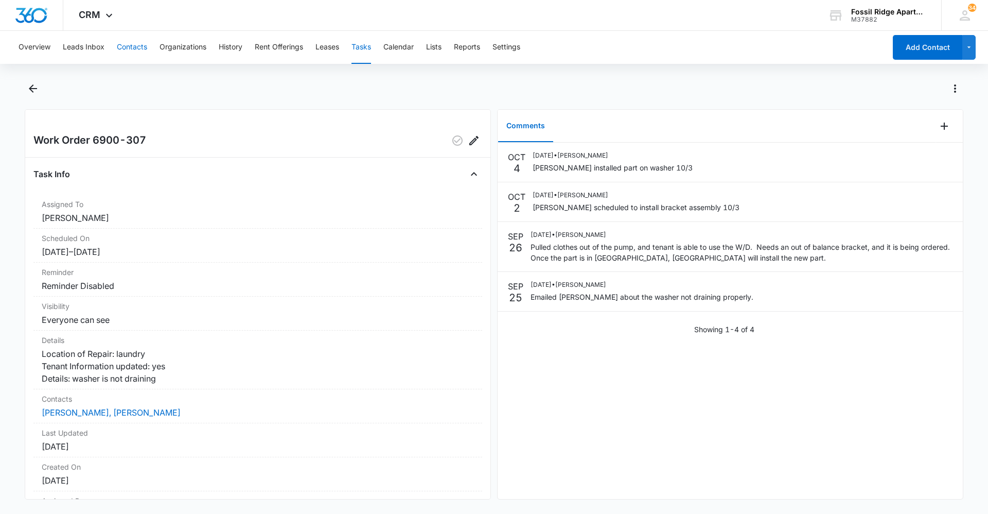
click at [131, 45] on button "Contacts" at bounding box center [132, 47] width 30 height 33
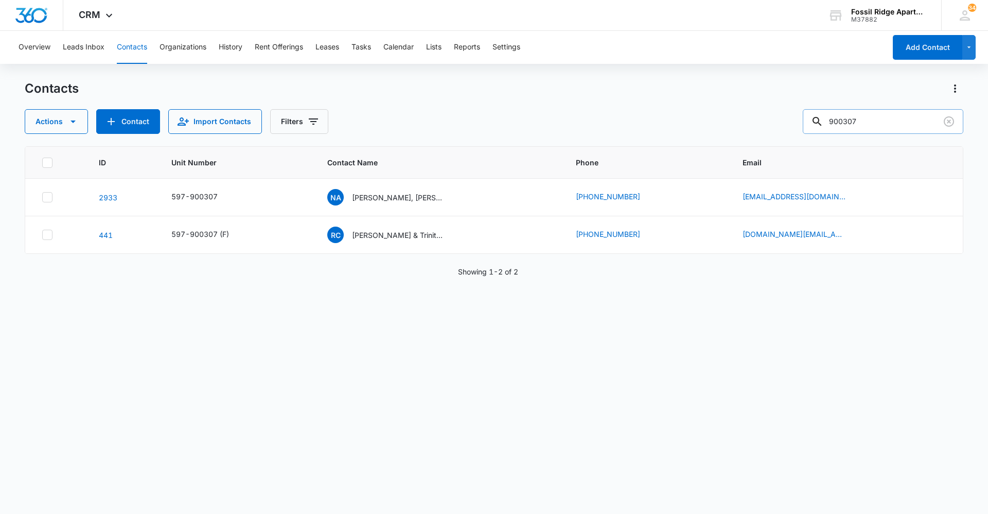
drag, startPoint x: 862, startPoint y: 118, endPoint x: 869, endPoint y: 124, distance: 9.9
click at [837, 124] on input "900307" at bounding box center [883, 121] width 161 height 25
drag, startPoint x: 869, startPoint y: 124, endPoint x: 418, endPoint y: 138, distance: 451.7
click at [392, 143] on div "Contacts Actions Contact Import Contacts Filters 900307 ID Unit Number Contact …" at bounding box center [494, 296] width 939 height 432
type input "860102"
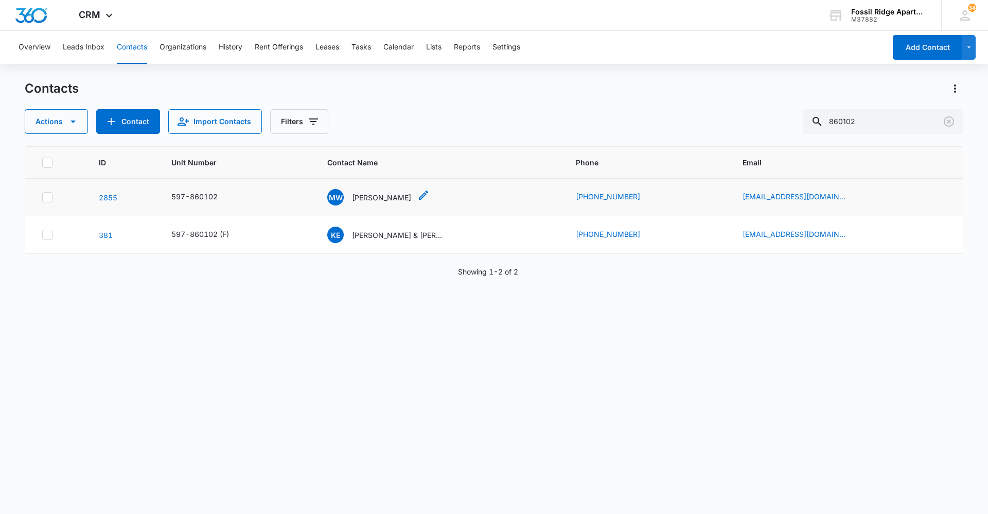
click at [383, 197] on p "[PERSON_NAME]" at bounding box center [381, 197] width 59 height 11
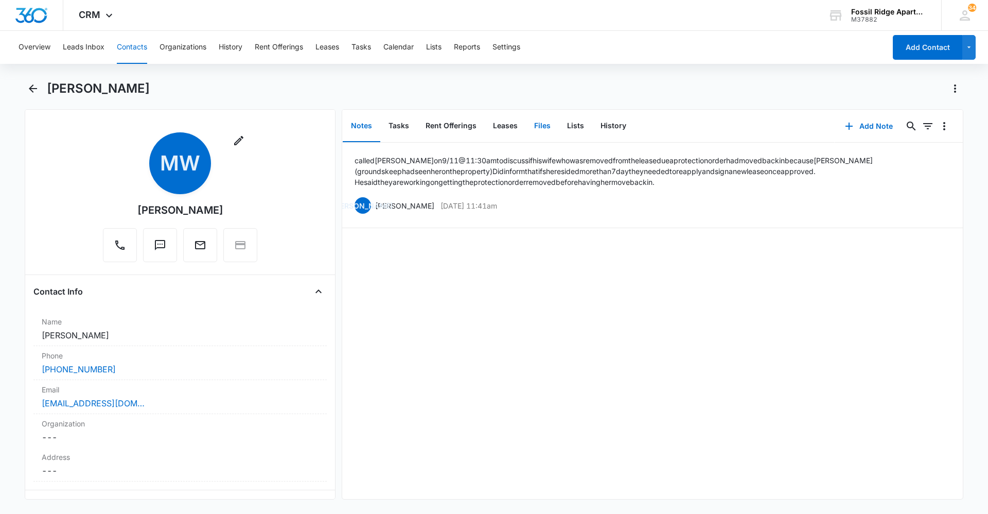
click at [535, 132] on button "Files" at bounding box center [542, 126] width 33 height 32
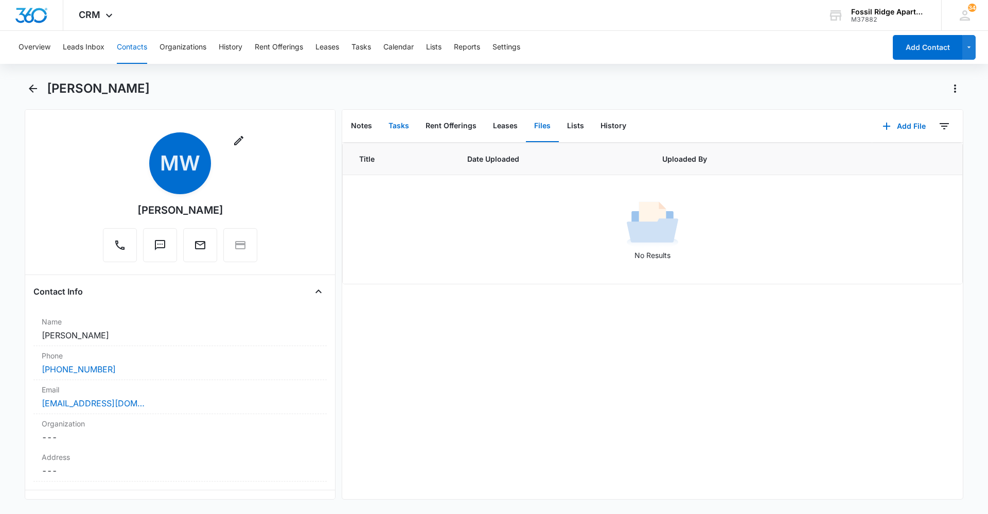
click at [398, 116] on button "Tasks" at bounding box center [398, 126] width 37 height 32
click at [537, 126] on button "Files" at bounding box center [542, 126] width 33 height 32
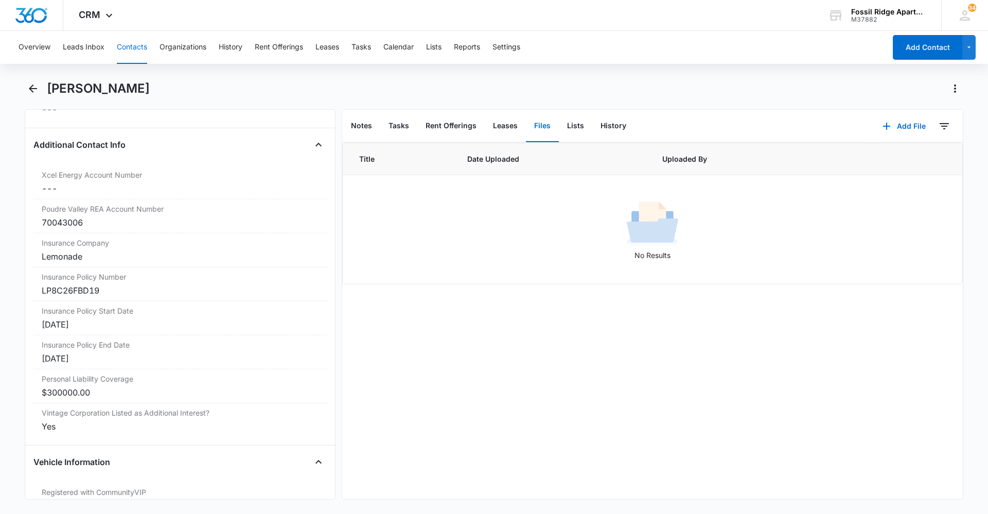
scroll to position [1132, 0]
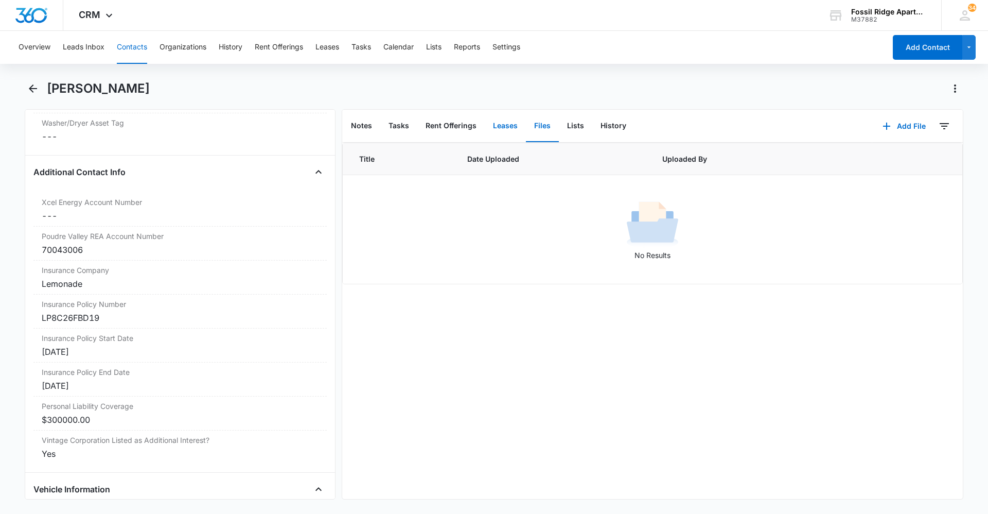
drag, startPoint x: 512, startPoint y: 131, endPoint x: 520, endPoint y: 124, distance: 10.2
click at [512, 131] on button "Leases" at bounding box center [505, 126] width 41 height 32
click at [527, 120] on button "Files" at bounding box center [542, 126] width 33 height 32
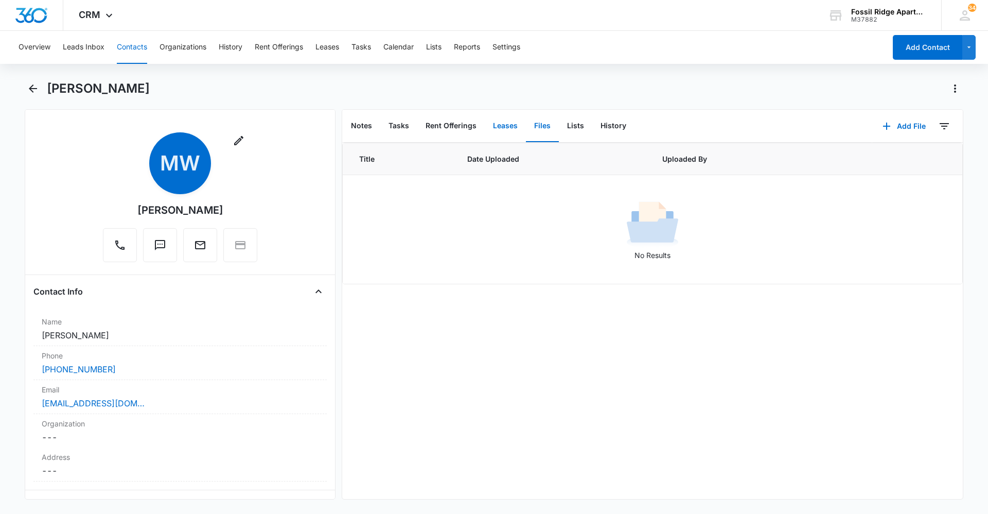
click at [504, 129] on button "Leases" at bounding box center [505, 126] width 41 height 32
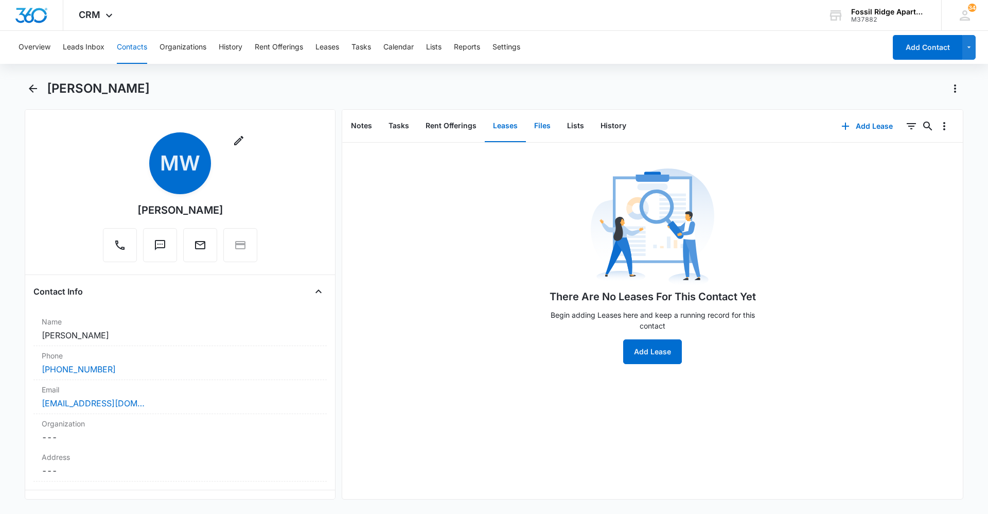
click at [554, 123] on button "Files" at bounding box center [542, 126] width 33 height 32
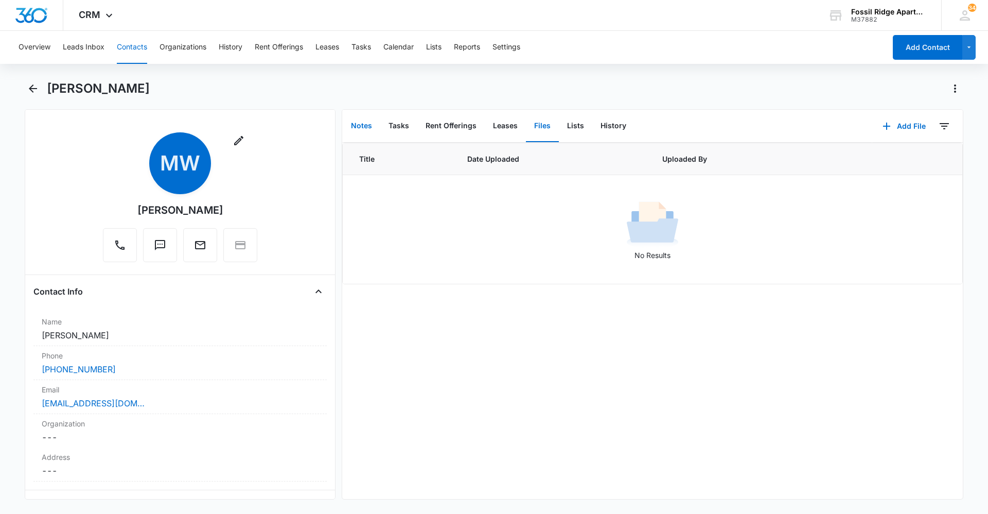
click at [357, 131] on button "Notes" at bounding box center [362, 126] width 38 height 32
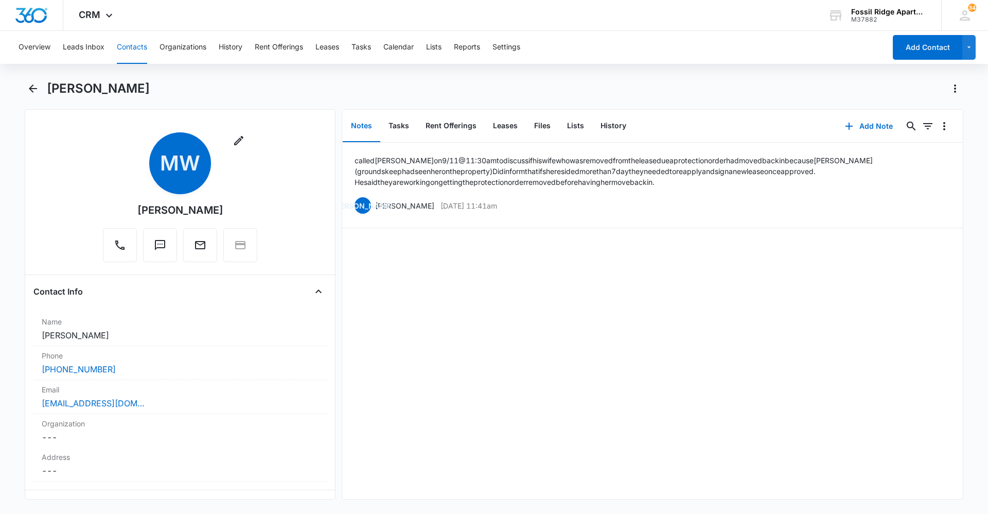
click at [128, 54] on button "Contacts" at bounding box center [132, 47] width 30 height 33
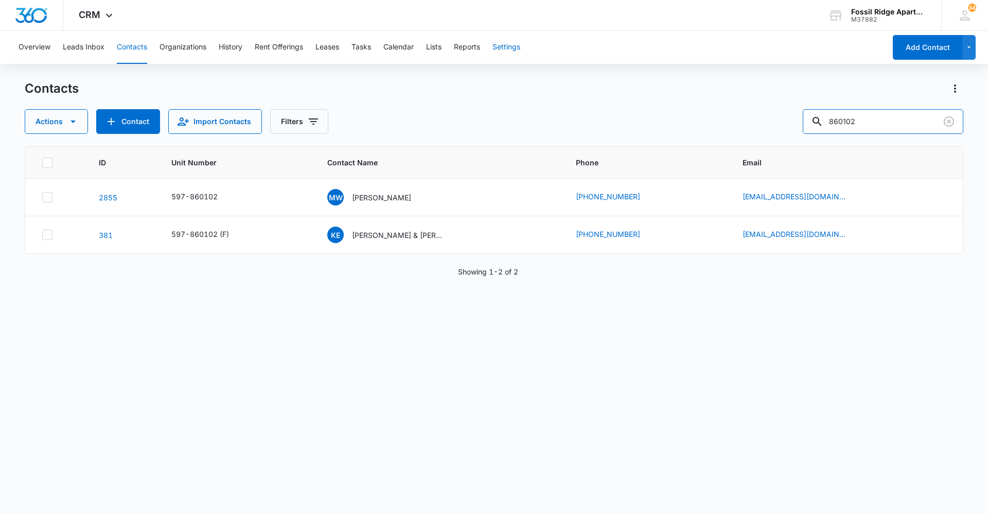
drag, startPoint x: 901, startPoint y: 117, endPoint x: 505, endPoint y: 46, distance: 402.2
click at [505, 46] on div "Overview Leads Inbox Contacts Organizations History Rent Offerings Leases Tasks…" at bounding box center [494, 272] width 988 height 482
type input "700202"
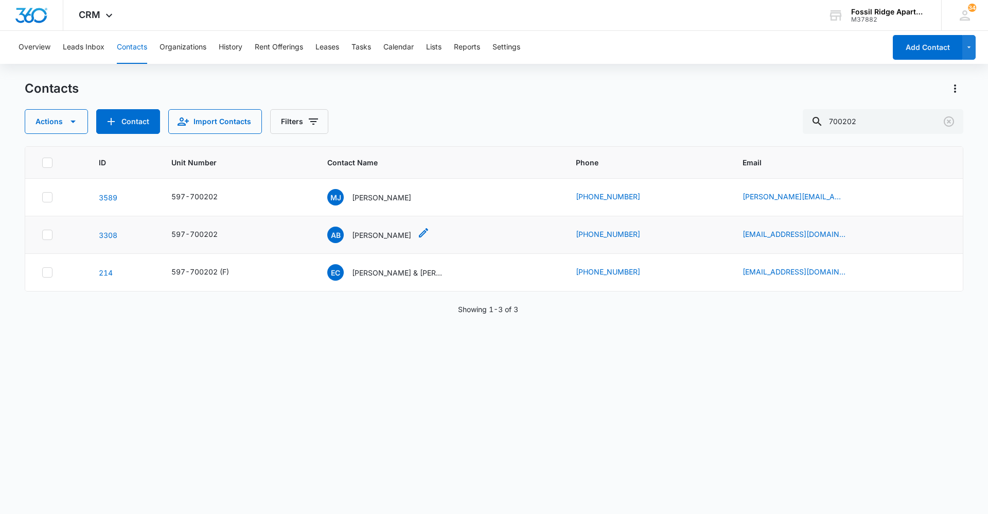
click at [376, 233] on p "[PERSON_NAME]" at bounding box center [381, 235] width 59 height 11
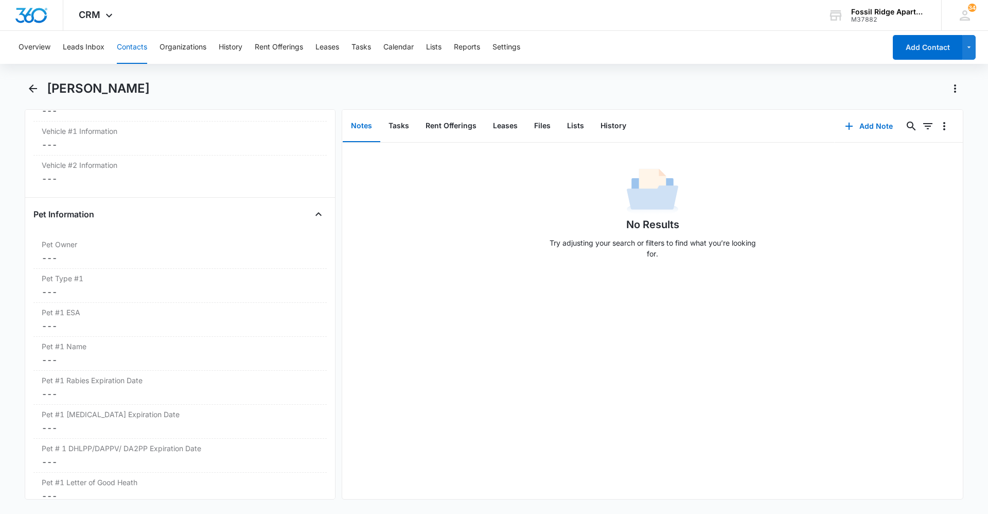
scroll to position [1513, 0]
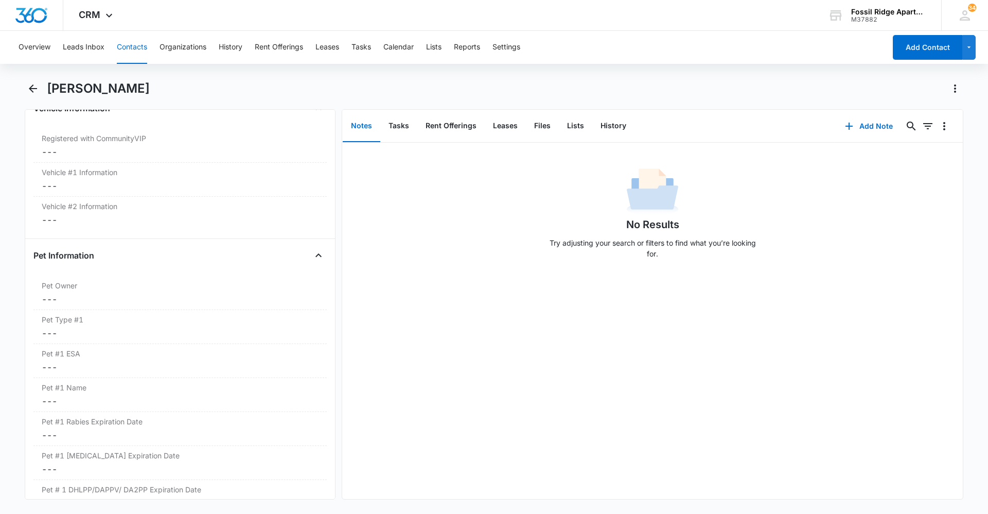
click at [139, 48] on button "Contacts" at bounding box center [132, 47] width 30 height 33
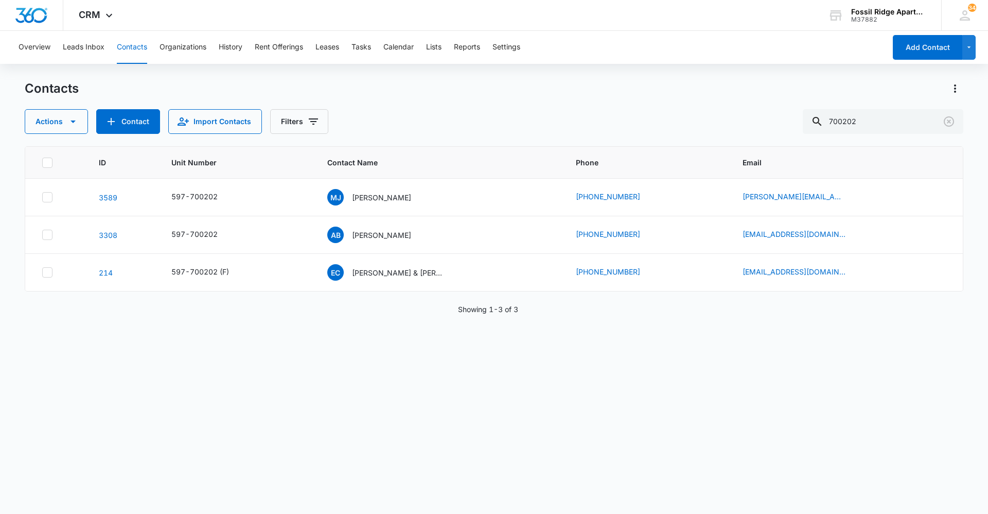
click at [377, 197] on p "[PERSON_NAME]" at bounding box center [381, 197] width 59 height 11
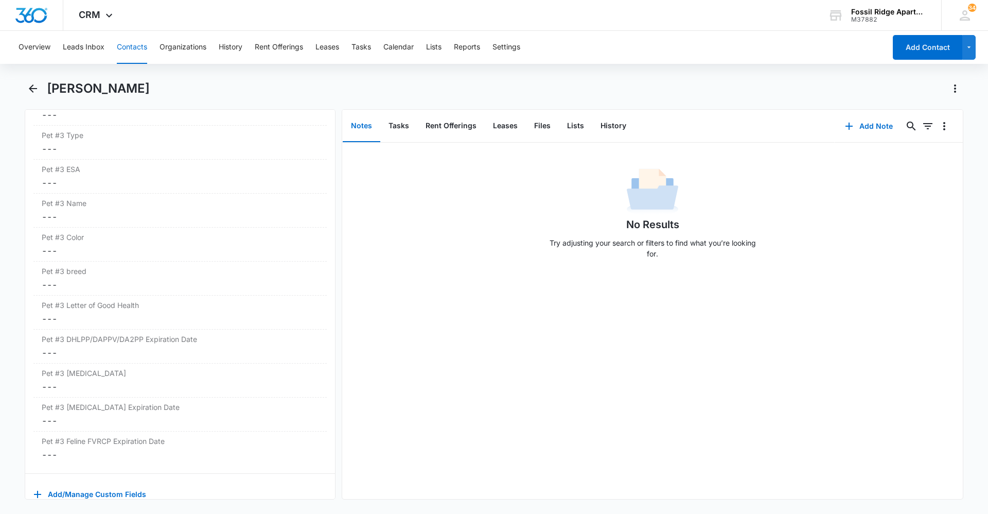
scroll to position [2337, 0]
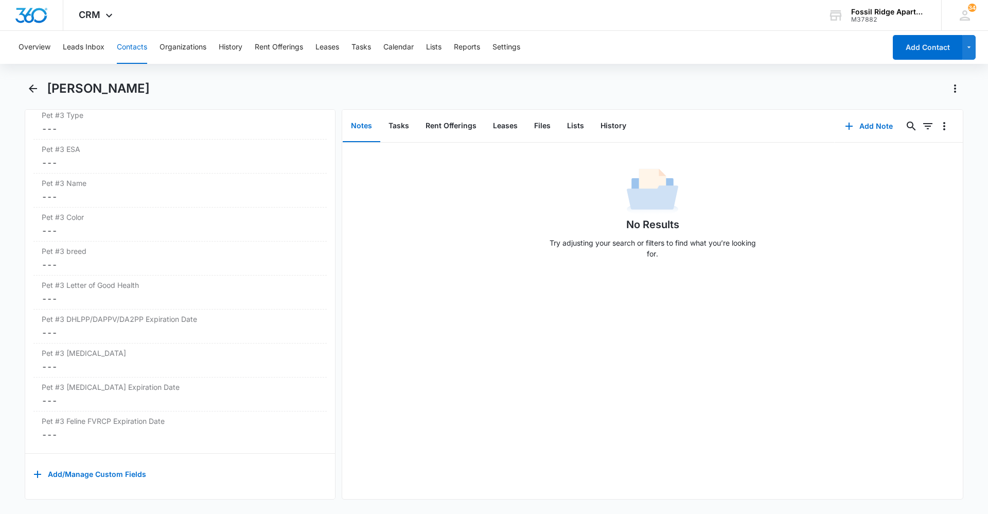
click at [133, 50] on button "Contacts" at bounding box center [132, 47] width 30 height 33
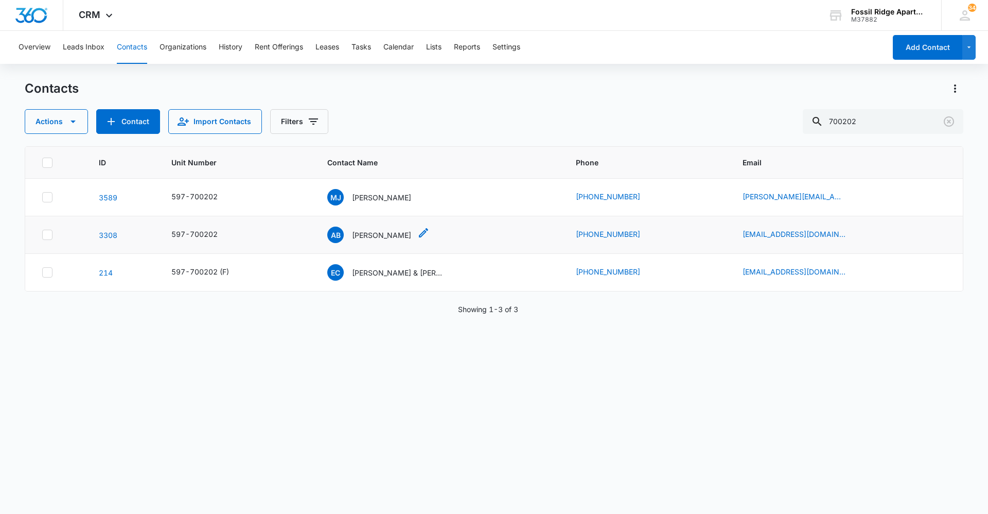
click at [376, 237] on p "[PERSON_NAME]" at bounding box center [381, 235] width 59 height 11
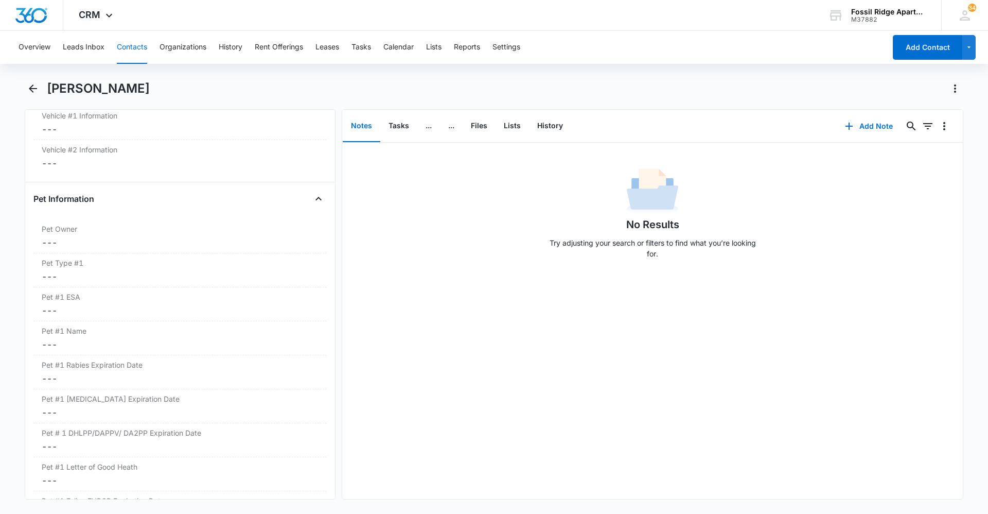
scroll to position [1544, 0]
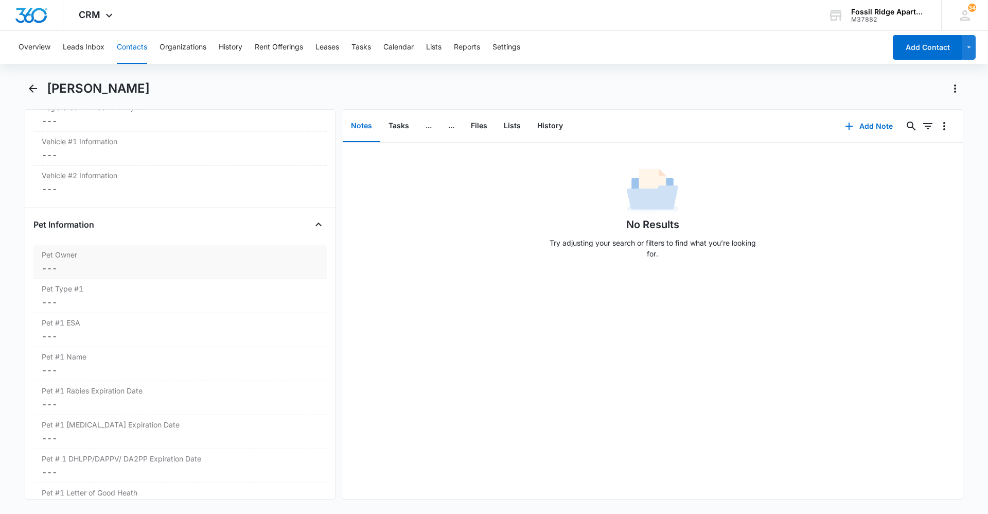
click at [57, 270] on dd "Cancel Save Changes ---" at bounding box center [180, 268] width 277 height 12
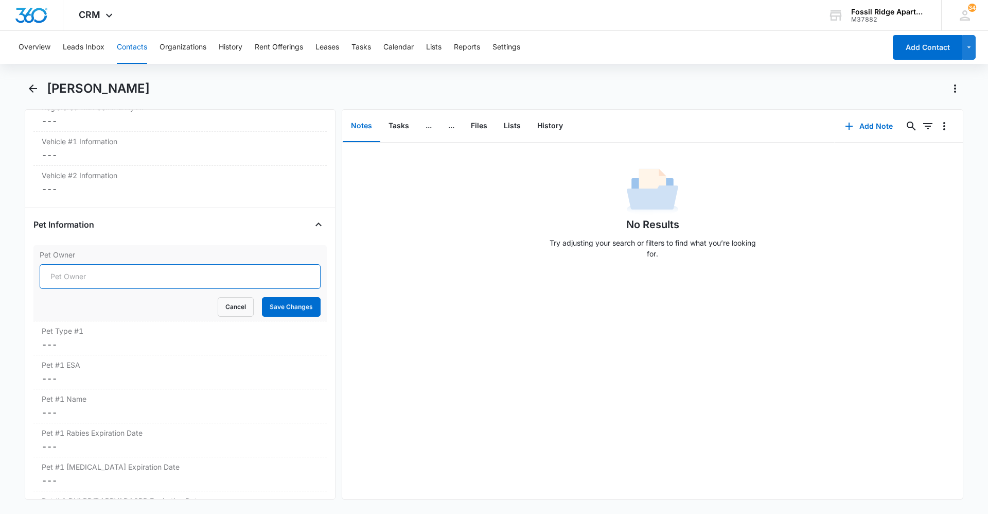
click at [59, 282] on input "Pet Owner" at bounding box center [180, 276] width 281 height 25
type input "yes"
click at [303, 315] on button "Save Changes" at bounding box center [291, 307] width 59 height 20
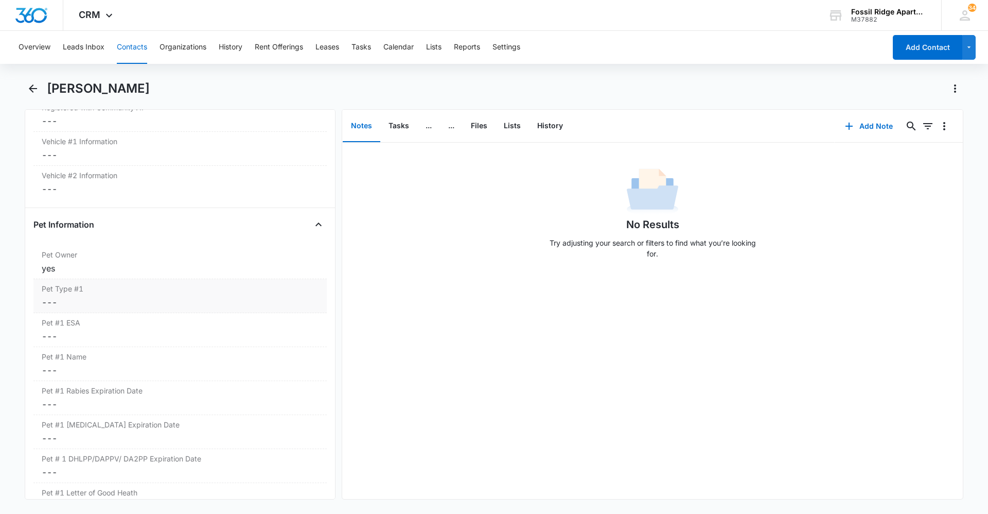
click at [46, 298] on dd "Cancel Save Changes ---" at bounding box center [180, 302] width 277 height 12
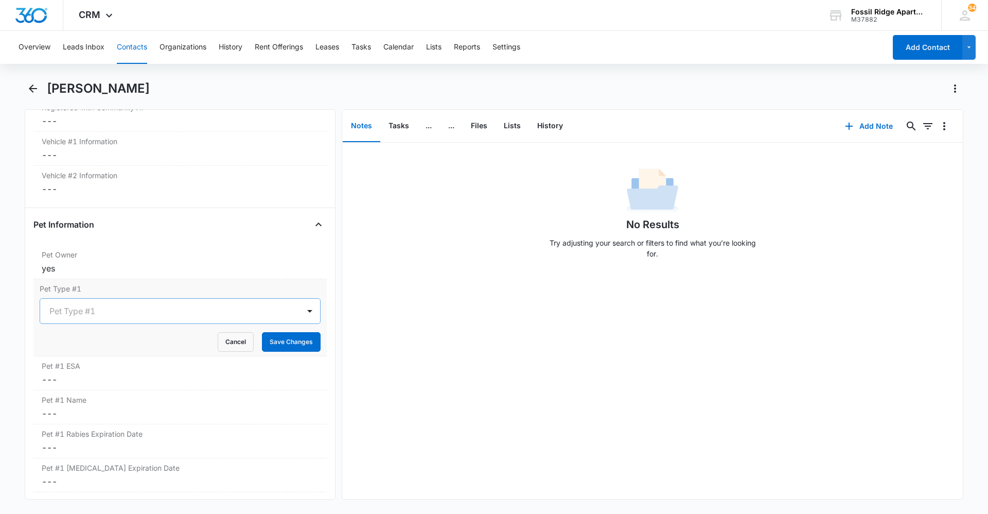
click at [62, 309] on div at bounding box center [167, 311] width 237 height 14
click at [60, 361] on p "Cat" at bounding box center [58, 366] width 12 height 11
click at [293, 341] on button "Save Changes" at bounding box center [291, 342] width 59 height 20
click at [50, 373] on dd "Cancel Save Changes ---" at bounding box center [180, 379] width 277 height 12
click at [44, 400] on icon at bounding box center [45, 403] width 9 height 9
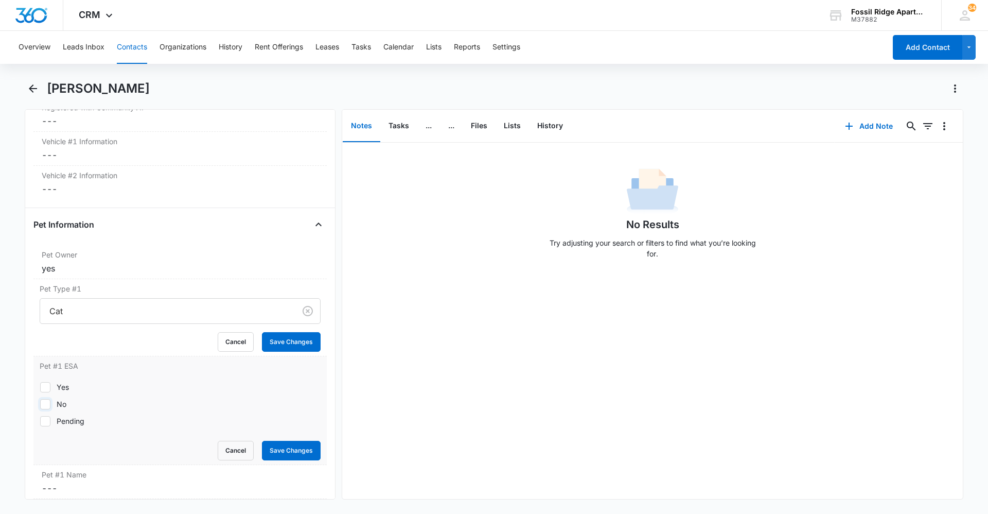
click at [40, 404] on input "No" at bounding box center [40, 404] width 1 height 1
checkbox input "true"
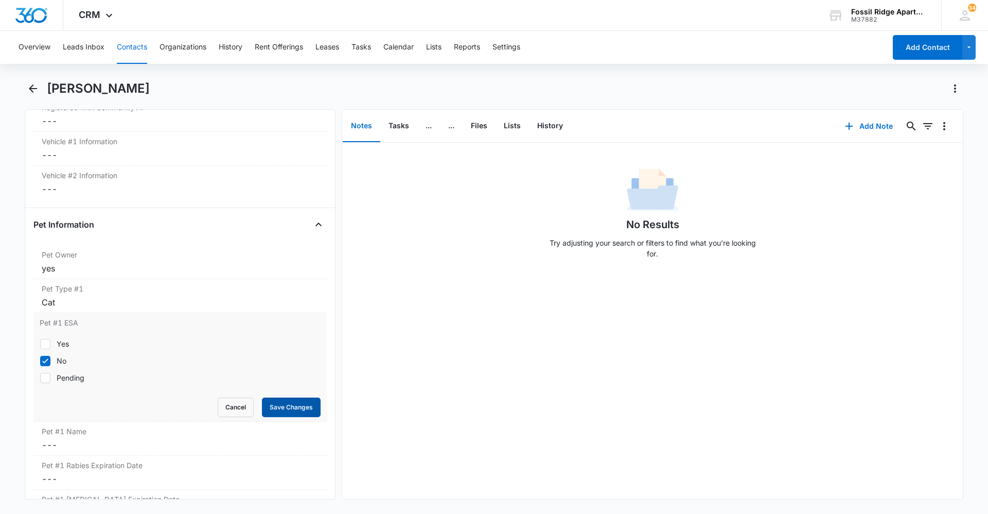
click at [290, 406] on button "Save Changes" at bounding box center [291, 407] width 59 height 20
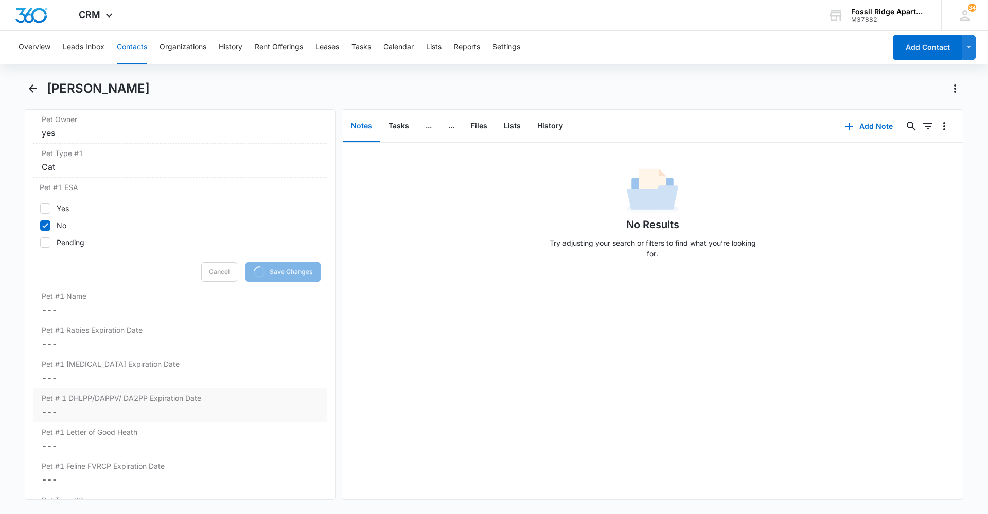
scroll to position [1699, 0]
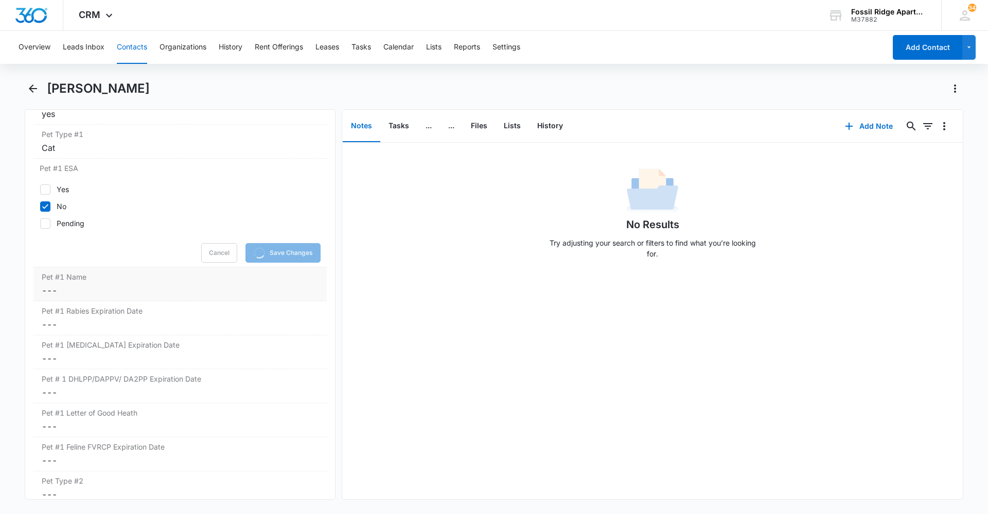
click at [37, 288] on div "Pet #1 Name Cancel Save Changes ---" at bounding box center [179, 284] width 293 height 34
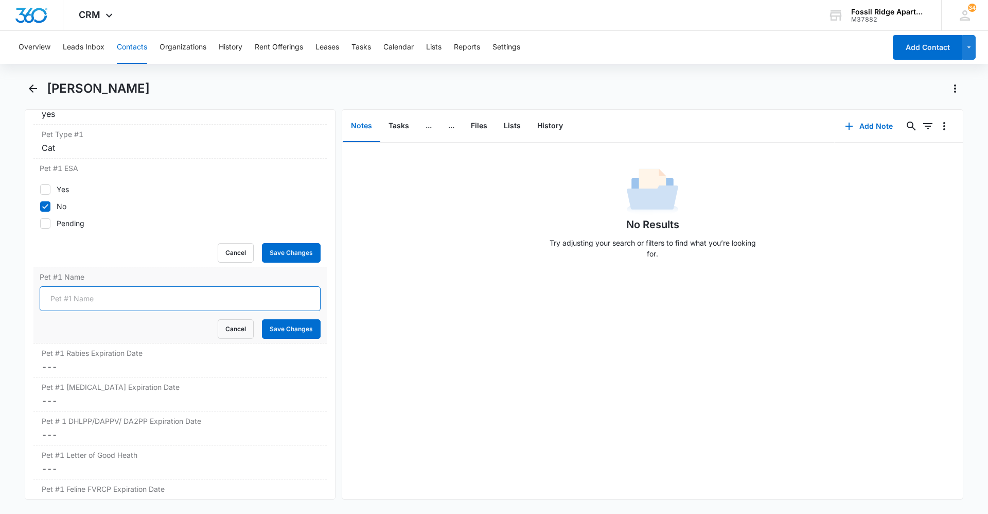
click at [88, 307] on input "Pet #1 Name" at bounding box center [180, 298] width 281 height 25
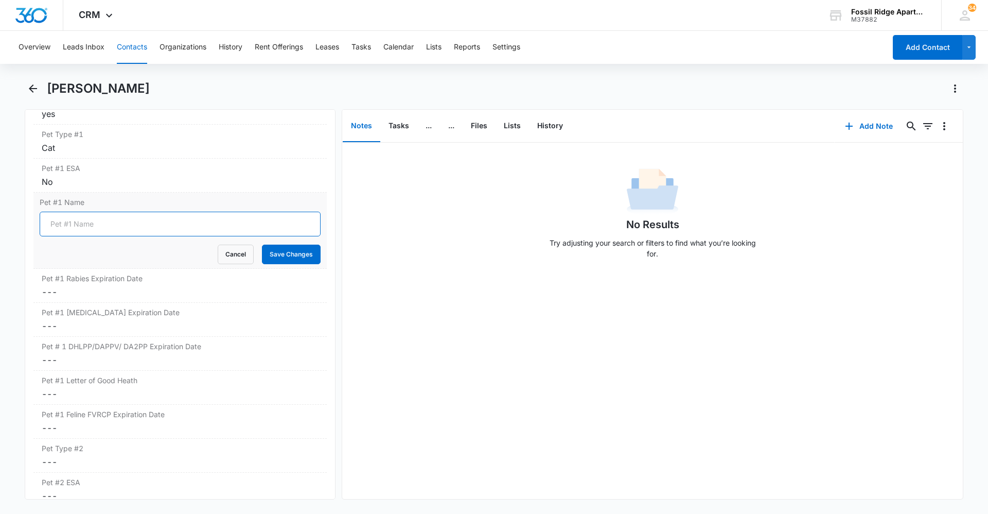
click at [76, 225] on input "Pet #1 Name" at bounding box center [180, 224] width 281 height 25
click at [403, 352] on div "No Results Try adjusting your search or filters to find what you’re looking for." at bounding box center [652, 321] width 621 height 356
click at [222, 252] on button "Cancel" at bounding box center [236, 254] width 36 height 20
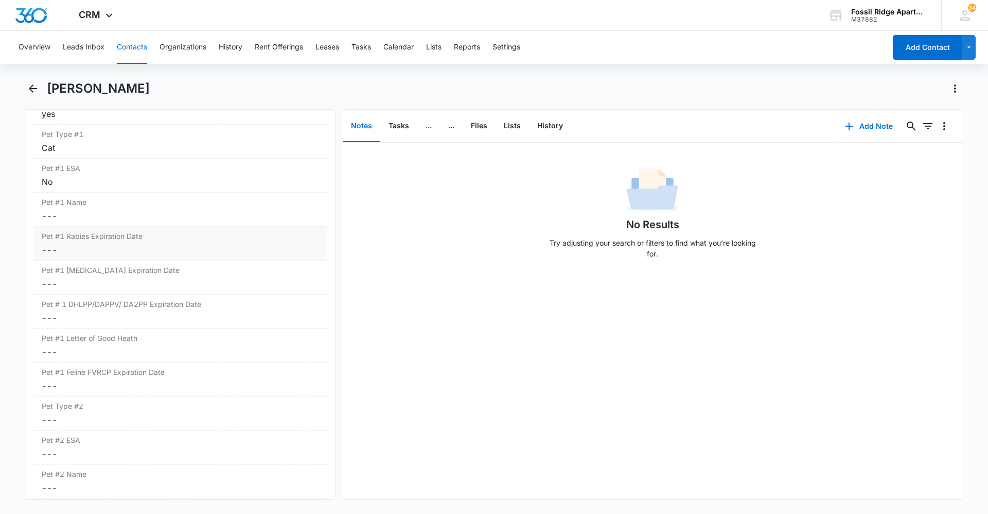
drag, startPoint x: 420, startPoint y: 269, endPoint x: 172, endPoint y: 253, distance: 248.6
click at [406, 272] on div "No Results Try adjusting your search or filters to find what you’re looking for." at bounding box center [652, 321] width 621 height 356
click at [54, 218] on dd "Cancel Save Changes ---" at bounding box center [180, 215] width 277 height 12
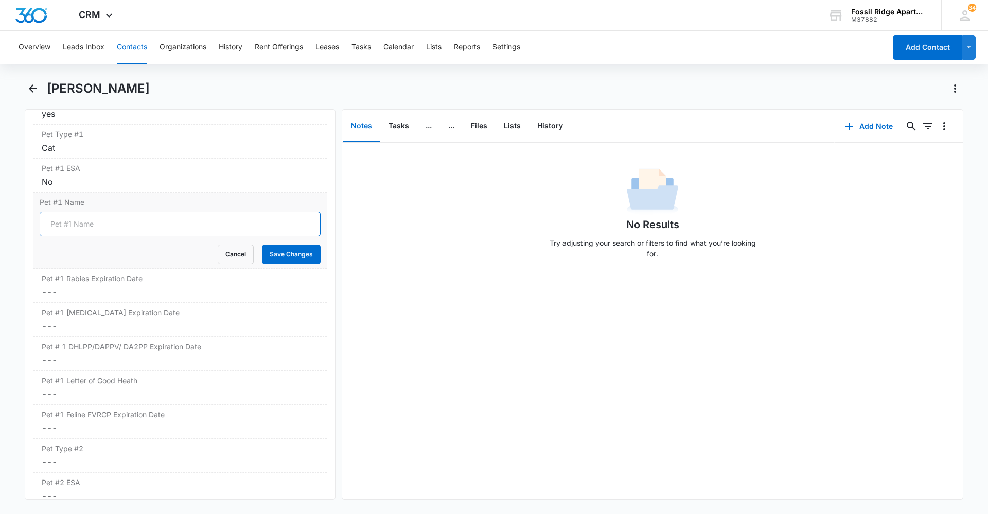
click at [67, 215] on input "Pet #1 Name" at bounding box center [180, 224] width 281 height 25
type input "Haru"
click at [293, 255] on button "Save Changes" at bounding box center [291, 254] width 59 height 20
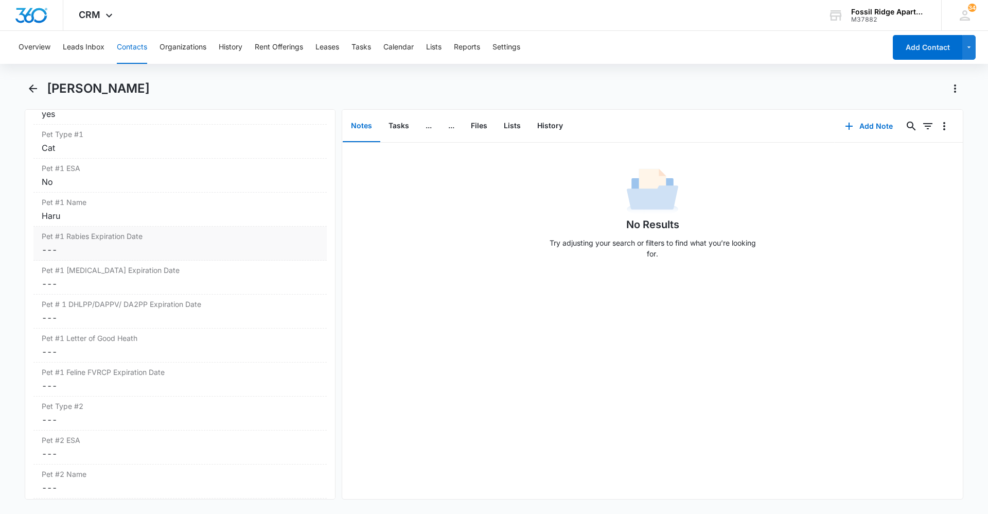
click at [46, 255] on dd "Cancel Save Changes ---" at bounding box center [180, 249] width 277 height 12
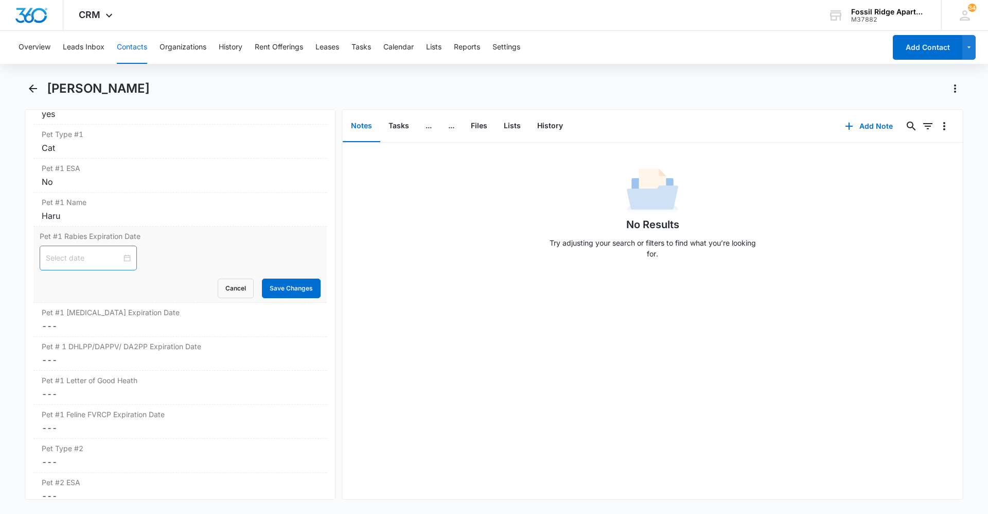
click at [122, 255] on div at bounding box center [88, 257] width 85 height 11
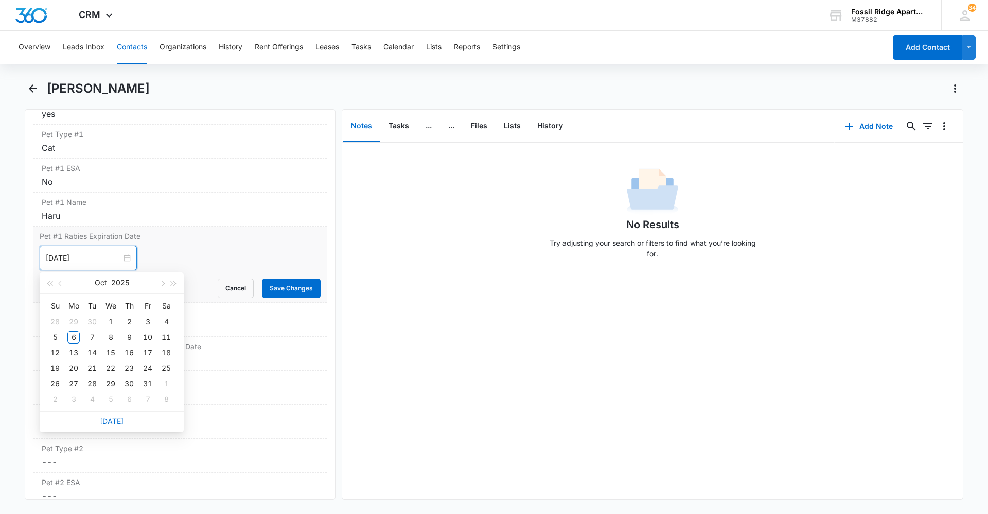
type input "[DATE]"
click at [173, 282] on span "button" at bounding box center [173, 283] width 5 height 5
type input "[DATE]"
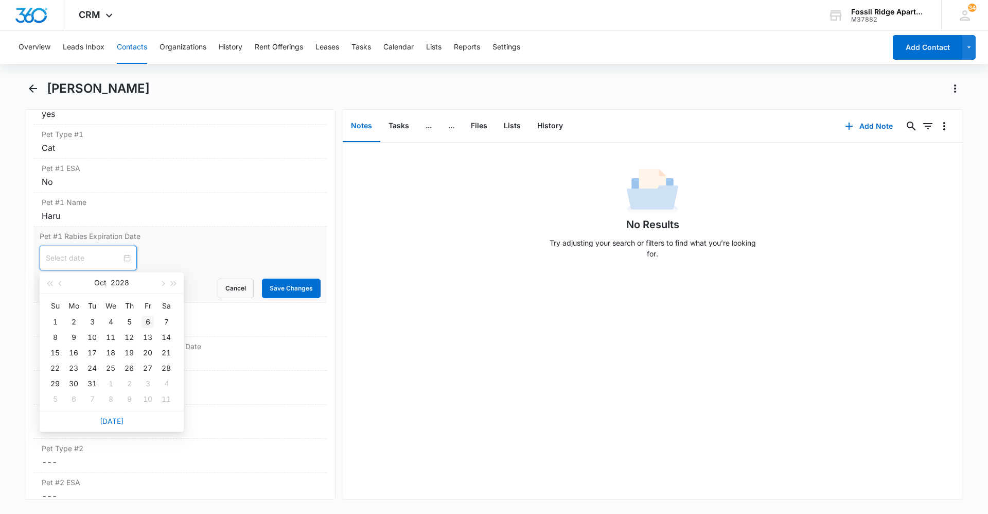
type input "[DATE]"
click at [146, 319] on div "6" at bounding box center [148, 322] width 12 height 12
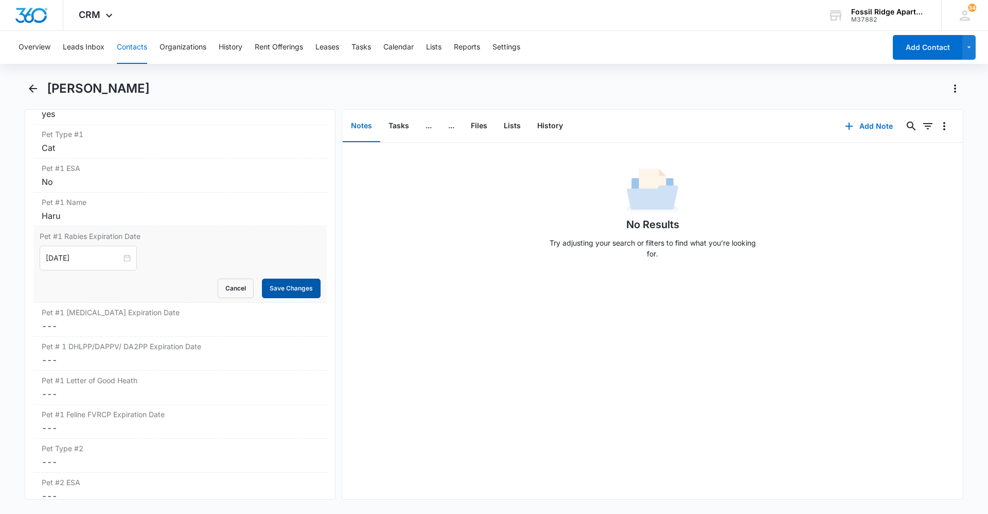
click at [286, 285] on button "Save Changes" at bounding box center [291, 288] width 59 height 20
click at [48, 325] on dd "Cancel Save Changes ---" at bounding box center [180, 326] width 277 height 12
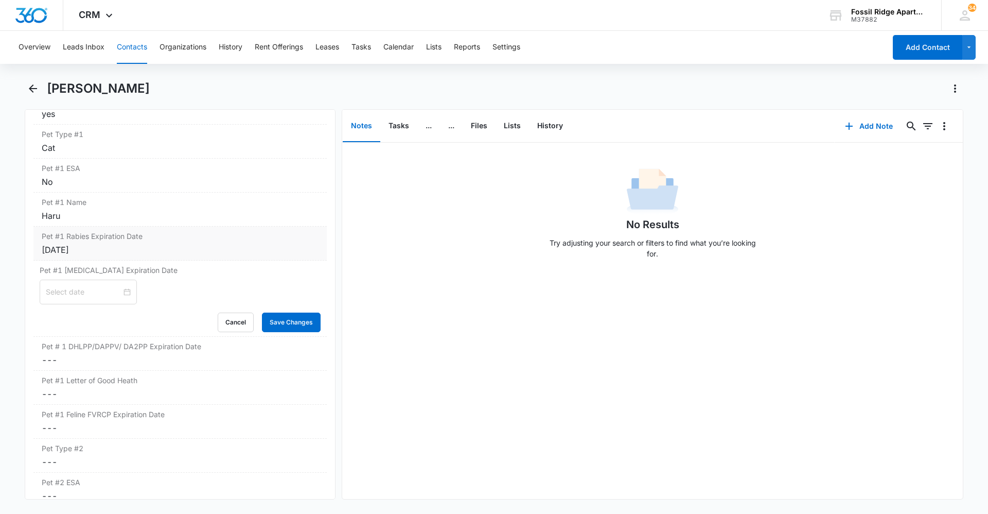
click at [99, 247] on div "[DATE]" at bounding box center [180, 249] width 277 height 12
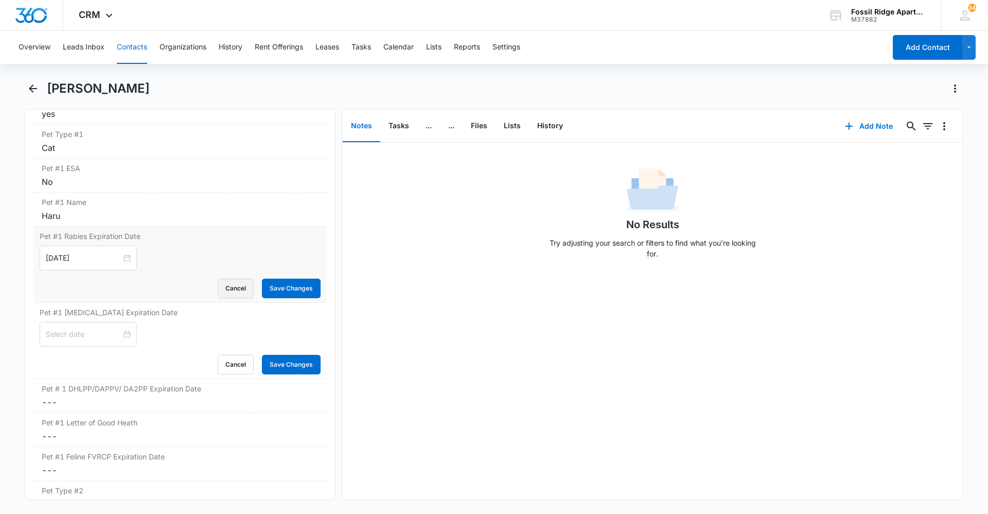
click at [239, 287] on button "Cancel" at bounding box center [236, 288] width 36 height 20
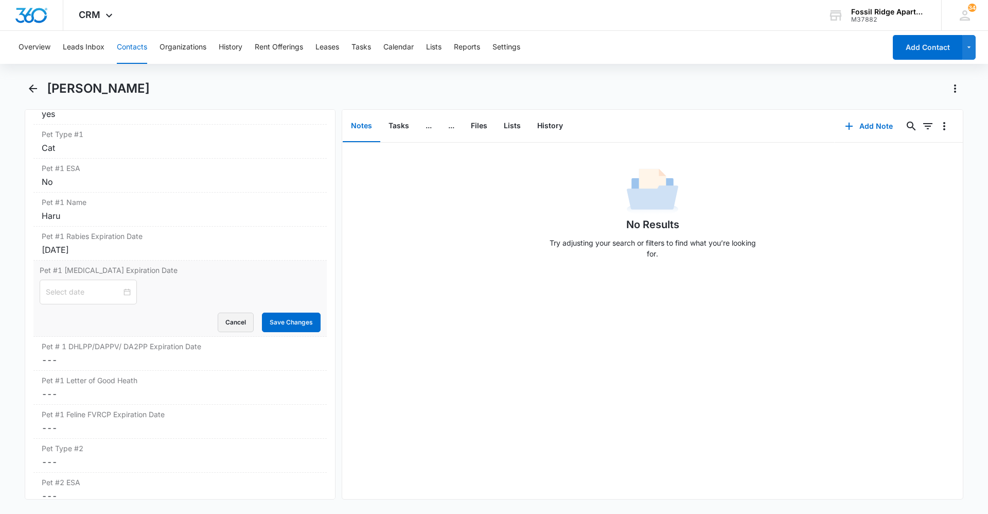
click at [234, 318] on button "Cancel" at bounding box center [236, 322] width 36 height 20
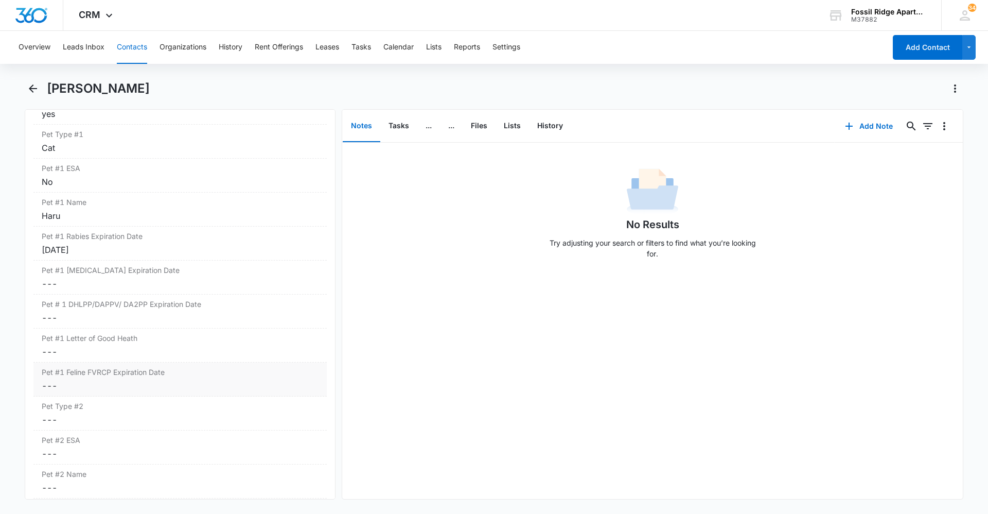
click at [49, 385] on dd "Cancel Save Changes ---" at bounding box center [180, 385] width 277 height 12
click at [119, 391] on div at bounding box center [88, 393] width 85 height 11
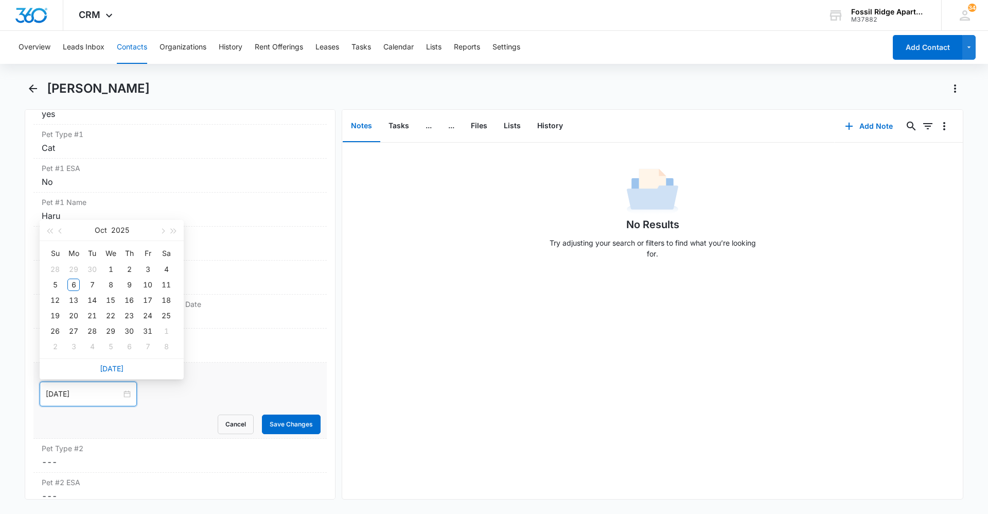
type input "[DATE]"
click at [170, 227] on button "button" at bounding box center [173, 230] width 11 height 21
type input "[DATE]"
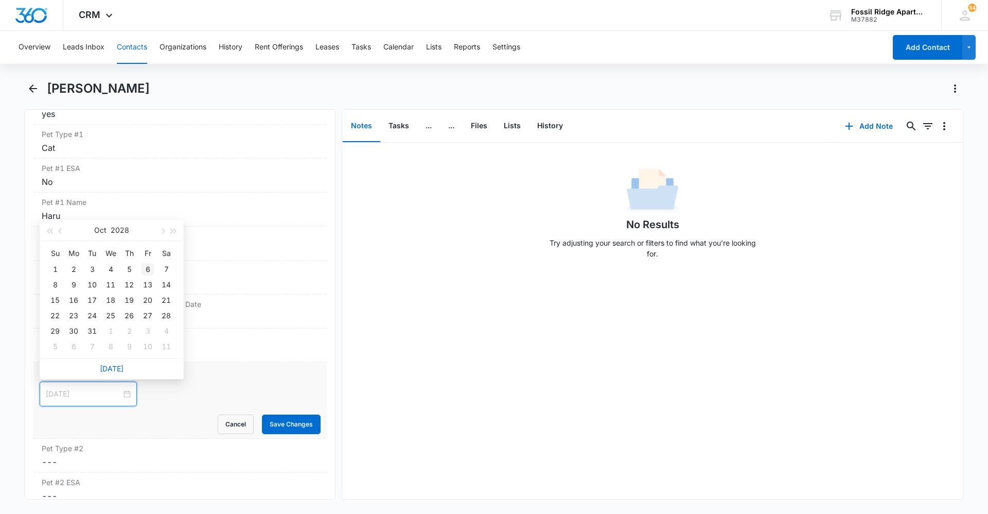
click at [143, 267] on div "6" at bounding box center [148, 269] width 12 height 12
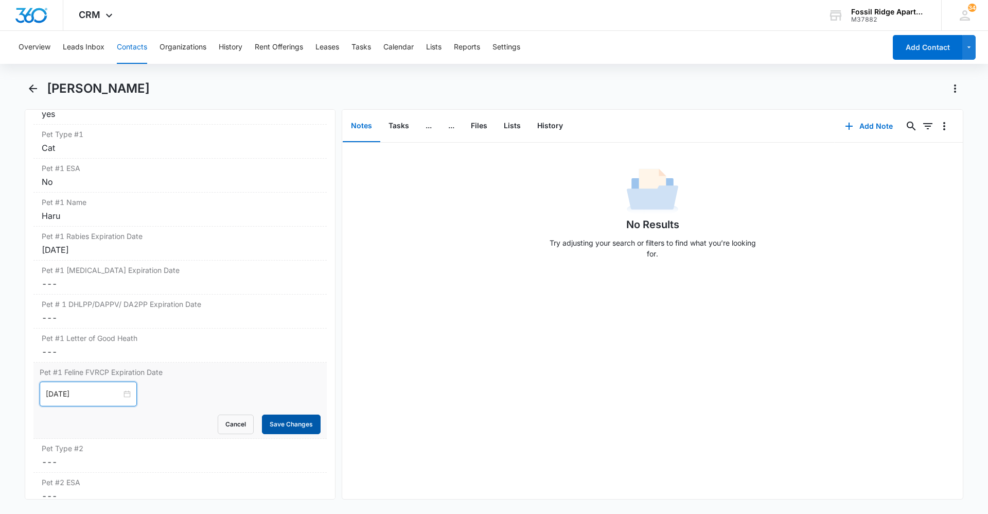
click at [307, 426] on button "Save Changes" at bounding box center [291, 424] width 59 height 20
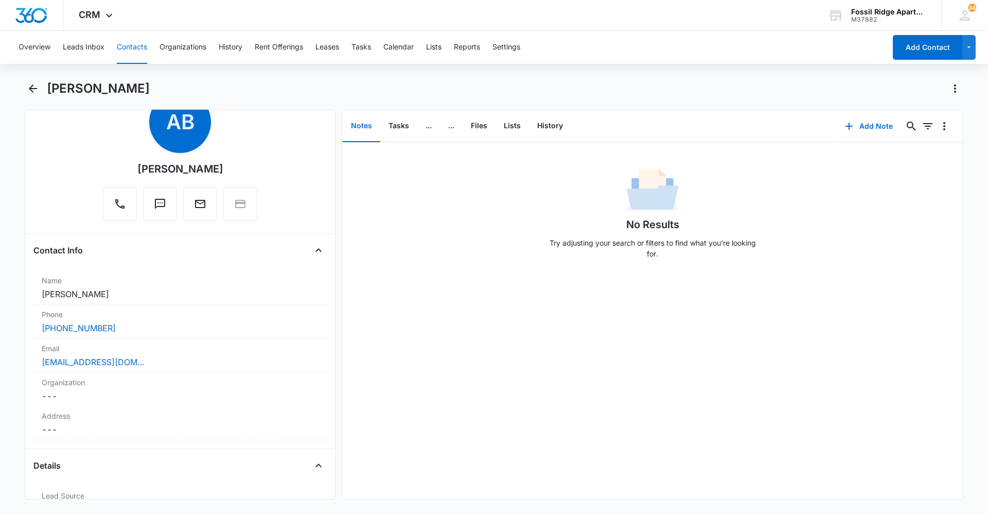
scroll to position [0, 0]
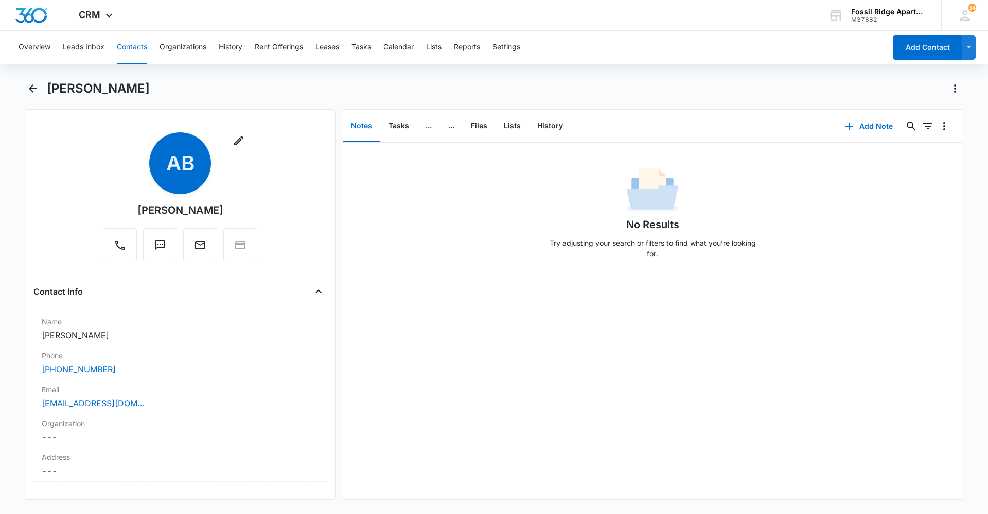
click at [129, 46] on button "Contacts" at bounding box center [132, 47] width 30 height 33
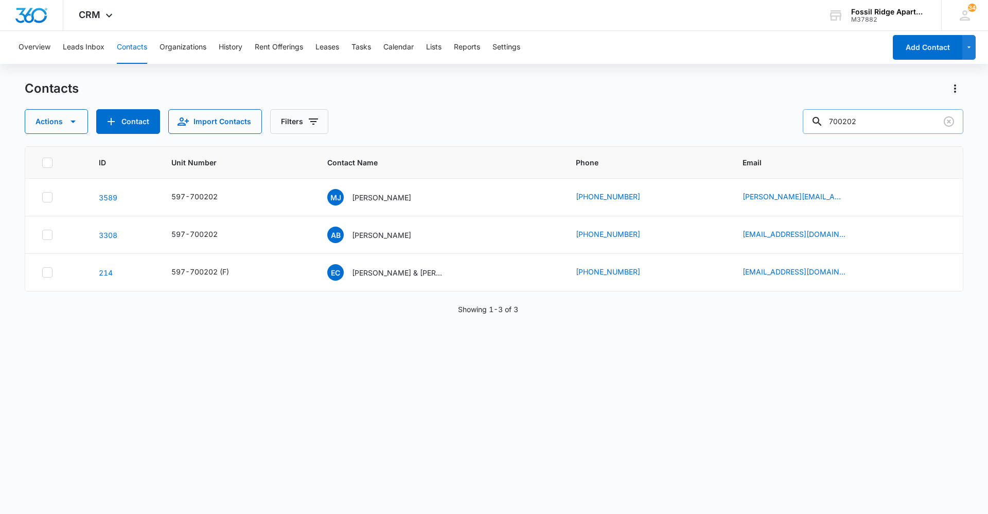
drag, startPoint x: 905, startPoint y: 116, endPoint x: 819, endPoint y: 130, distance: 87.2
click at [819, 130] on div "700202" at bounding box center [883, 121] width 161 height 25
click at [694, 108] on div "Contacts Actions Contact Import Contacts Filters 700202" at bounding box center [494, 107] width 939 height 54
click at [889, 125] on input "700202" at bounding box center [883, 121] width 161 height 25
drag, startPoint x: 859, startPoint y: 124, endPoint x: 777, endPoint y: 125, distance: 82.4
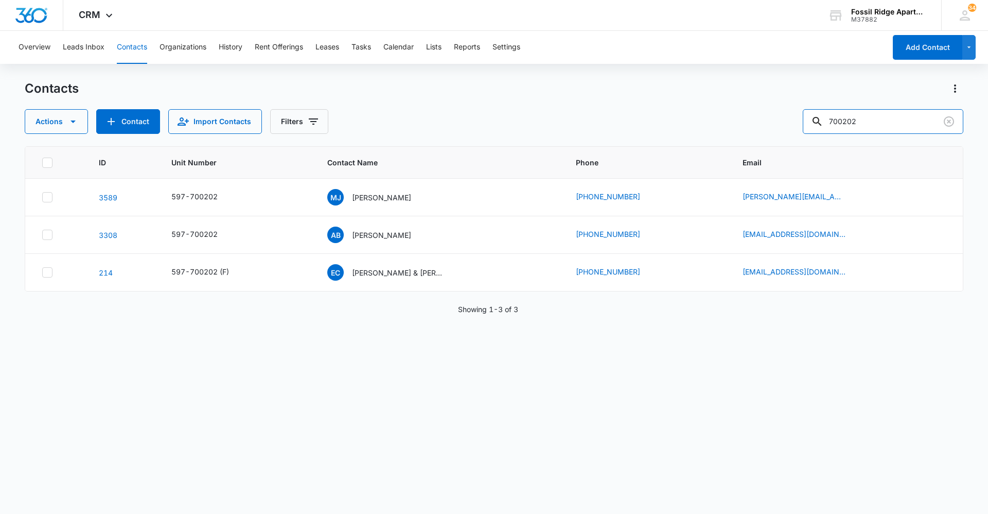
click at [777, 125] on div "Actions Contact Import Contacts Filters 700202" at bounding box center [494, 121] width 939 height 25
click at [842, 121] on input "7060206" at bounding box center [883, 121] width 161 height 25
type input "060206"
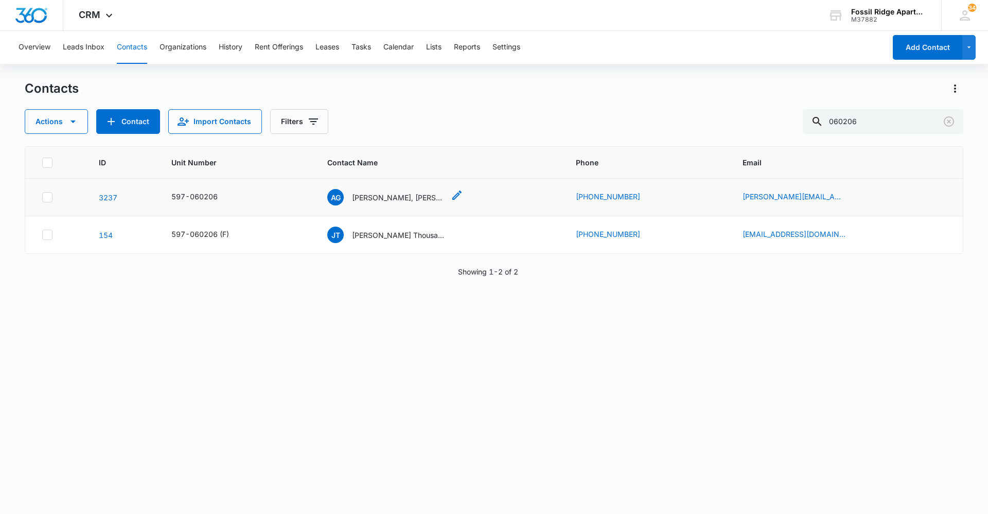
click at [390, 196] on p "[PERSON_NAME], [PERSON_NAME]" at bounding box center [398, 197] width 93 height 11
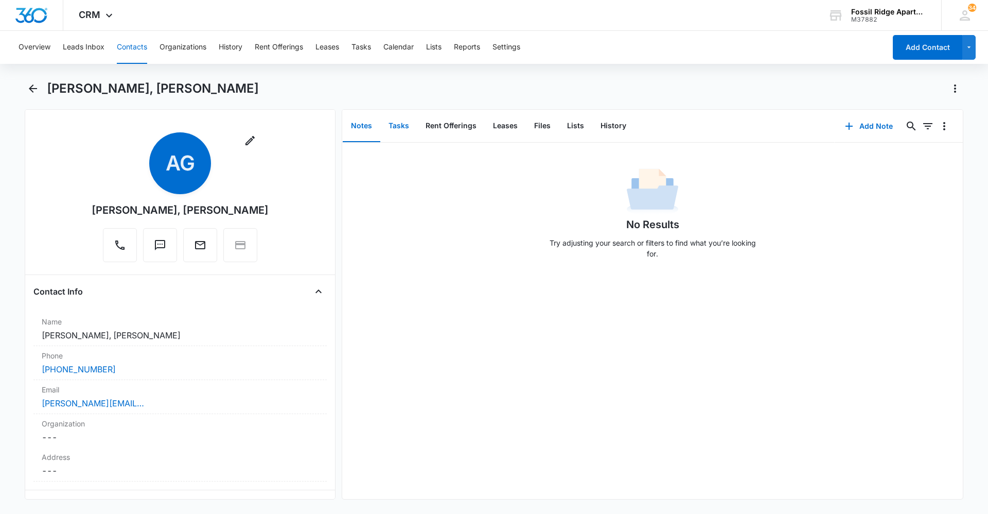
click at [401, 118] on button "Tasks" at bounding box center [398, 126] width 37 height 32
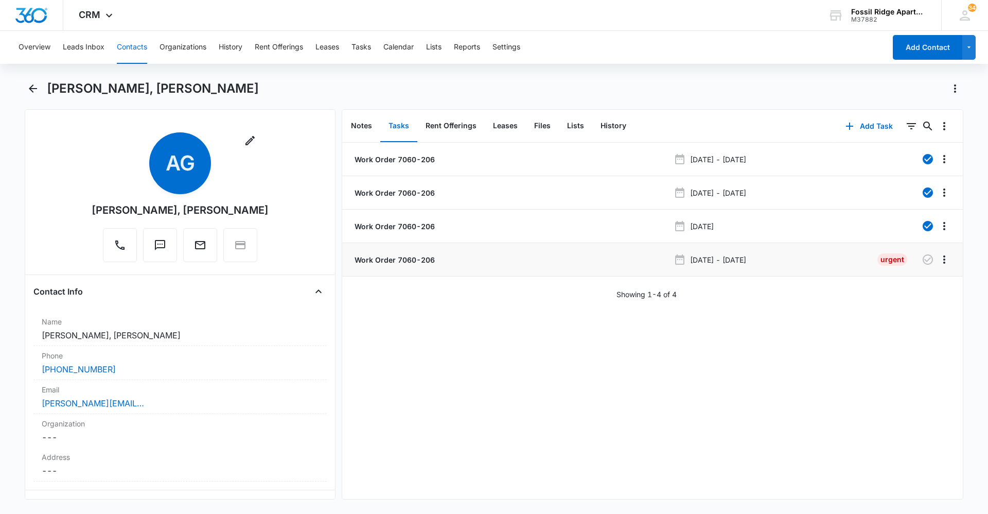
click at [420, 258] on p "Work Order 7060-206" at bounding box center [394, 259] width 82 height 11
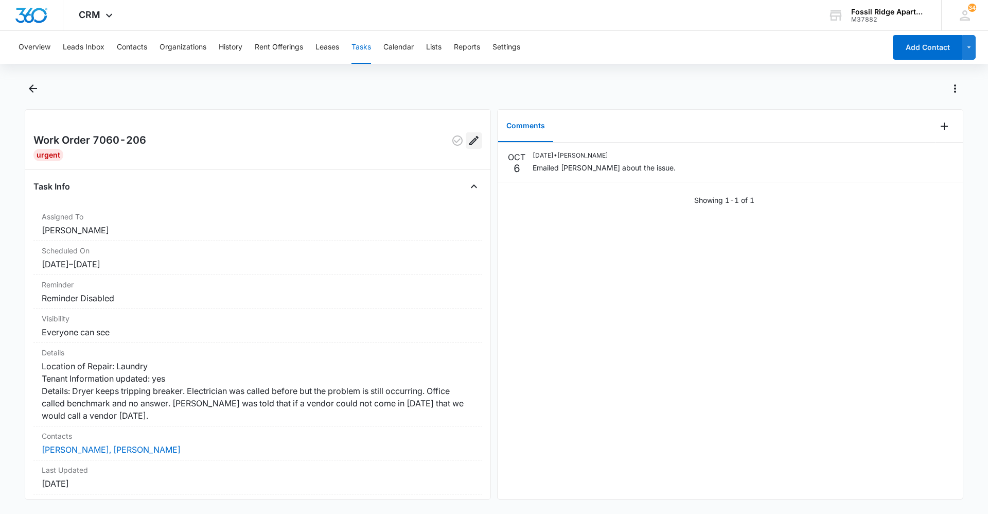
click at [468, 137] on icon "Edit" at bounding box center [474, 140] width 12 height 12
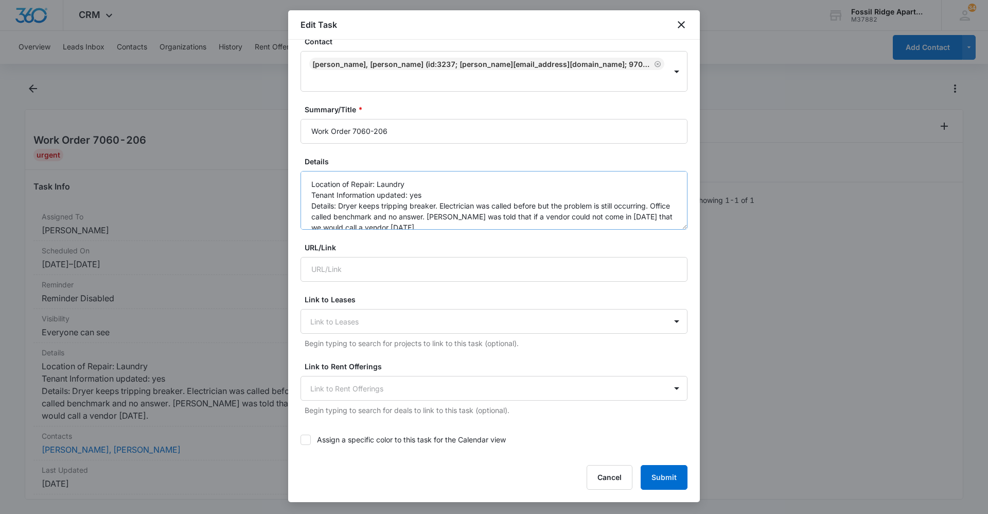
scroll to position [32, 0]
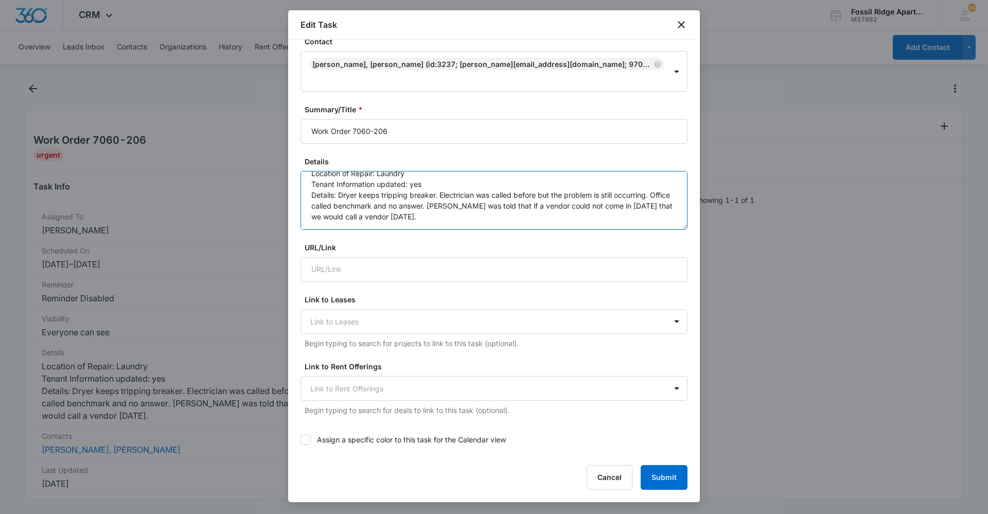
click at [428, 183] on textarea "Location of Repair: Laundry Tenant Information updated: yes Details: Dryer keep…" at bounding box center [494, 200] width 387 height 59
type textarea "Location of Repair: Laundry Tenant Information updated: yes Details: Dryer keep…"
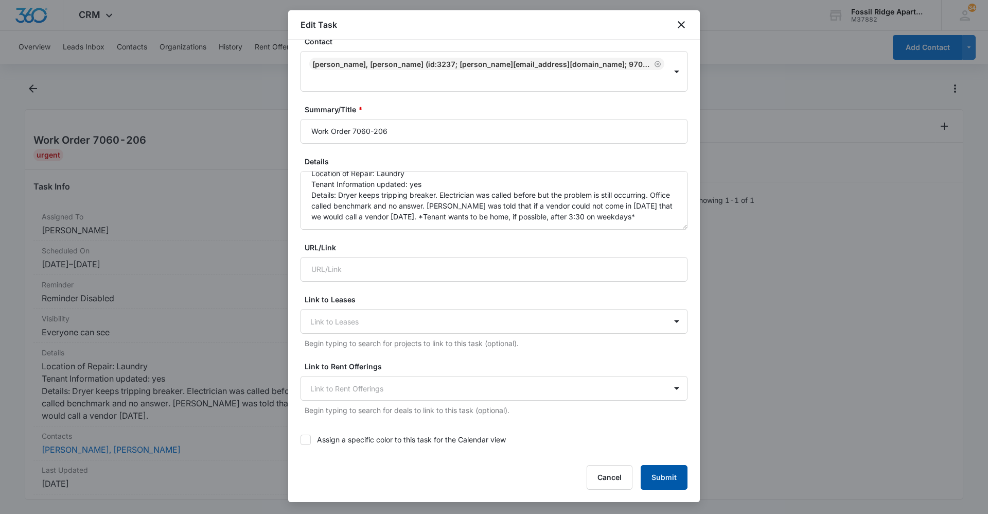
click at [676, 471] on button "Submit" at bounding box center [664, 477] width 47 height 25
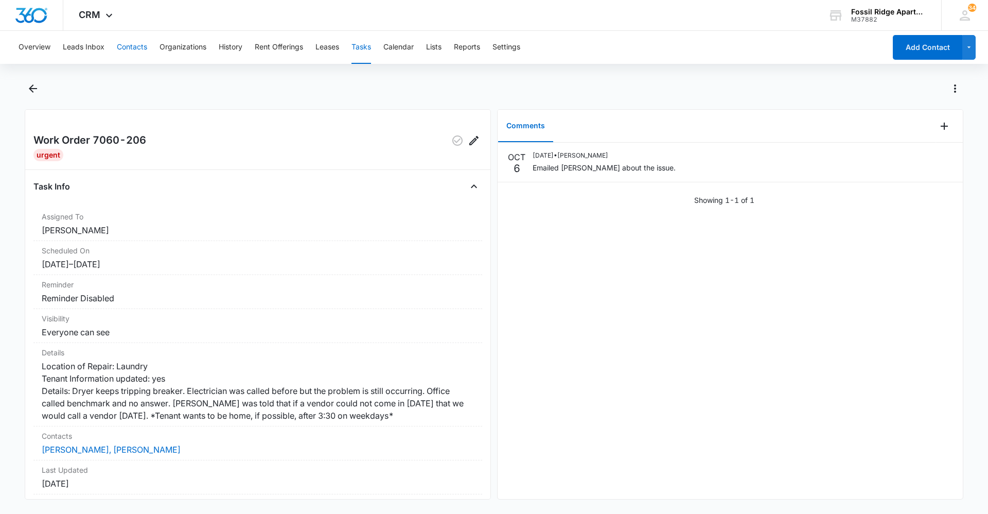
click at [137, 47] on button "Contacts" at bounding box center [132, 47] width 30 height 33
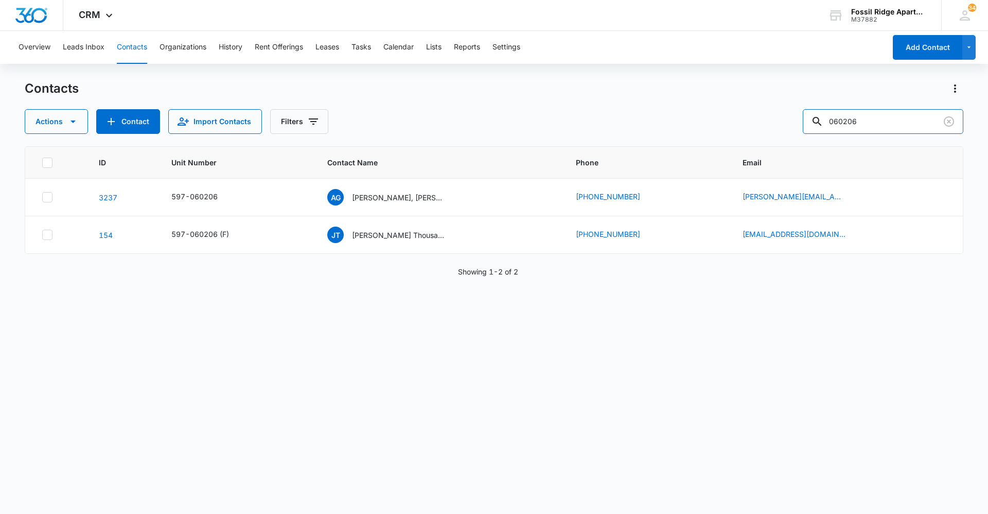
drag, startPoint x: 881, startPoint y: 117, endPoint x: 473, endPoint y: 119, distance: 407.7
click at [473, 119] on div "Actions Contact Import Contacts Filters 060206" at bounding box center [494, 121] width 939 height 25
type input "770207"
drag, startPoint x: 884, startPoint y: 123, endPoint x: 387, endPoint y: 77, distance: 499.4
click at [387, 78] on div "Overview Leads Inbox Contacts Organizations History Rent Offerings Leases Tasks…" at bounding box center [494, 272] width 988 height 482
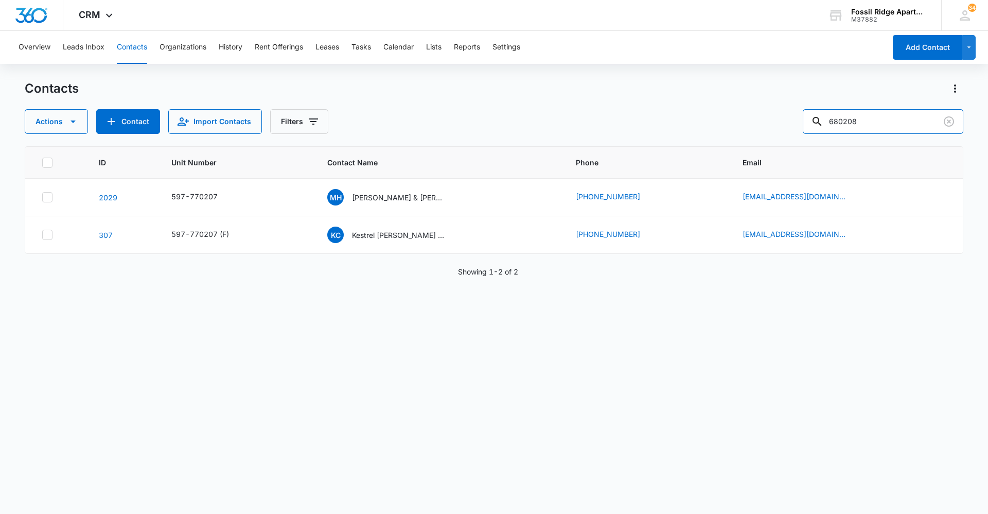
type input "680208"
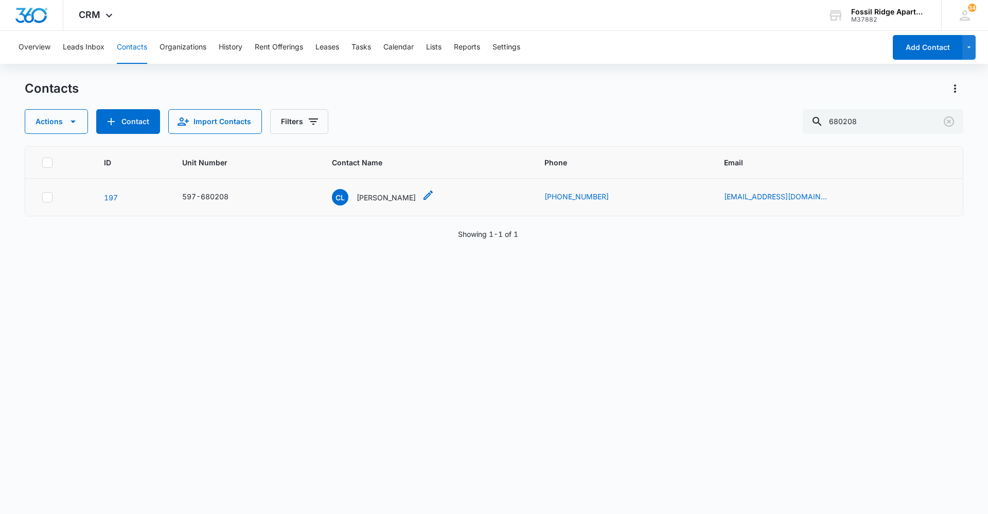
click at [406, 197] on p "[PERSON_NAME]" at bounding box center [386, 197] width 59 height 11
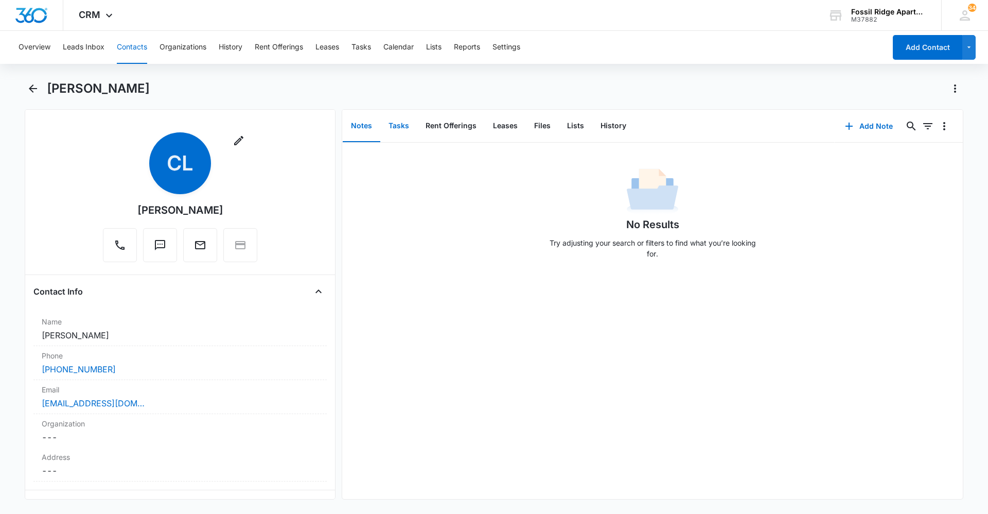
click at [392, 132] on button "Tasks" at bounding box center [398, 126] width 37 height 32
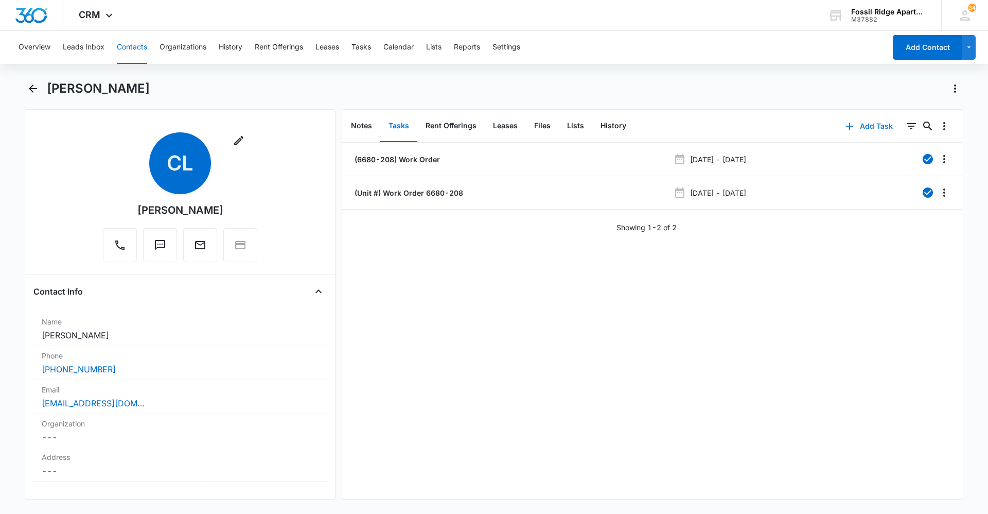
click at [857, 130] on button "Add Task" at bounding box center [869, 126] width 68 height 25
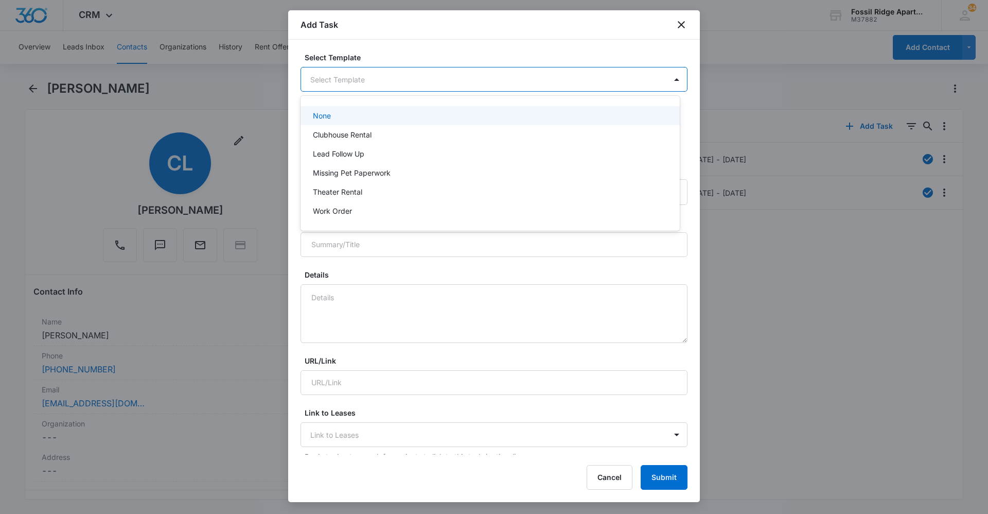
click at [414, 83] on body "CRM Apps Reputation Websites Forms CRM Email Social Content Ads Intelligence Fi…" at bounding box center [494, 257] width 988 height 514
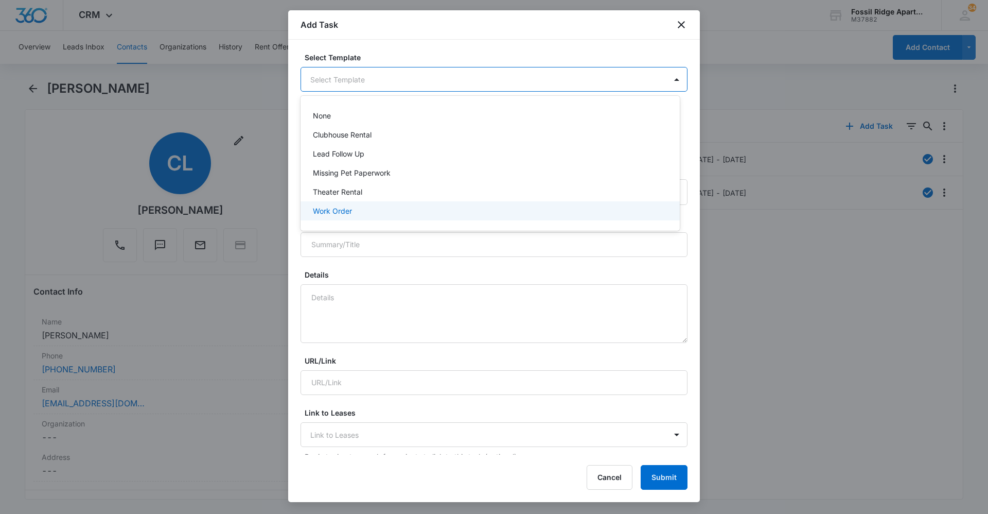
click at [354, 209] on div "Work Order" at bounding box center [489, 210] width 353 height 11
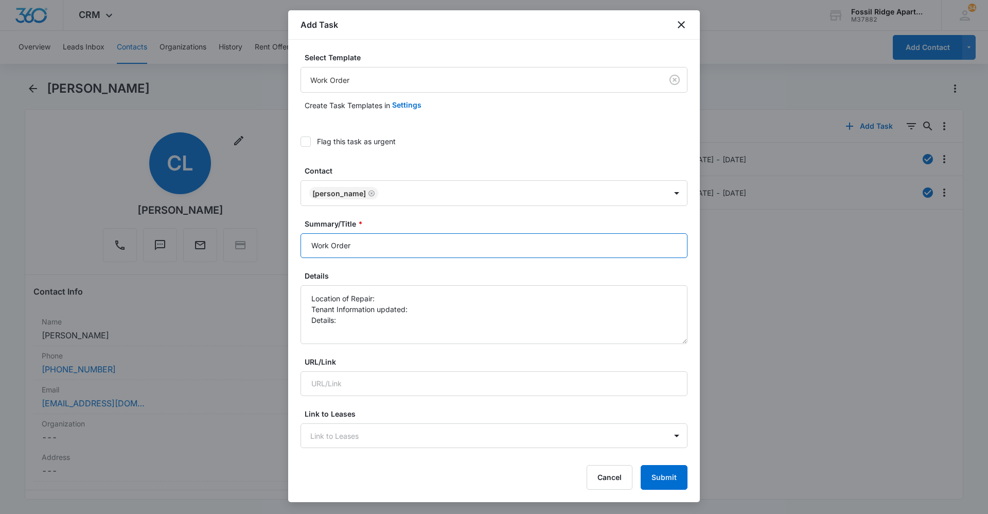
click at [310, 248] on input "Work Order" at bounding box center [494, 245] width 387 height 25
drag, startPoint x: 311, startPoint y: 248, endPoint x: 393, endPoint y: 269, distance: 85.0
click at [311, 248] on input "6680-208 Work Order" at bounding box center [494, 245] width 387 height 25
click at [346, 245] on input "(6680-208 Work Order" at bounding box center [494, 245] width 387 height 25
type input "(6680-208) Work Order"
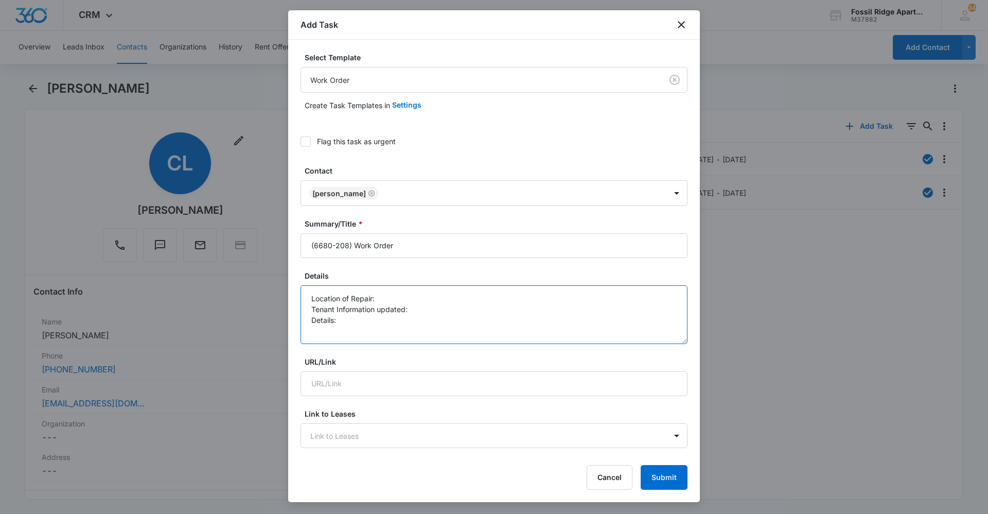
click at [395, 300] on textarea "Location of Repair: Tenant Information updated: Details:" at bounding box center [494, 314] width 387 height 59
click at [416, 306] on textarea "Location of Repair: Dryer Tenant Information updated: Details:" at bounding box center [494, 314] width 387 height 59
click at [353, 317] on textarea "Location of Repair: Dryer Tenant Information updated: Yes Details:" at bounding box center [494, 314] width 387 height 59
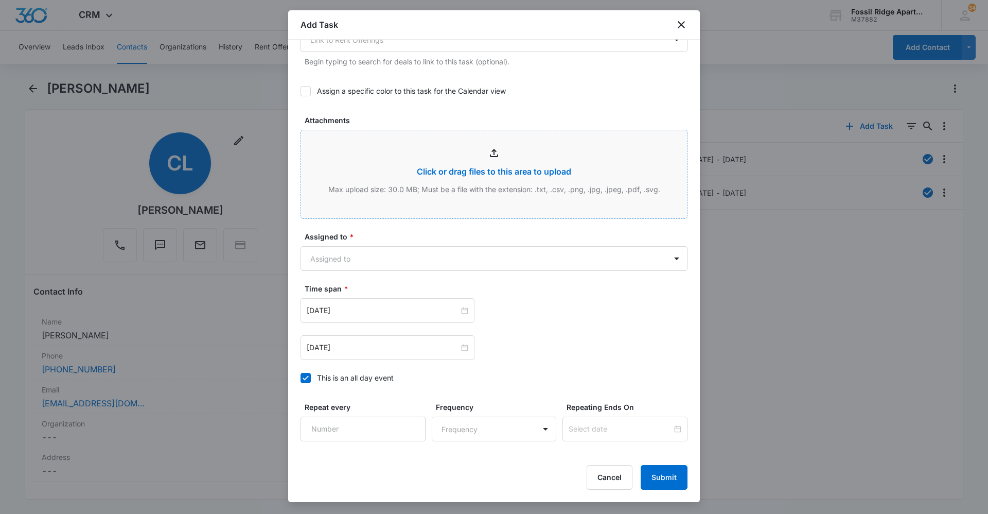
scroll to position [463, 0]
type textarea "Location of Repair: Dryer Tenant Information updated: Yes Details: Dryer sensor…"
click at [395, 268] on body "CRM Apps Reputation Websites Forms CRM Email Social Content Ads Intelligence Fi…" at bounding box center [494, 257] width 988 height 514
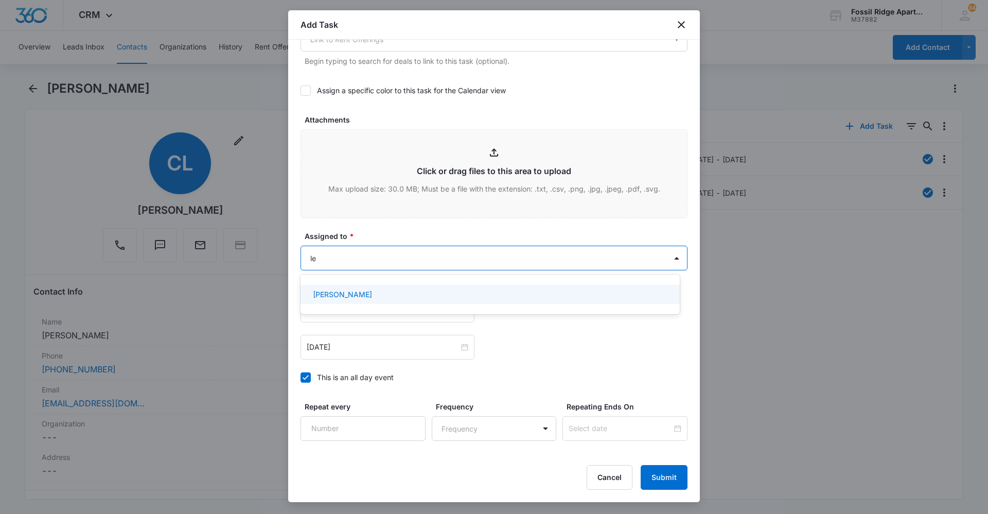
type input "[PERSON_NAME]"
click at [406, 294] on div "[PERSON_NAME]" at bounding box center [489, 294] width 353 height 11
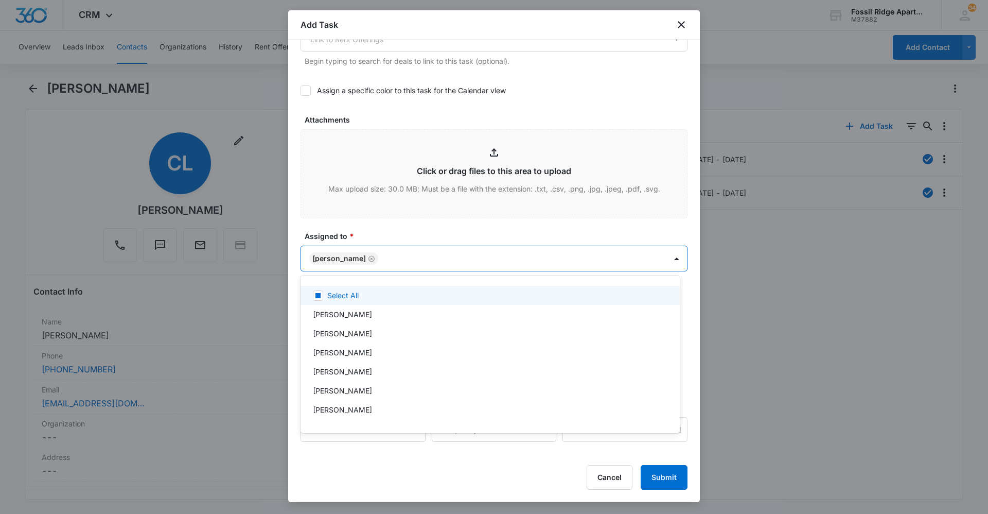
click at [392, 230] on div at bounding box center [494, 257] width 988 height 514
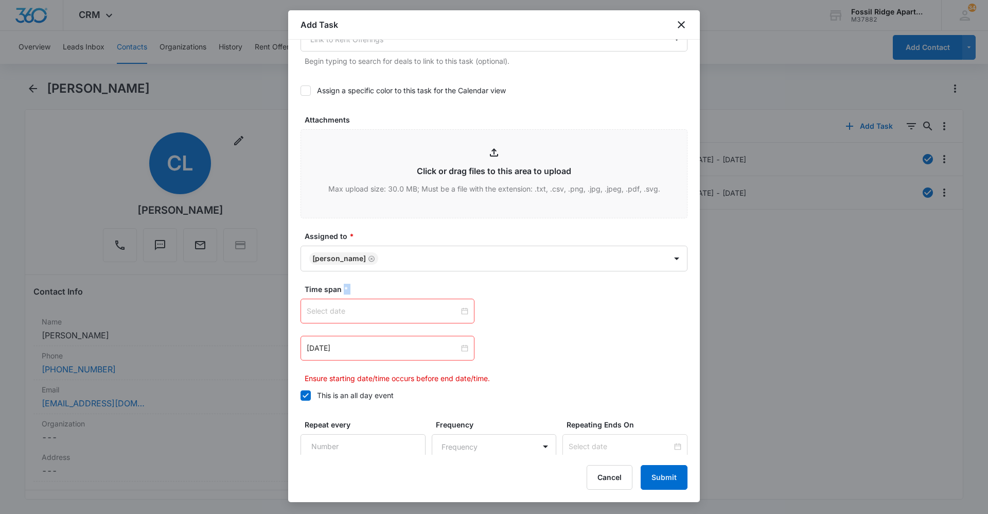
click at [461, 309] on div at bounding box center [388, 310] width 162 height 11
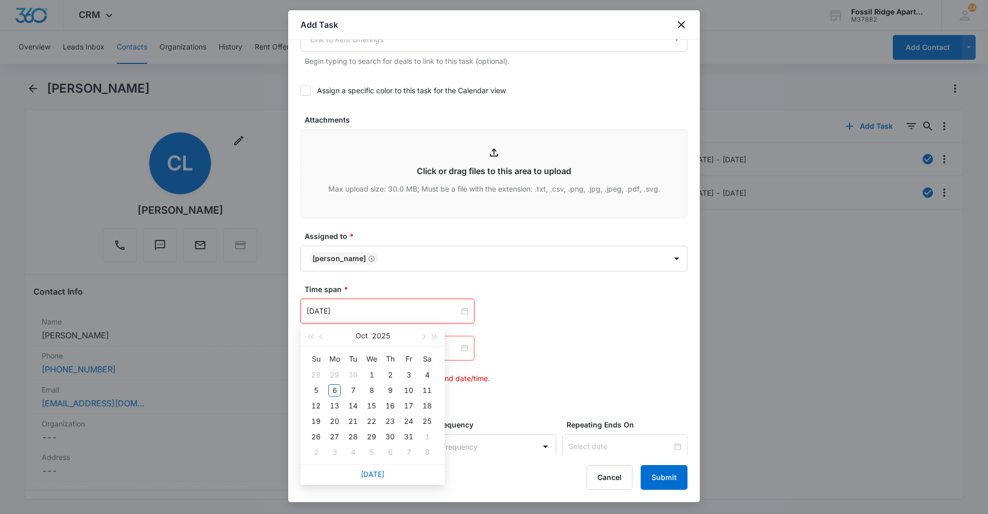
type input "[DATE]"
click at [372, 477] on link "[DATE]" at bounding box center [373, 473] width 24 height 9
type input "[DATE]"
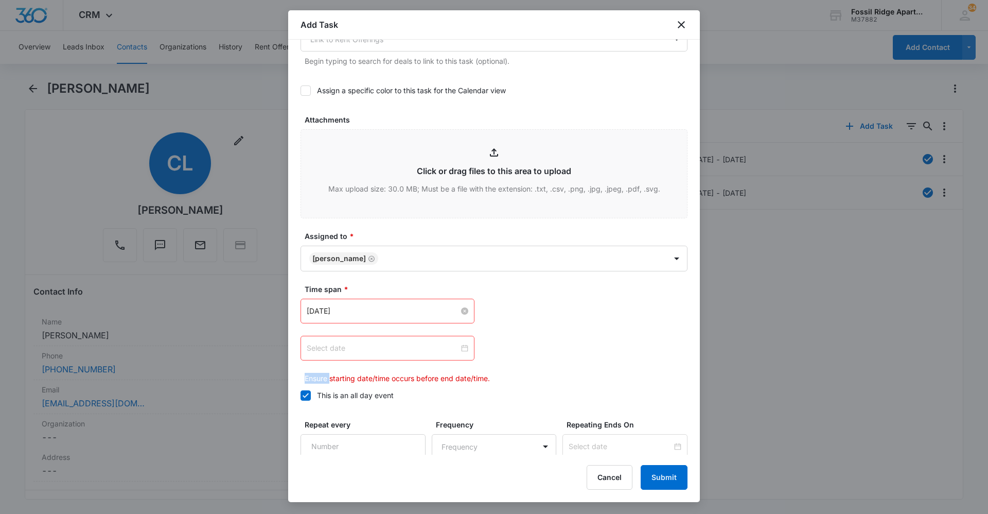
click at [461, 348] on div at bounding box center [388, 347] width 162 height 11
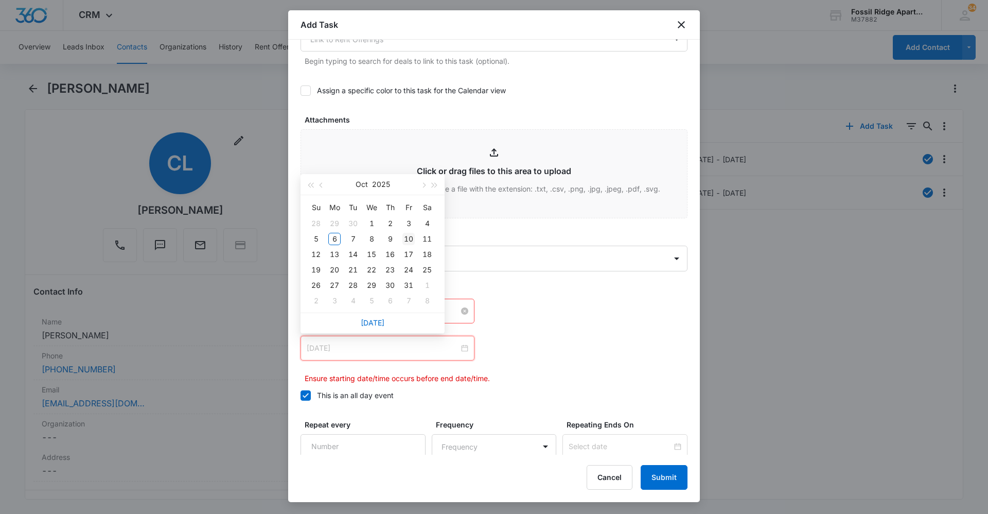
type input "[DATE]"
click at [412, 241] on div "10" at bounding box center [409, 239] width 12 height 12
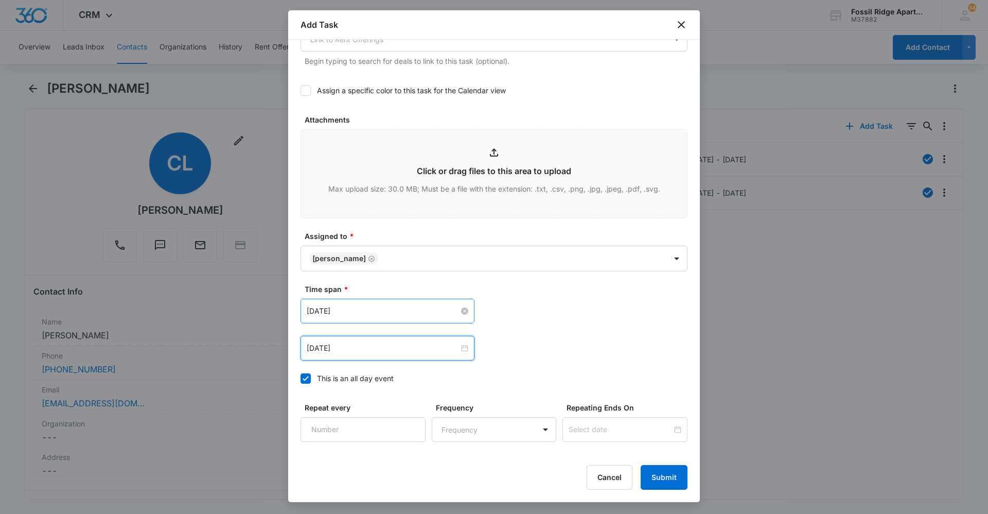
click at [589, 346] on div "[DATE] [DATE] Su Mo Tu We Th Fr Sa 28 29 30 1 2 3 4 5 6 7 8 9 10 11 12 13 14 15…" at bounding box center [494, 348] width 387 height 25
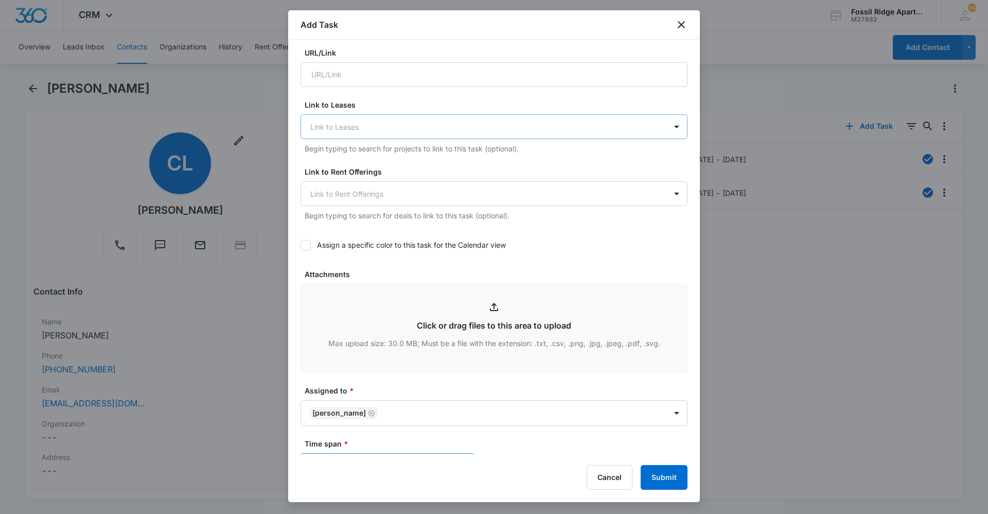
scroll to position [538, 0]
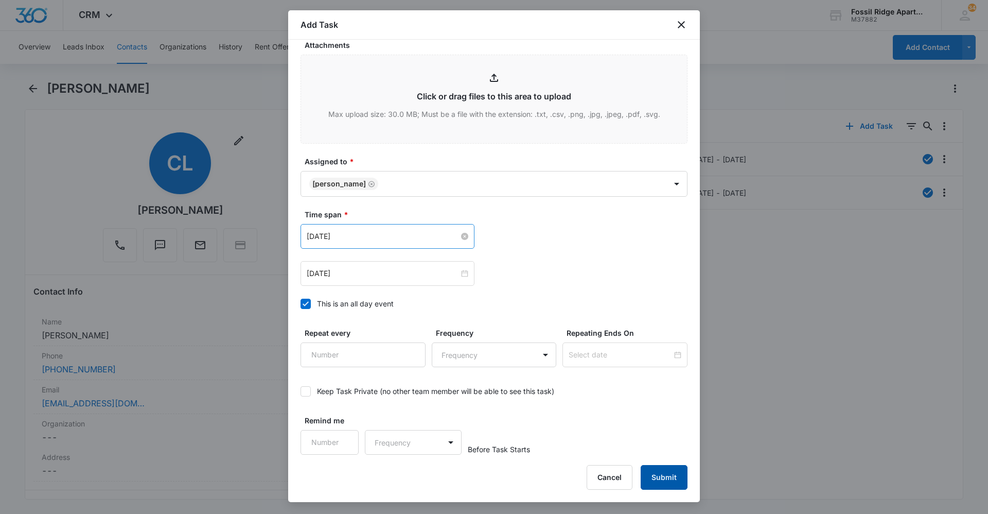
drag, startPoint x: 659, startPoint y: 474, endPoint x: 653, endPoint y: 387, distance: 86.7
click at [659, 474] on button "Submit" at bounding box center [664, 477] width 47 height 25
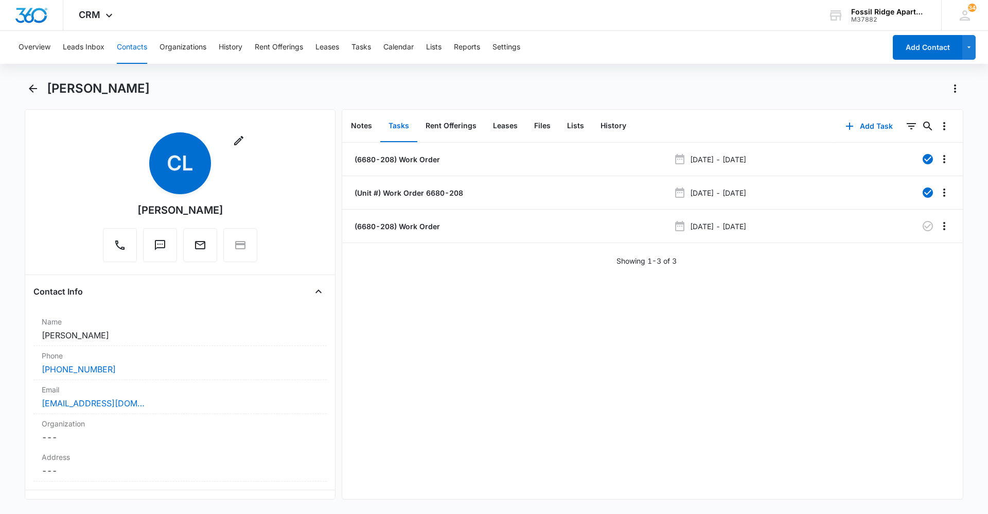
click at [127, 42] on button "Contacts" at bounding box center [132, 47] width 30 height 33
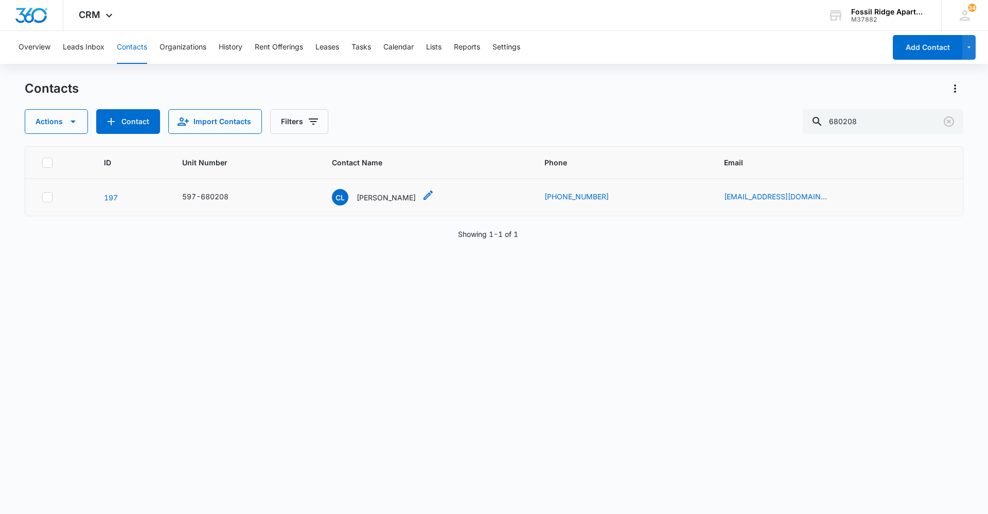
click at [405, 197] on p "[PERSON_NAME]" at bounding box center [386, 197] width 59 height 11
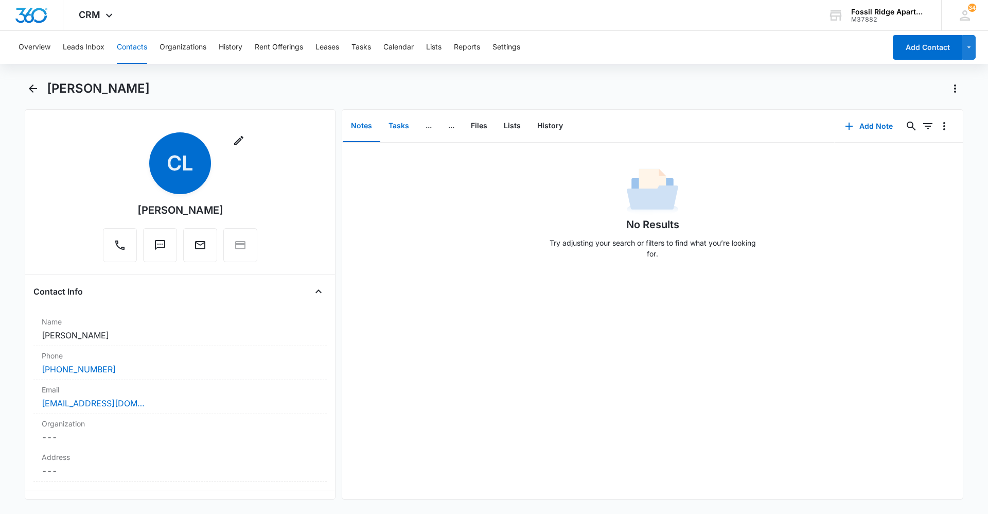
click at [408, 129] on button "Tasks" at bounding box center [398, 126] width 37 height 32
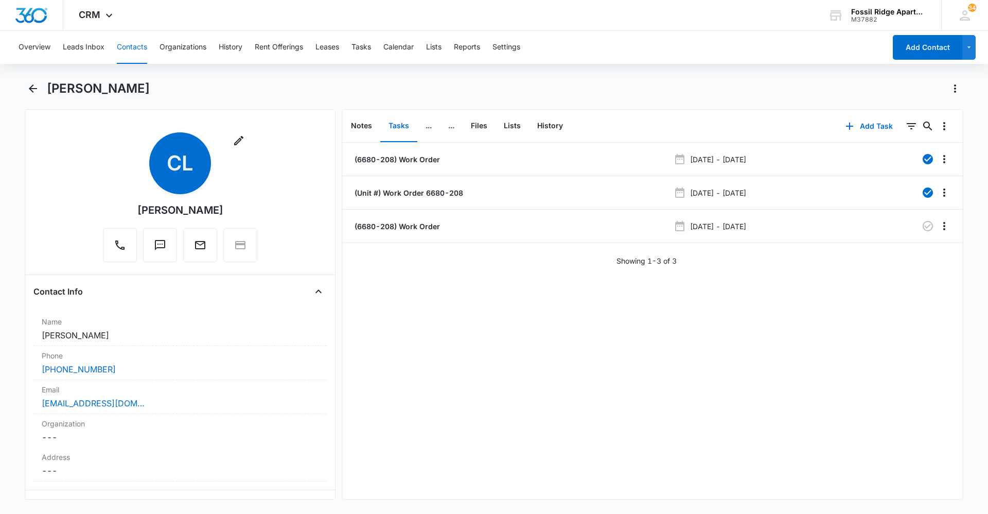
click at [127, 42] on button "Contacts" at bounding box center [132, 47] width 30 height 33
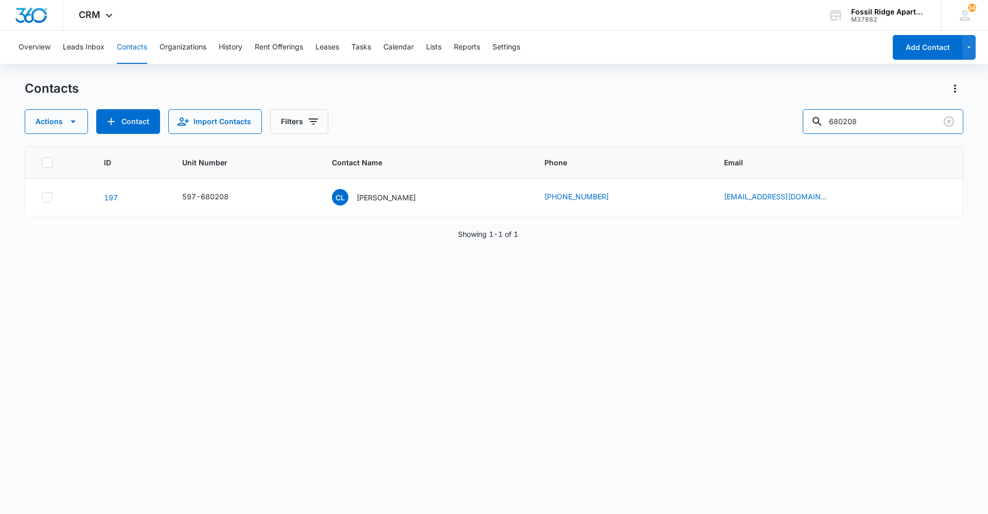
drag, startPoint x: 895, startPoint y: 124, endPoint x: 233, endPoint y: 100, distance: 662.9
click at [234, 102] on div "Contacts Actions Contact Import Contacts Filters 680208" at bounding box center [494, 107] width 939 height 54
type input "770207"
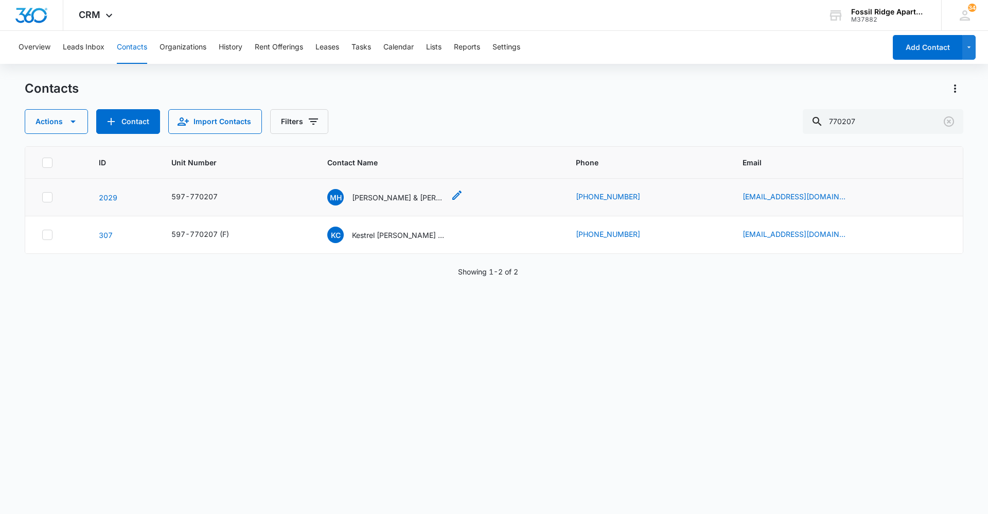
click at [393, 200] on p "[PERSON_NAME] & [PERSON_NAME]" at bounding box center [398, 197] width 93 height 11
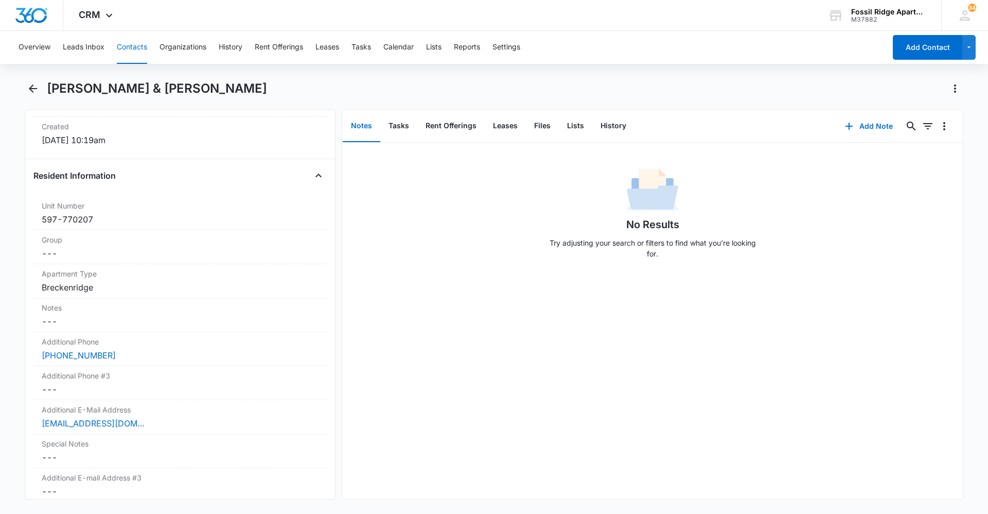
scroll to position [772, 0]
